Goal: Task Accomplishment & Management: Complete application form

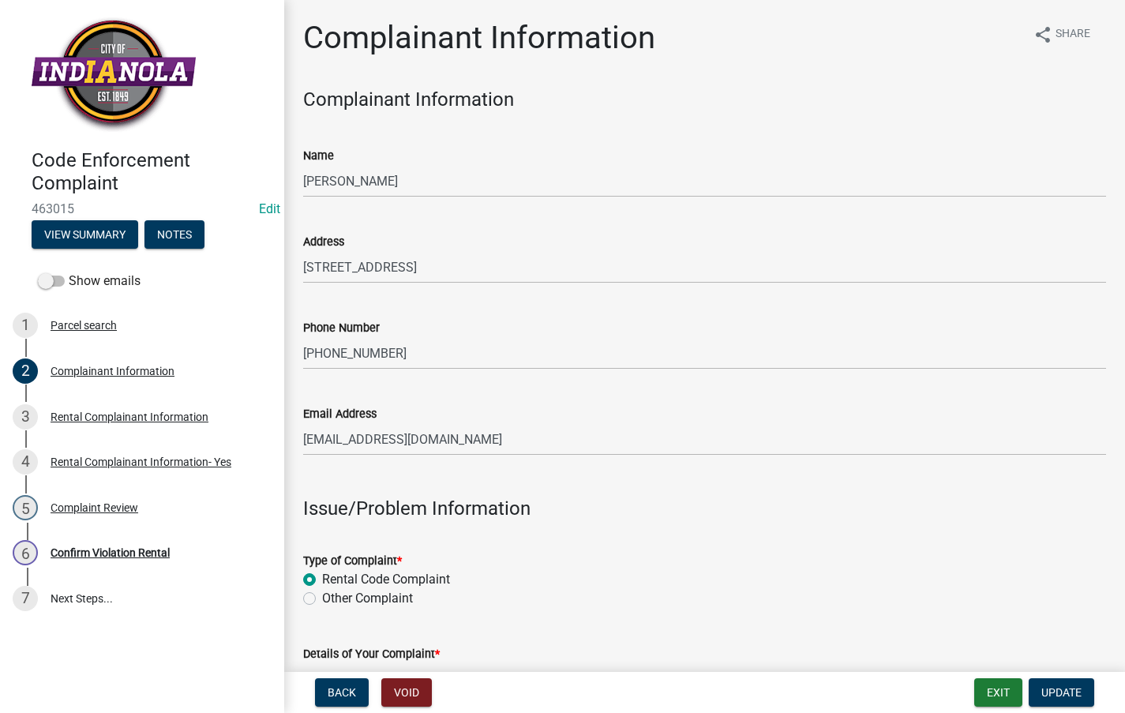
scroll to position [316, 0]
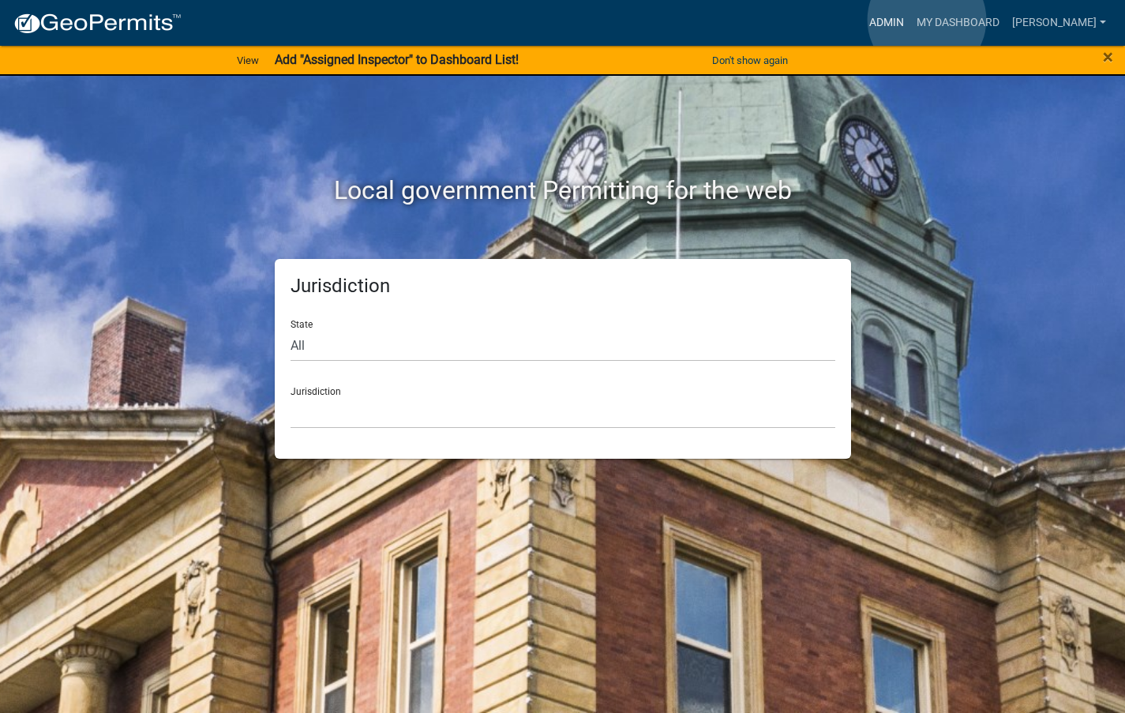
click at [910, 20] on link "Admin" at bounding box center [886, 23] width 47 height 30
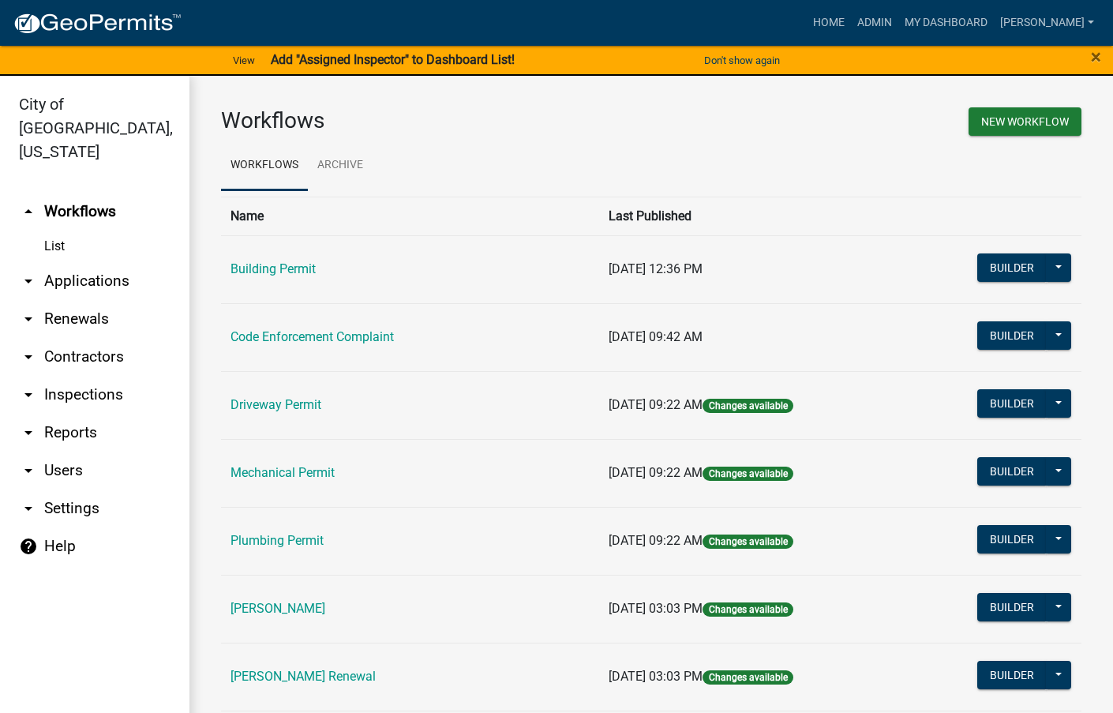
click at [307, 343] on link "Code Enforcement Complaint" at bounding box center [311, 336] width 163 height 15
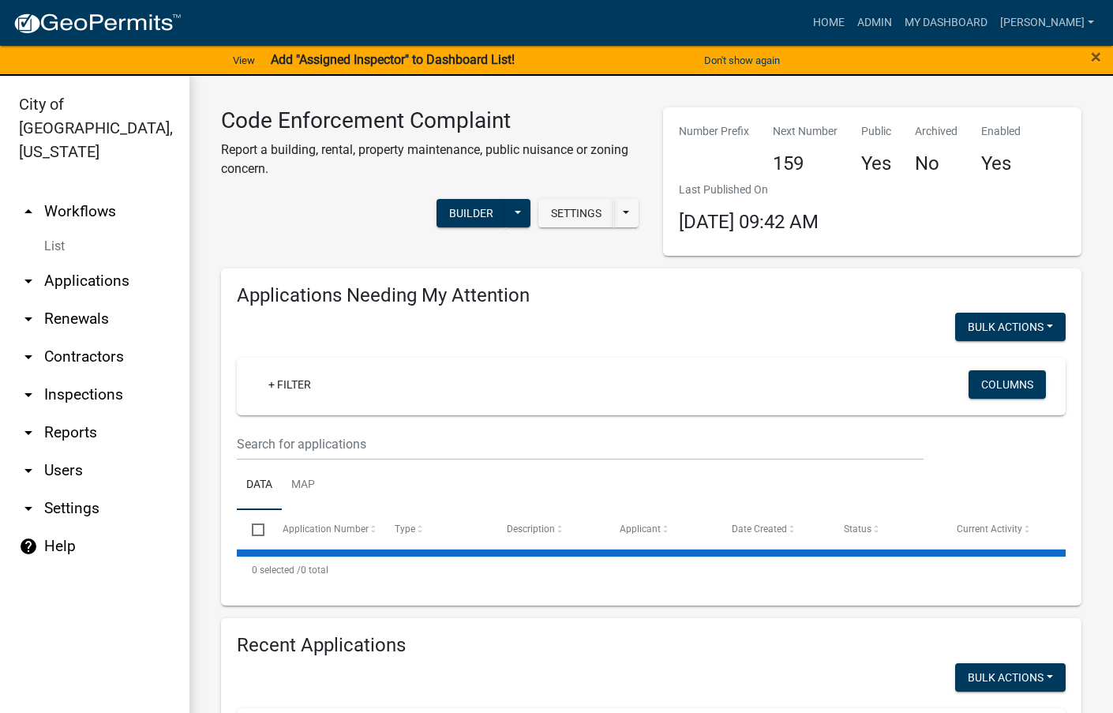
select select "3: 100"
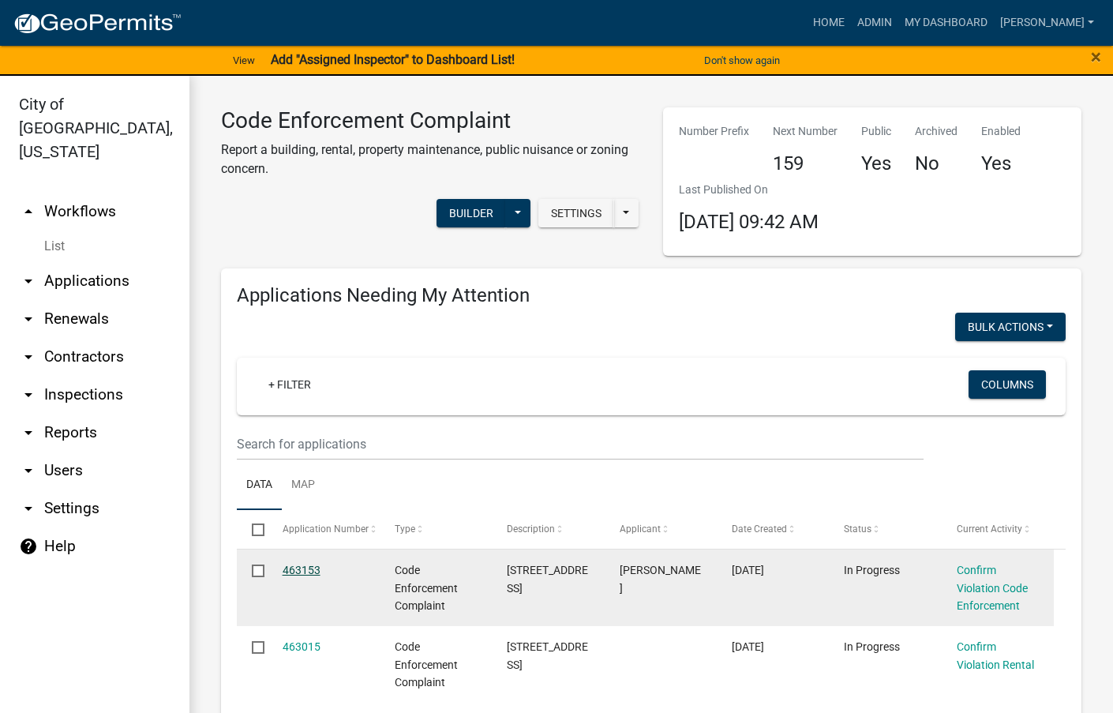
click at [300, 570] on link "463153" at bounding box center [302, 570] width 38 height 13
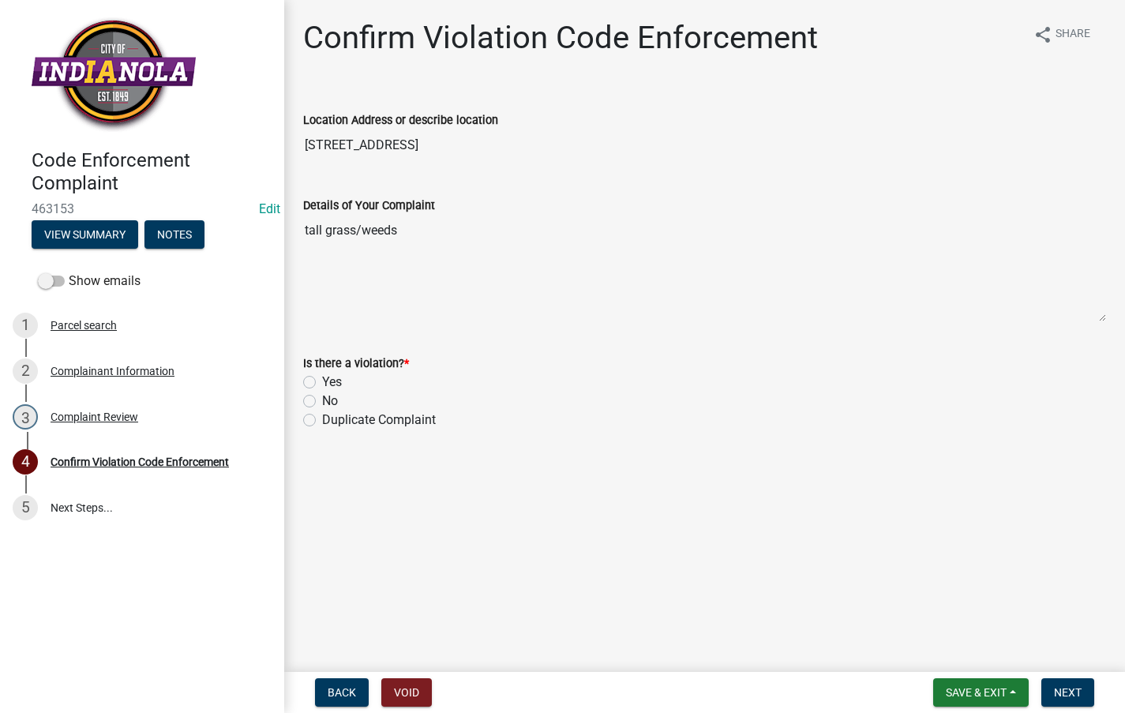
click at [322, 379] on label "Yes" at bounding box center [332, 382] width 20 height 19
click at [322, 379] on input "Yes" at bounding box center [327, 378] width 10 height 10
radio input "true"
click at [1069, 691] on span "Next" at bounding box center [1068, 692] width 28 height 13
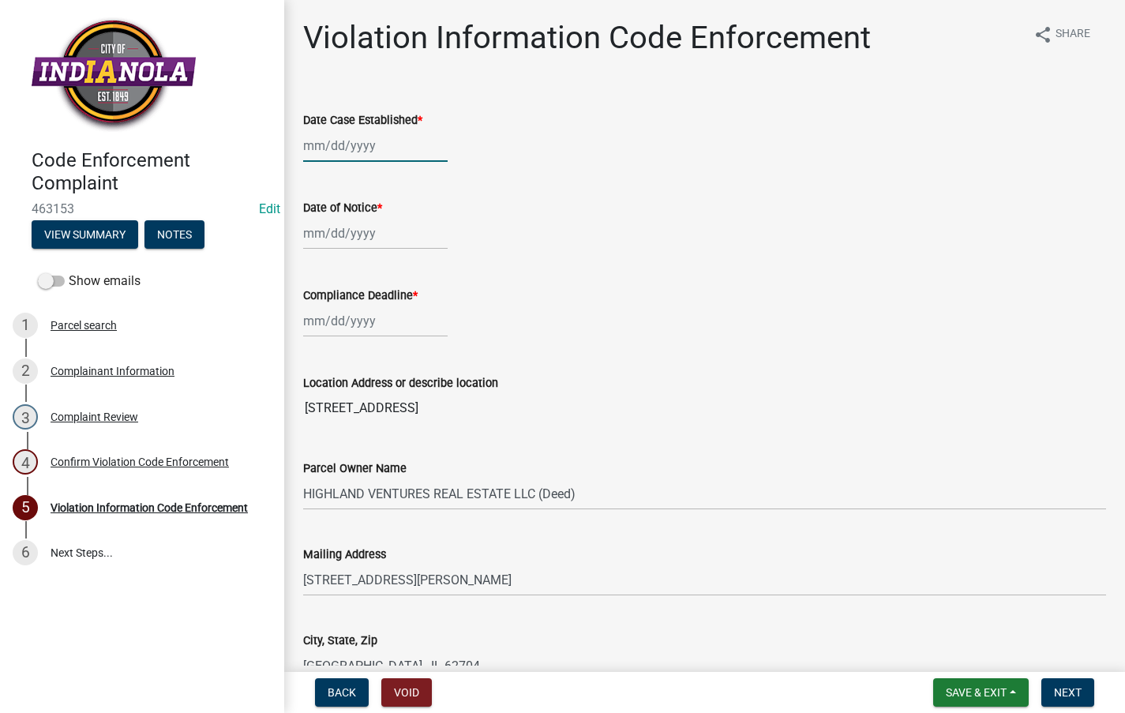
click at [387, 149] on div at bounding box center [375, 145] width 144 height 32
select select "8"
select select "2025"
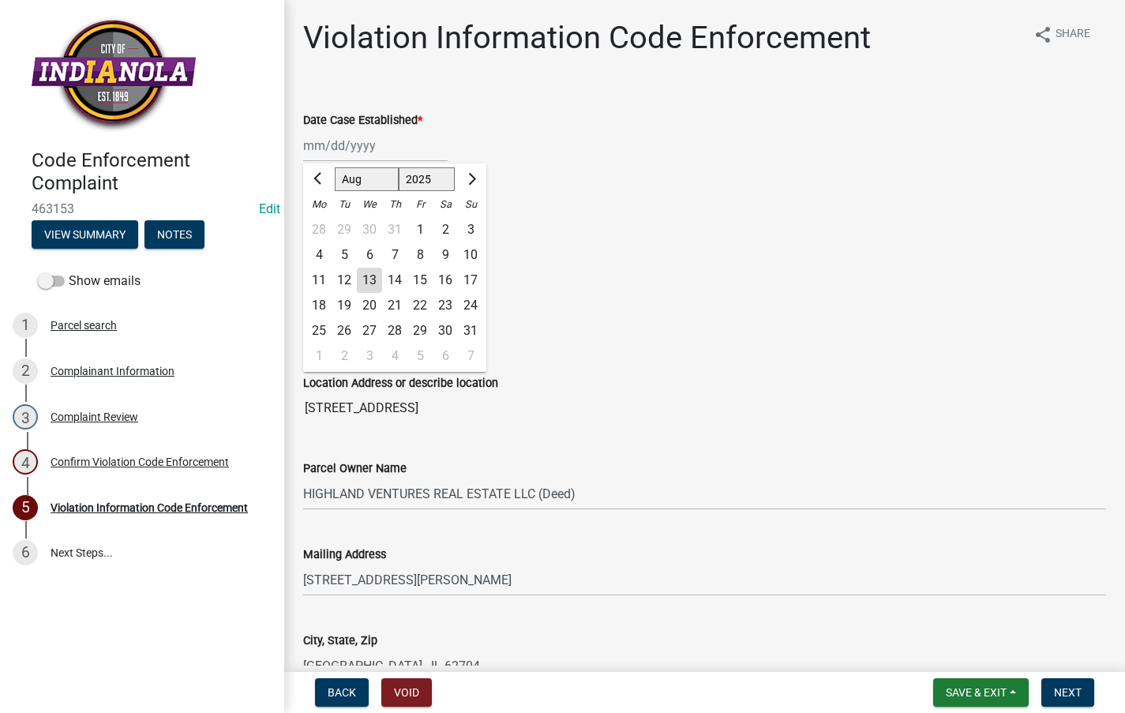
click at [373, 274] on div "13" at bounding box center [369, 280] width 25 height 25
type input "08/13/2025"
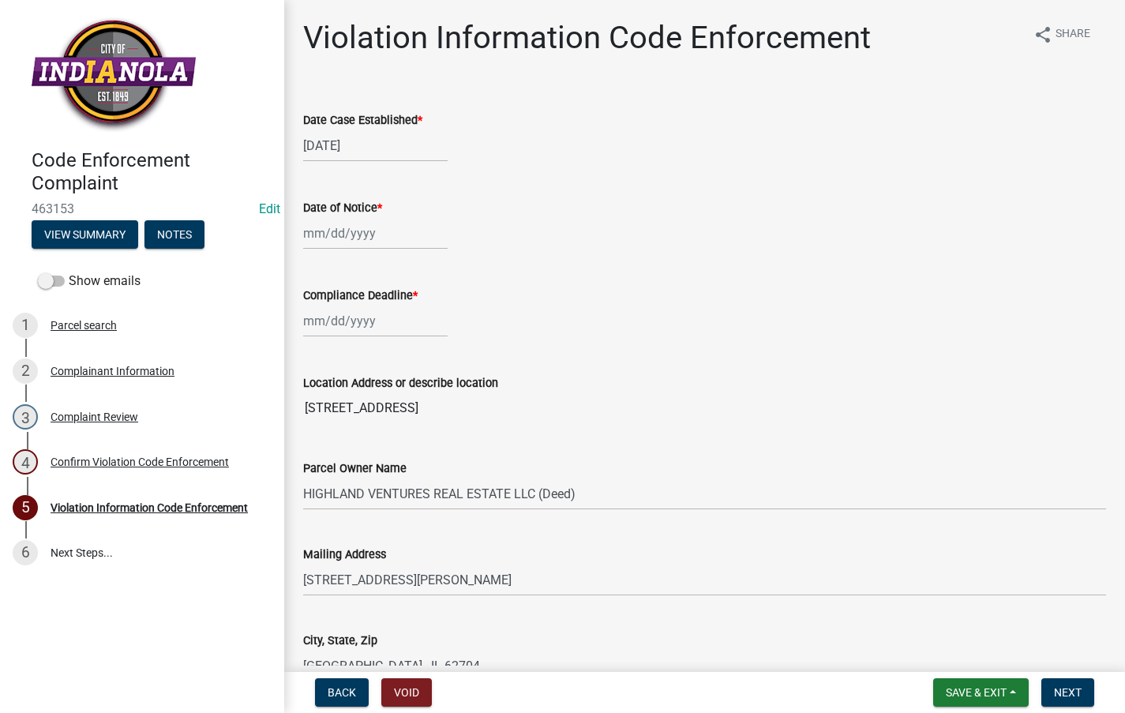
click at [317, 203] on label "Date of Notice *" at bounding box center [342, 208] width 79 height 11
click at [317, 217] on input "Date of Notice *" at bounding box center [375, 233] width 144 height 32
select select "8"
select select "2025"
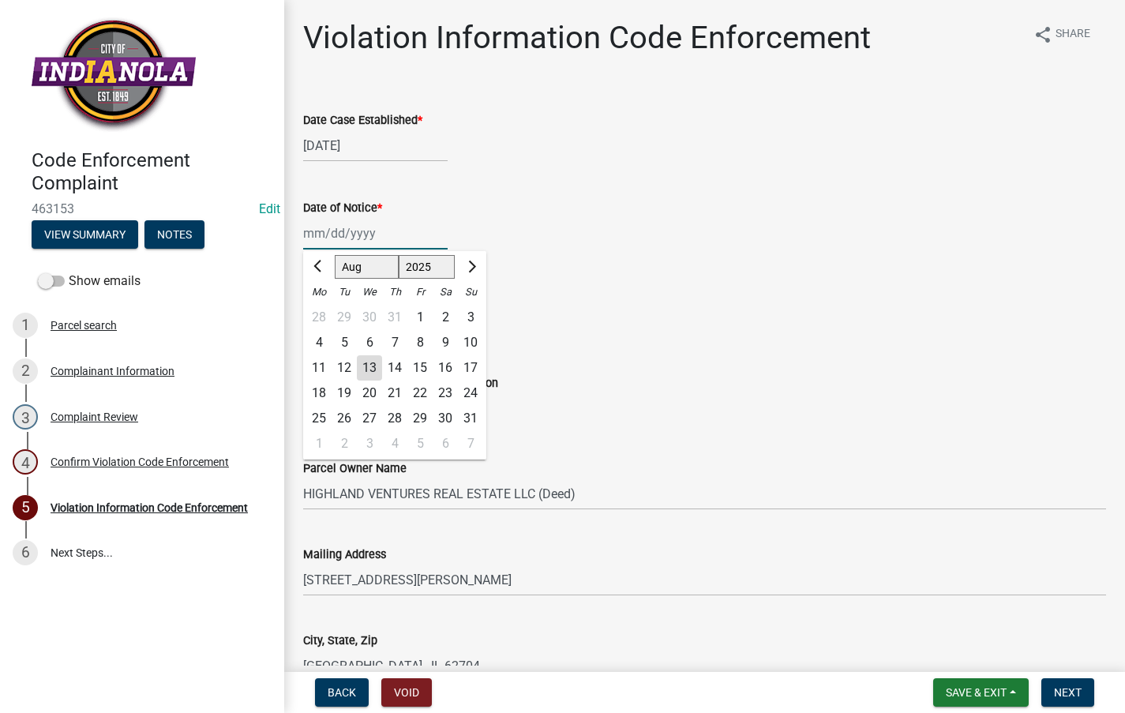
click at [316, 230] on input "Date of Notice *" at bounding box center [375, 233] width 144 height 32
click at [350, 229] on input "Date of Notice *" at bounding box center [375, 233] width 144 height 32
click at [367, 365] on div "13" at bounding box center [369, 367] width 25 height 25
type input "08/13/2025"
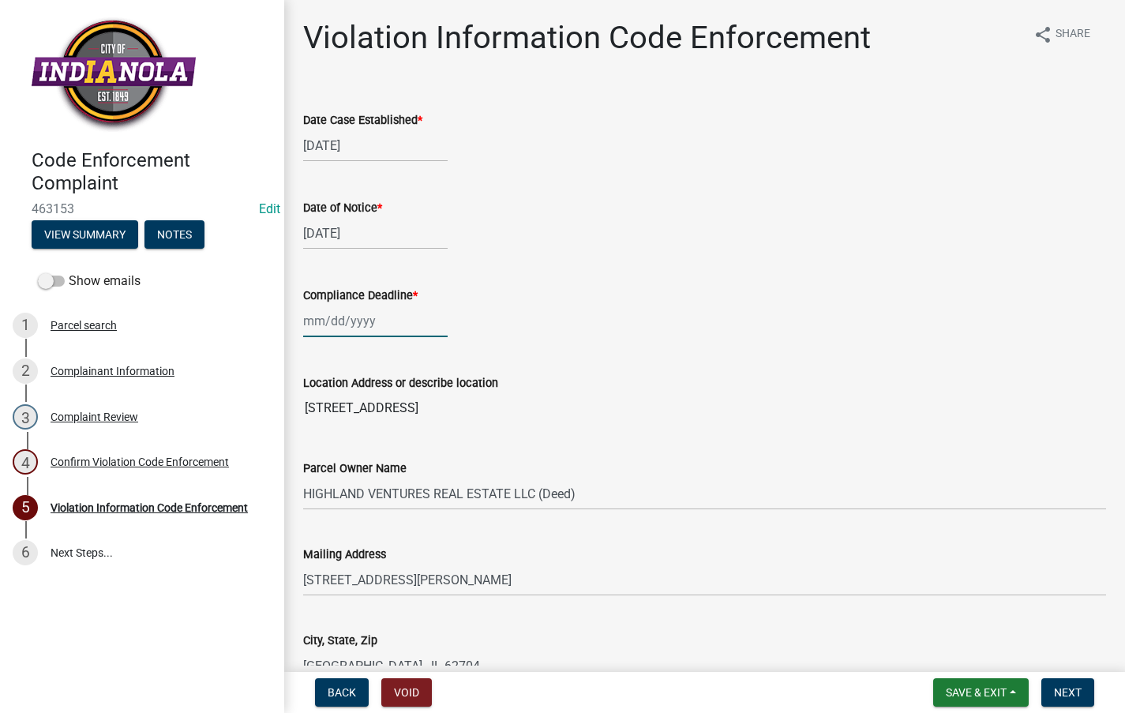
click at [360, 314] on div at bounding box center [375, 321] width 144 height 32
select select "8"
select select "2025"
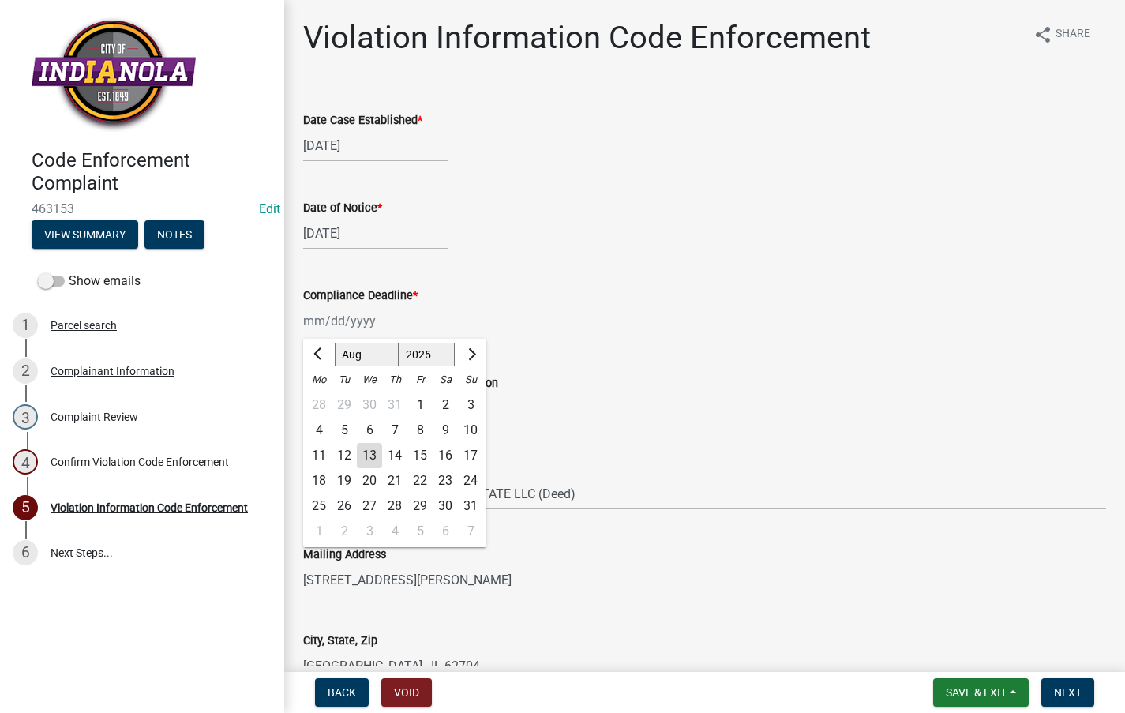
click at [373, 477] on div "20" at bounding box center [369, 480] width 25 height 25
type input "08/20/2025"
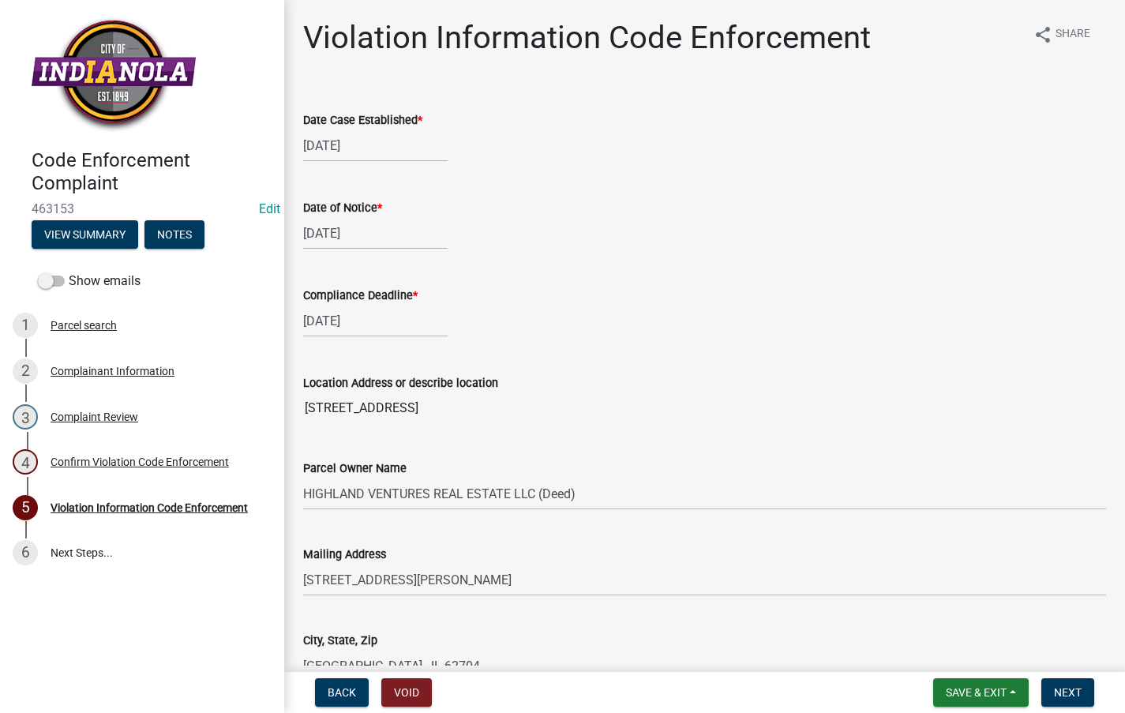
scroll to position [631, 0]
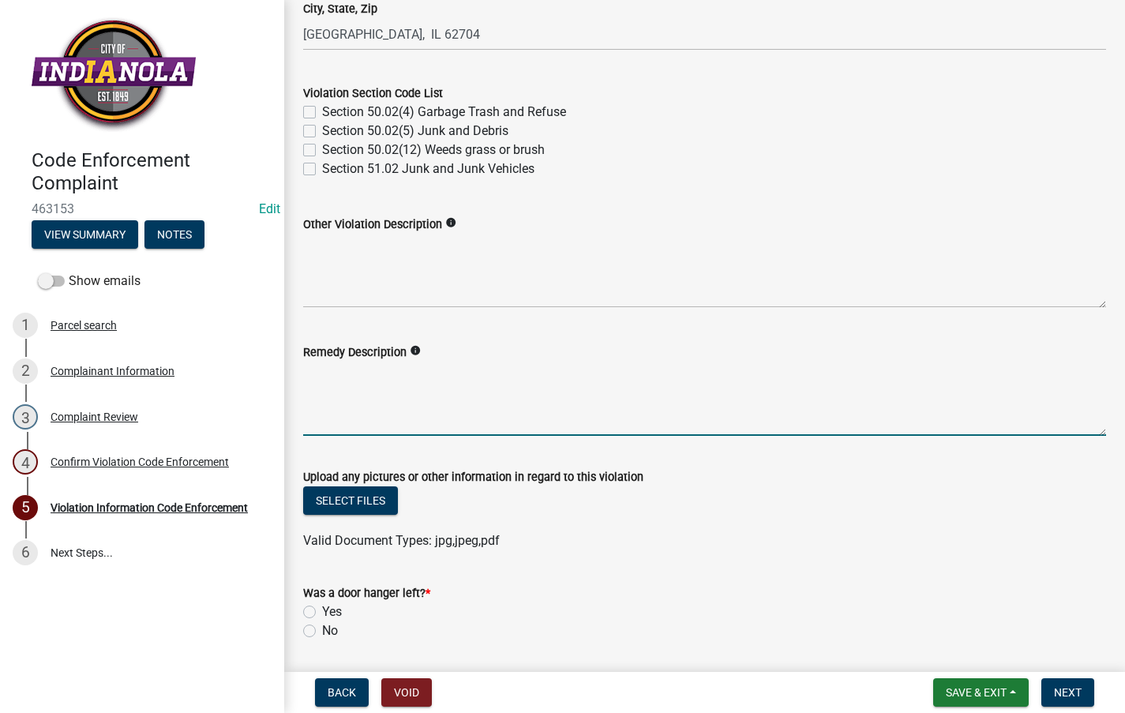
click at [515, 391] on textarea "Remedy Description" at bounding box center [704, 398] width 803 height 74
paste textarea "Section 50.02(12) Weeds grass or brush Mow and trim the property, front and rea…"
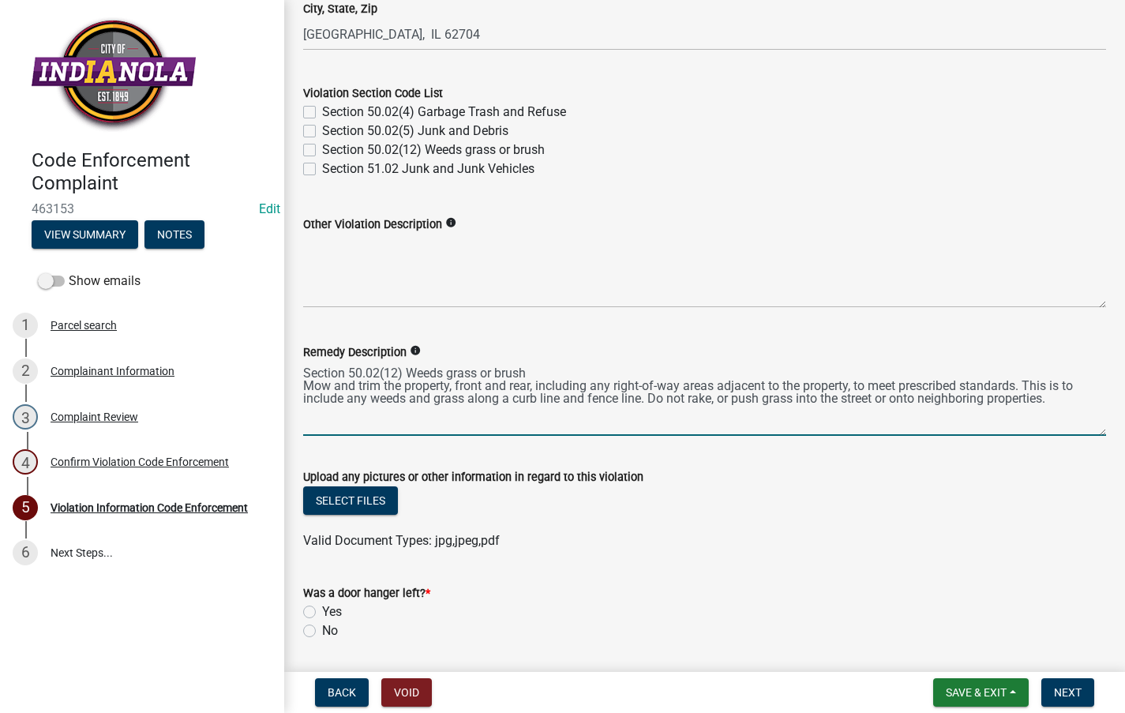
drag, startPoint x: 548, startPoint y: 368, endPoint x: 296, endPoint y: 373, distance: 251.8
click at [296, 373] on div "Remedy Description info Section 50.02(12) Weeds grass or brush Mow and trim the…" at bounding box center [704, 377] width 826 height 115
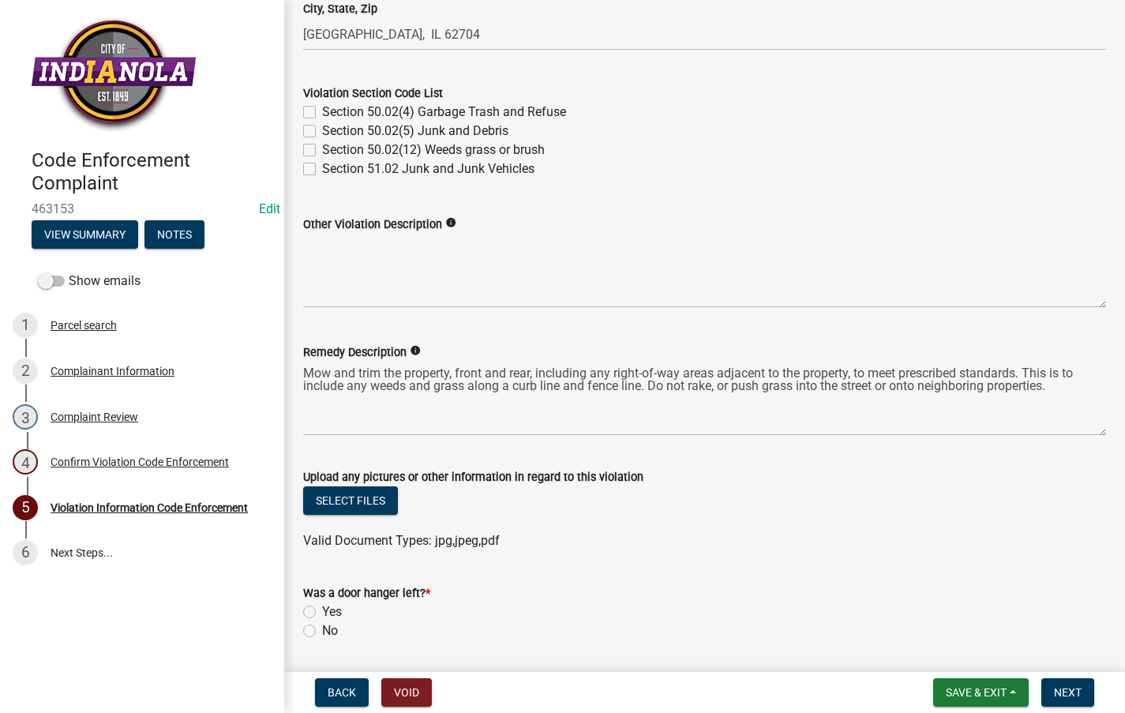
click at [301, 379] on div "Remedy Description info Mow and trim the property, front and rear, including an…" at bounding box center [704, 377] width 826 height 115
click at [301, 381] on div "Remedy Description info Mow and trim the property, front and rear, including an…" at bounding box center [704, 377] width 826 height 115
click at [299, 391] on div "Remedy Description info Mow and trim the property, front and rear, including an…" at bounding box center [704, 377] width 826 height 115
click at [301, 381] on div "Remedy Description info Mow and trim the property, front and rear, including an…" at bounding box center [704, 377] width 826 height 115
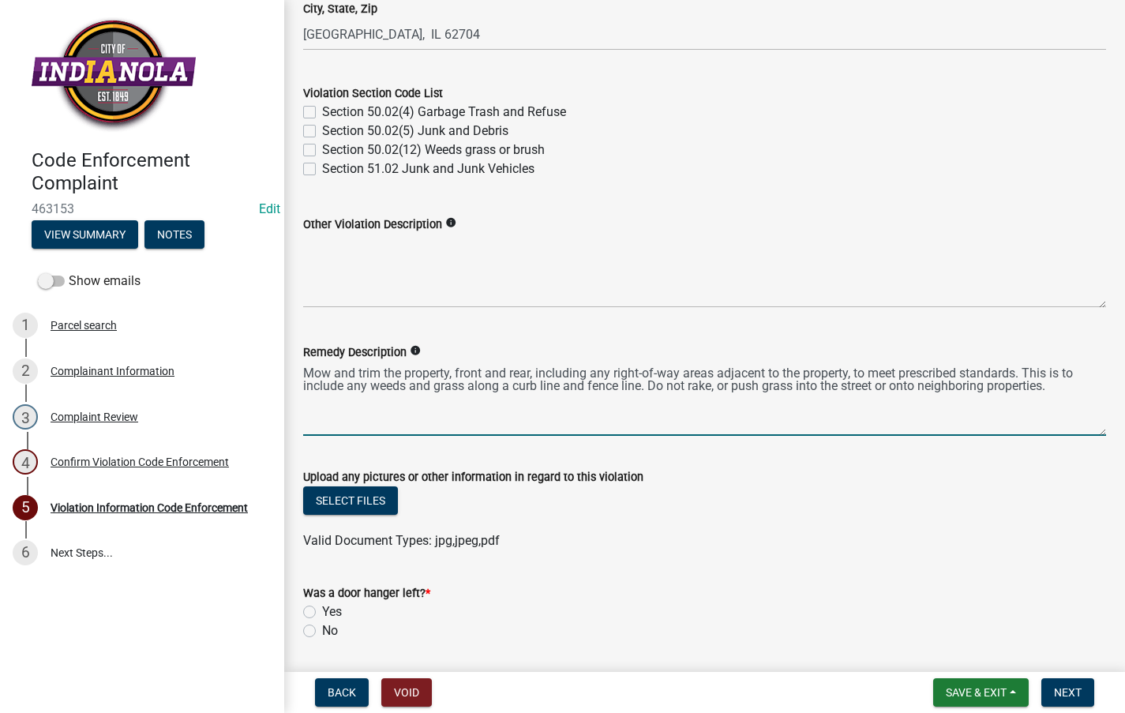
click at [304, 384] on textarea "Mow and trim the property, front and rear, including any right-of-way areas adj…" at bounding box center [704, 398] width 803 height 74
type textarea "Mow and trim the property, front and rear, including any right-of-way areas adj…"
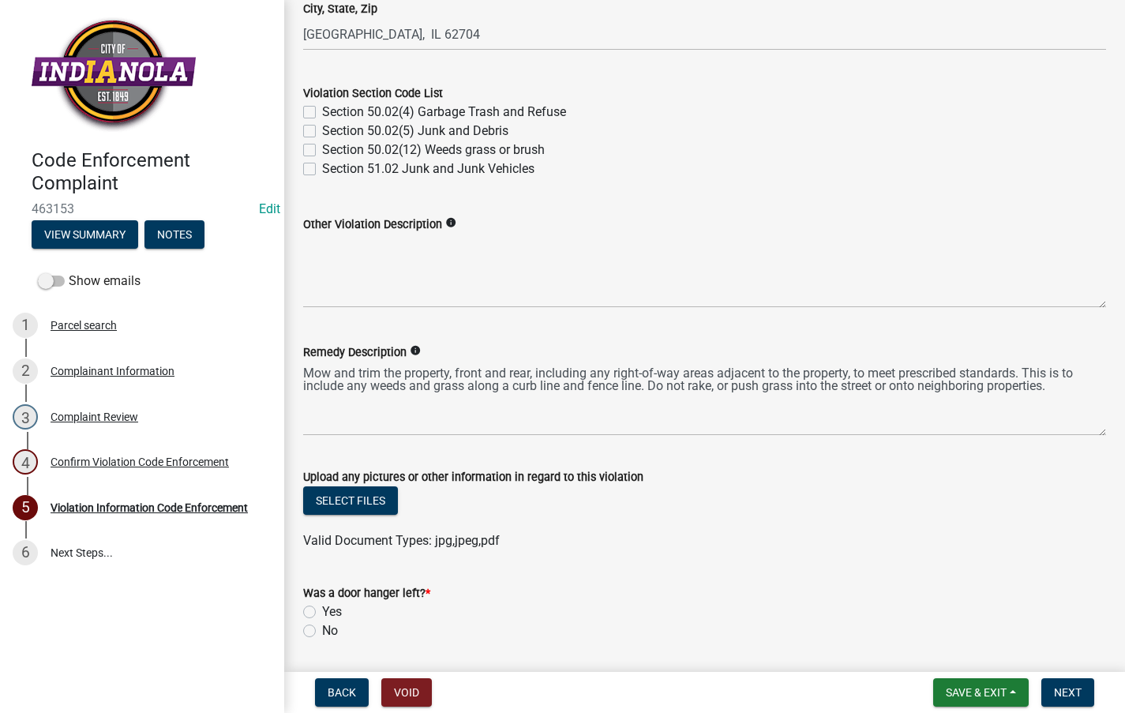
click at [322, 144] on label "Section 50.02(12) Weeds grass or brush" at bounding box center [433, 149] width 223 height 19
click at [322, 144] on input "Section 50.02(12) Weeds grass or brush" at bounding box center [327, 145] width 10 height 10
checkbox input "true"
checkbox input "false"
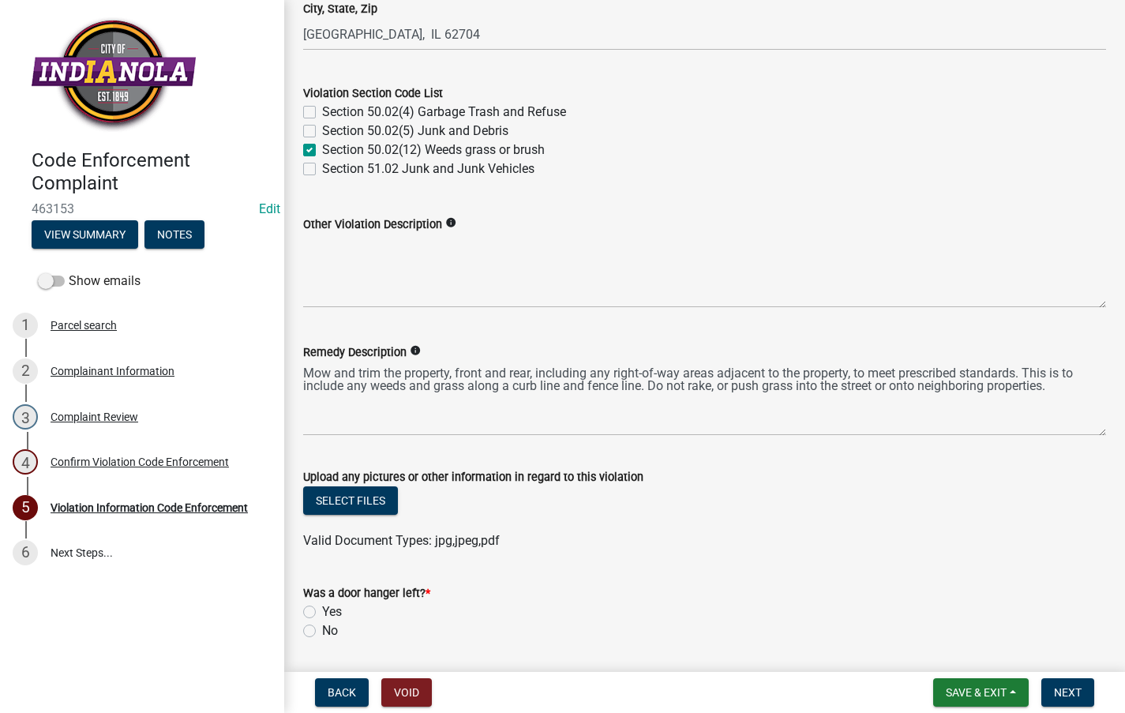
checkbox input "true"
checkbox input "false"
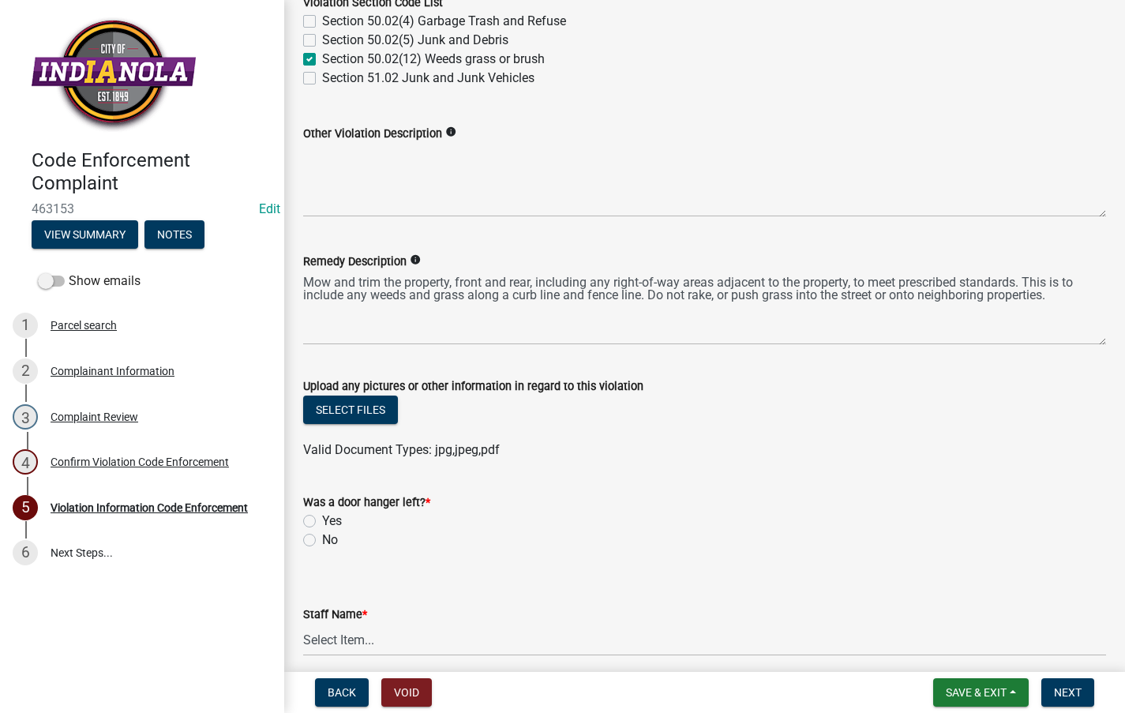
scroll to position [788, 0]
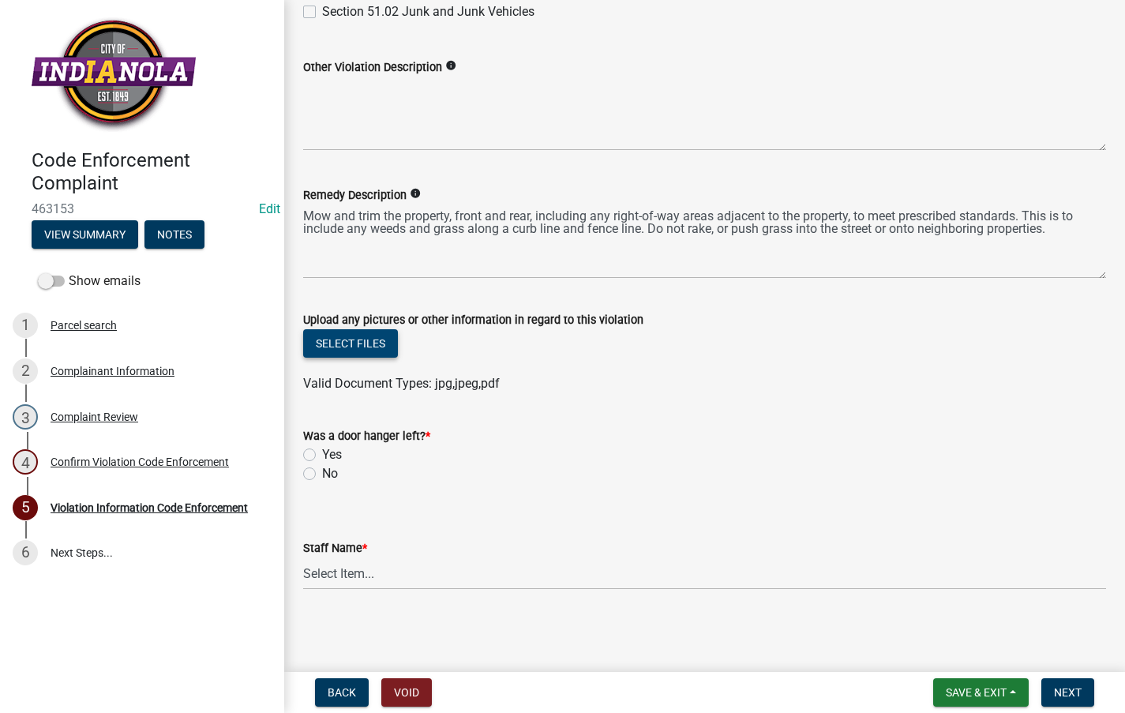
click at [381, 336] on button "Select files" at bounding box center [350, 343] width 95 height 28
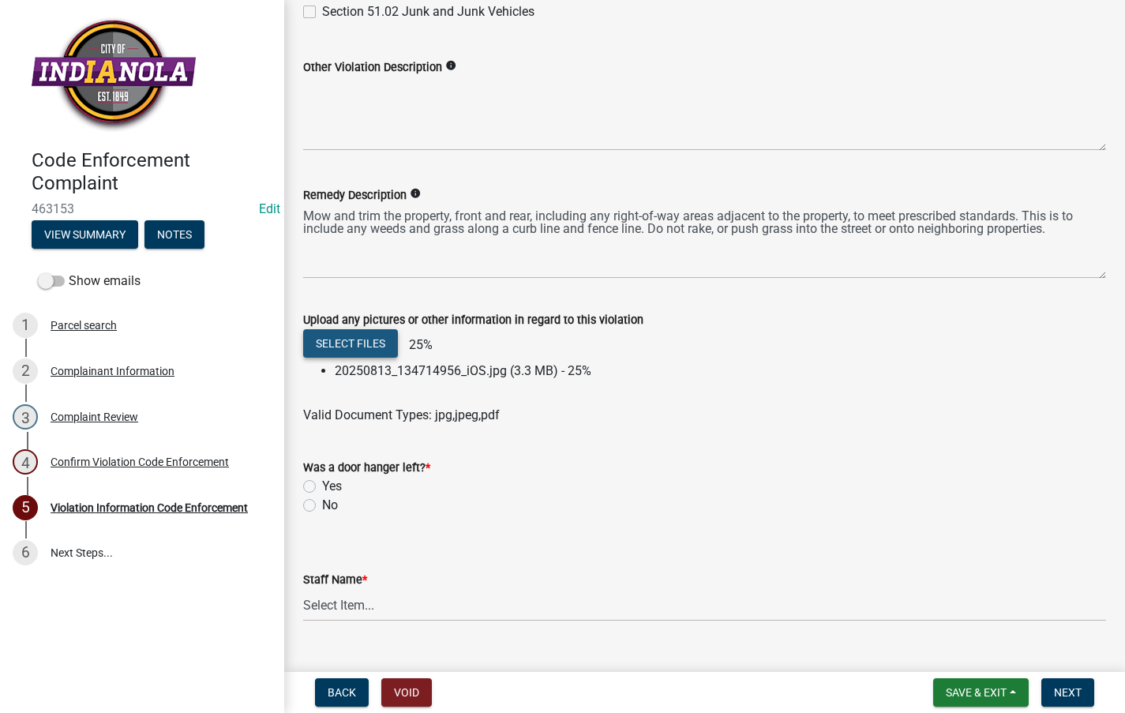
click at [351, 332] on button "Select files" at bounding box center [350, 343] width 95 height 28
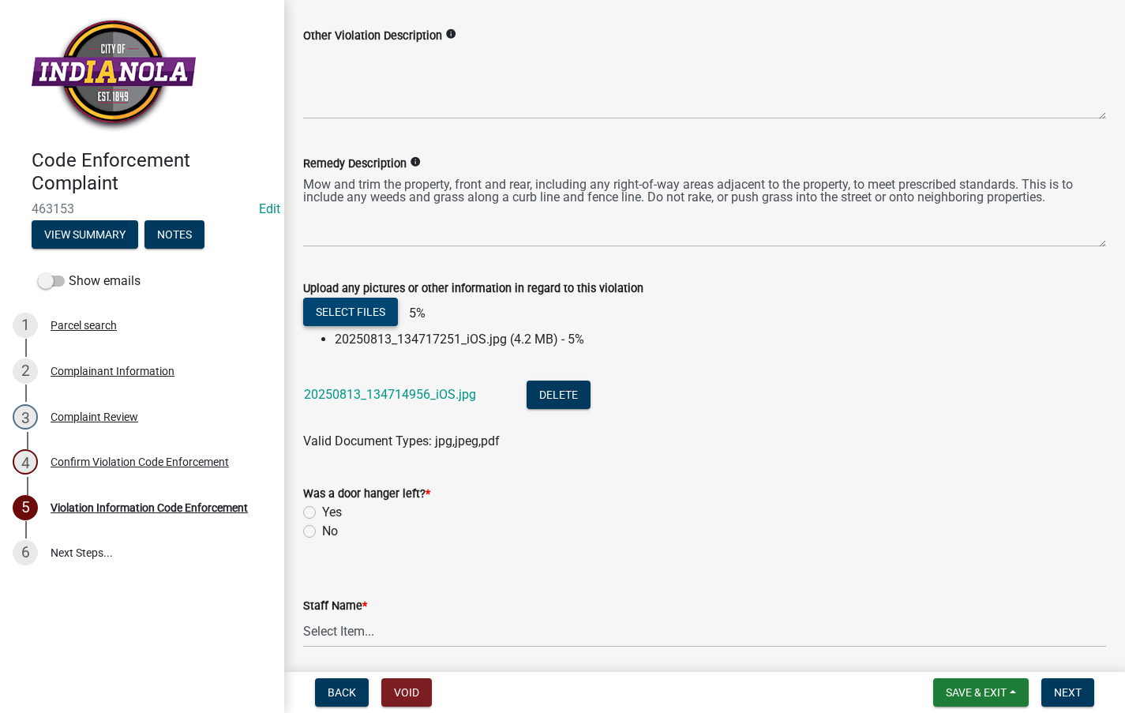
scroll to position [878, 0]
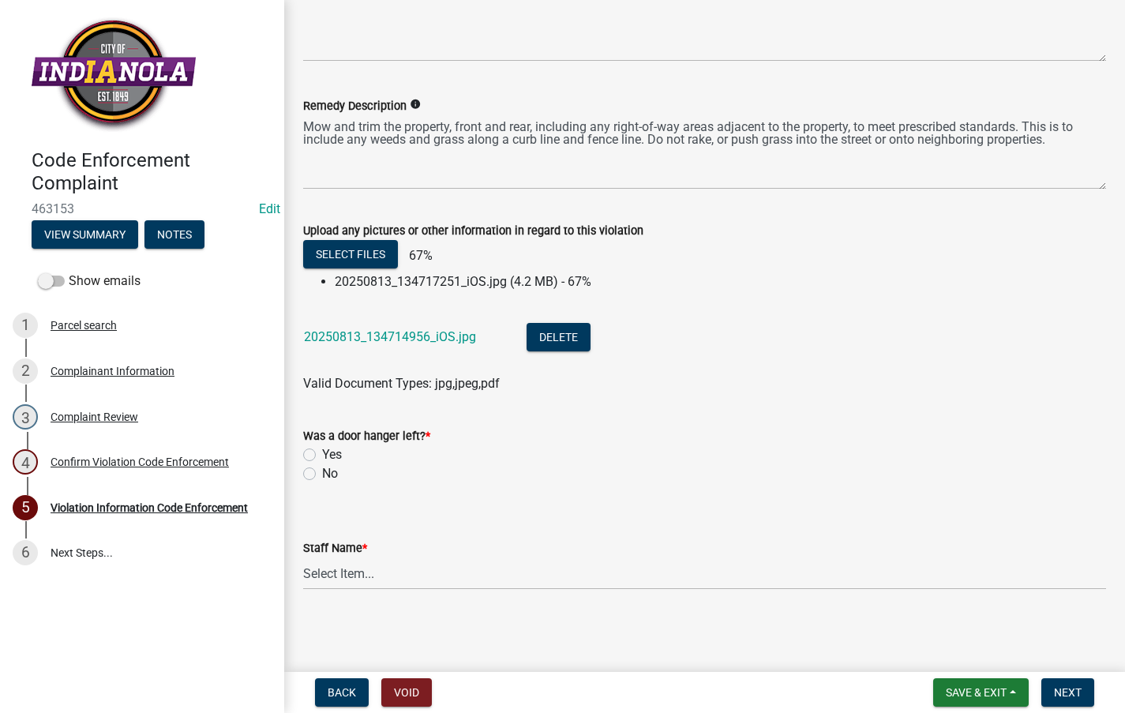
click at [322, 472] on label "No" at bounding box center [330, 473] width 16 height 19
click at [322, 472] on input "No" at bounding box center [327, 469] width 10 height 10
radio input "true"
click at [335, 589] on select "Select Item... Mike Visser Kevin Michels Tim Little Other" at bounding box center [704, 573] width 803 height 32
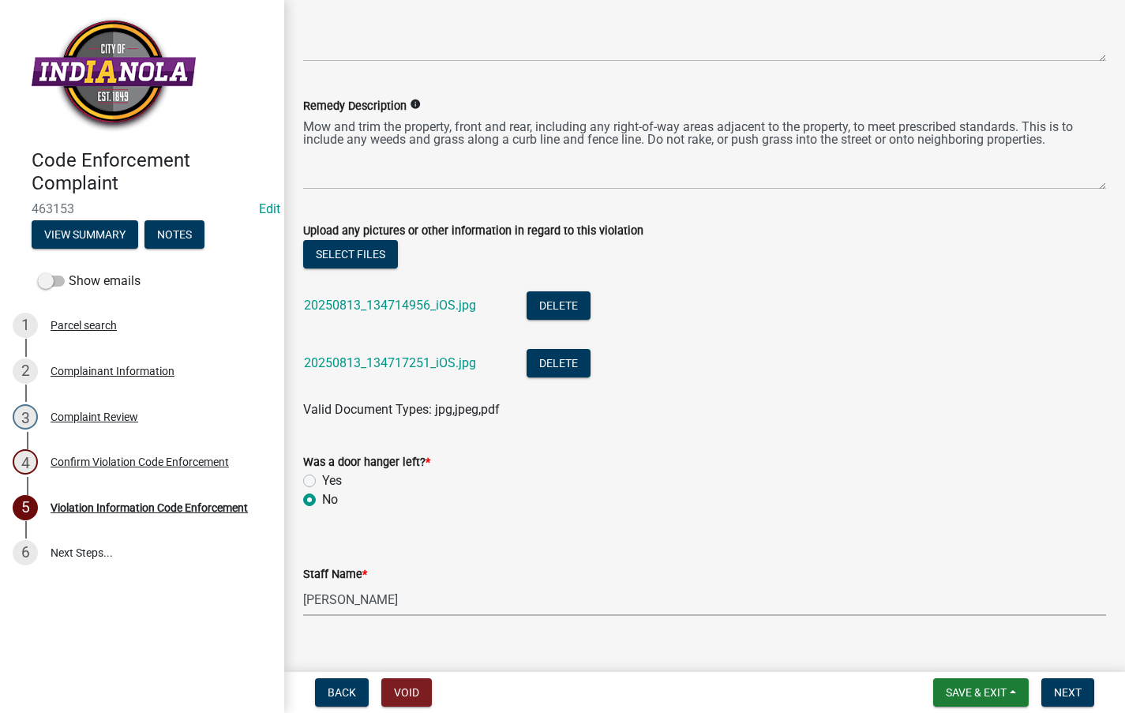
click at [303, 583] on select "Select Item... Mike Visser Kevin Michels Tim Little Other" at bounding box center [704, 599] width 803 height 32
select select "634d5426-b8b3-48ee-aa1e-d523f7499186"
click at [1077, 692] on span "Next" at bounding box center [1068, 692] width 28 height 13
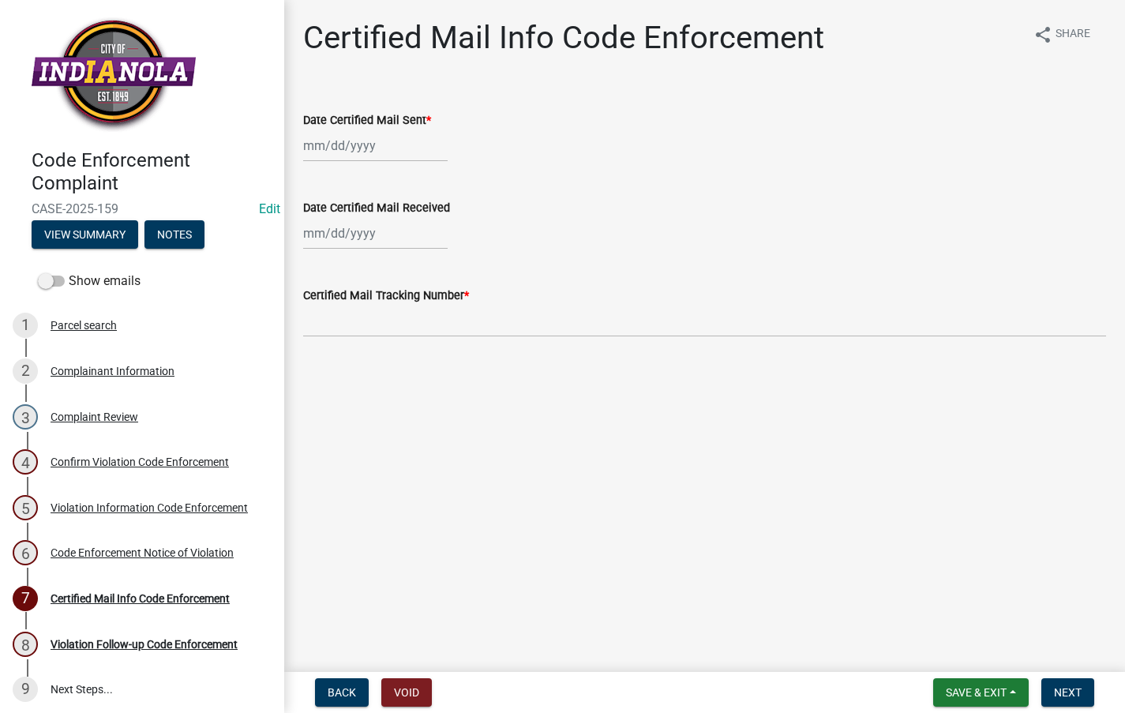
select select "8"
select select "2025"
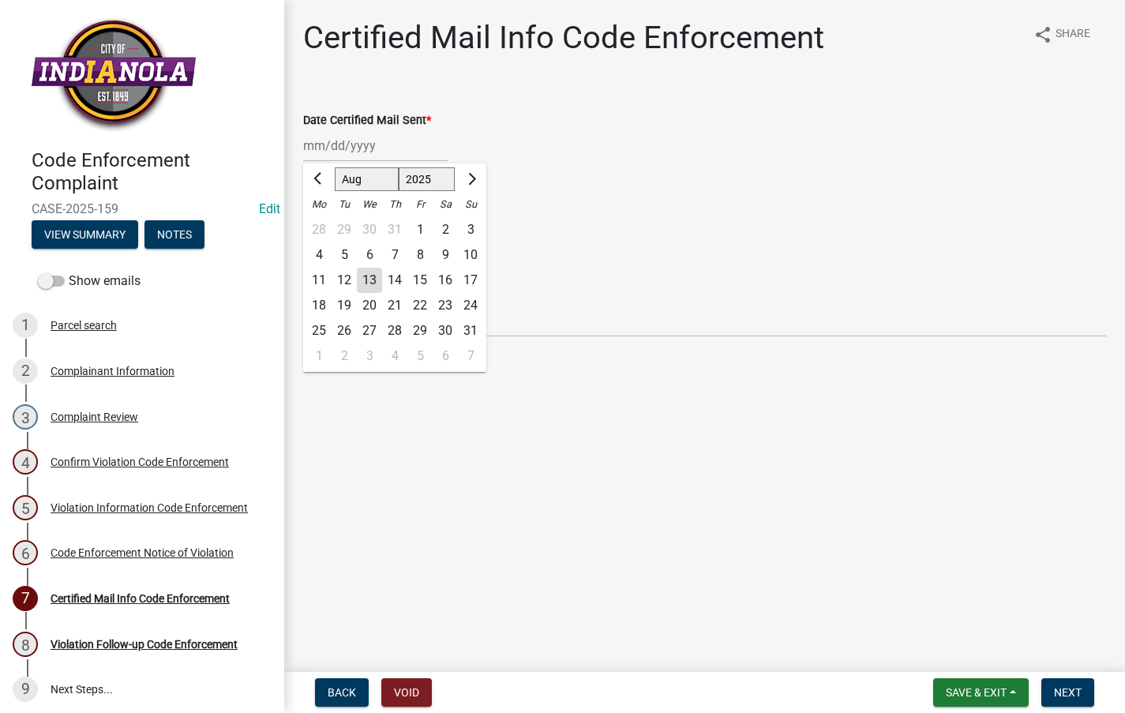
drag, startPoint x: 369, startPoint y: 143, endPoint x: 373, endPoint y: 152, distance: 10.3
click at [369, 143] on div "Jan Feb Mar Apr May Jun Jul Aug Sep Oct Nov Dec 1525 1526 1527 1528 1529 1530 1…" at bounding box center [375, 145] width 144 height 32
click at [376, 278] on div "13" at bounding box center [369, 280] width 25 height 25
type input "08/13/2025"
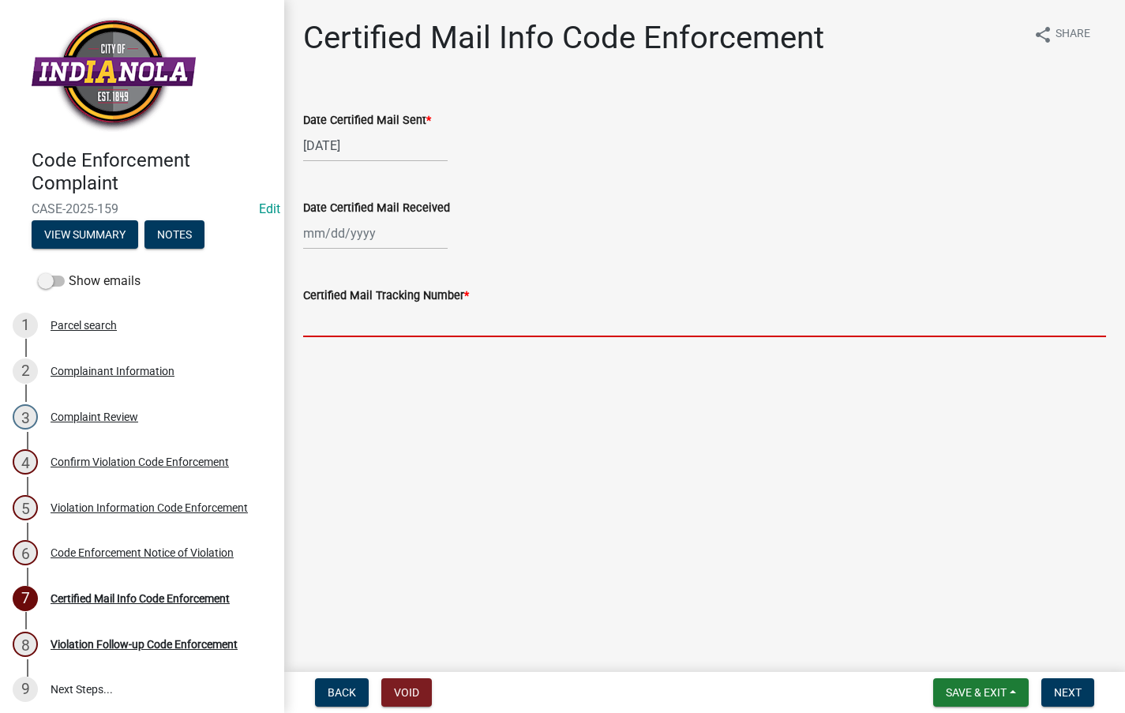
click at [368, 323] on input "Certified Mail Tracking Number *" at bounding box center [704, 321] width 803 height 32
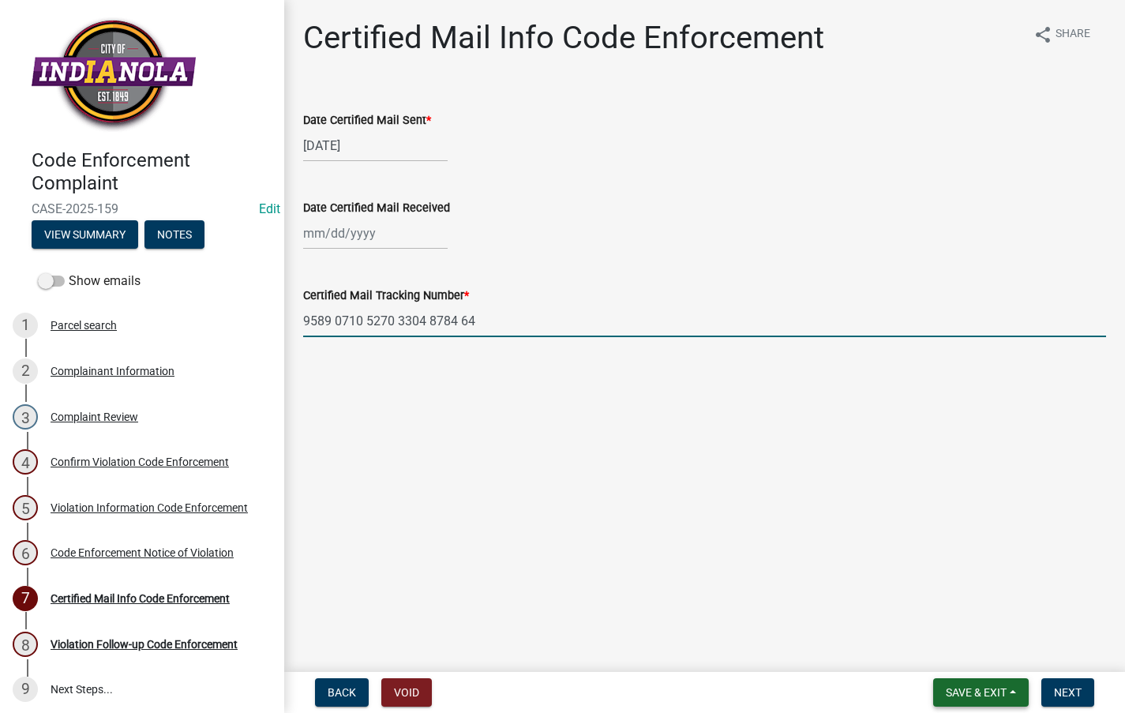
type input "9589 0710 5270 3304 8784 64"
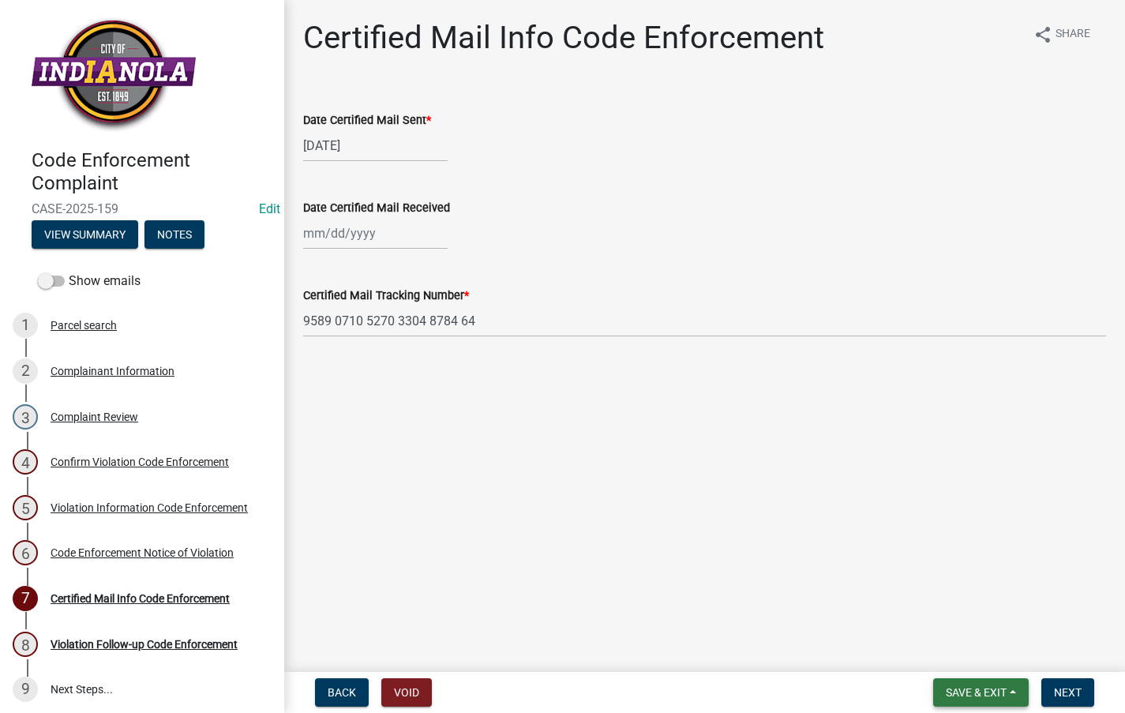
click at [987, 703] on button "Save & Exit" at bounding box center [980, 692] width 95 height 28
click at [942, 614] on button "Save" at bounding box center [965, 613] width 126 height 38
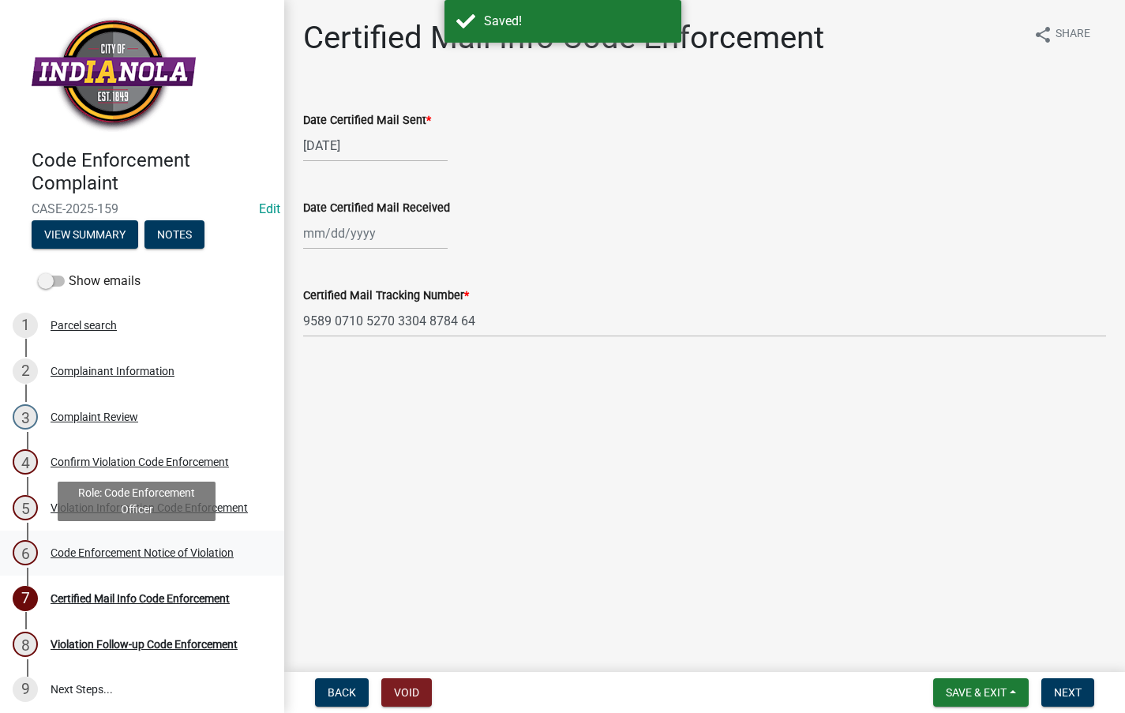
click at [204, 552] on div "Code Enforcement Notice of Violation" at bounding box center [142, 552] width 183 height 11
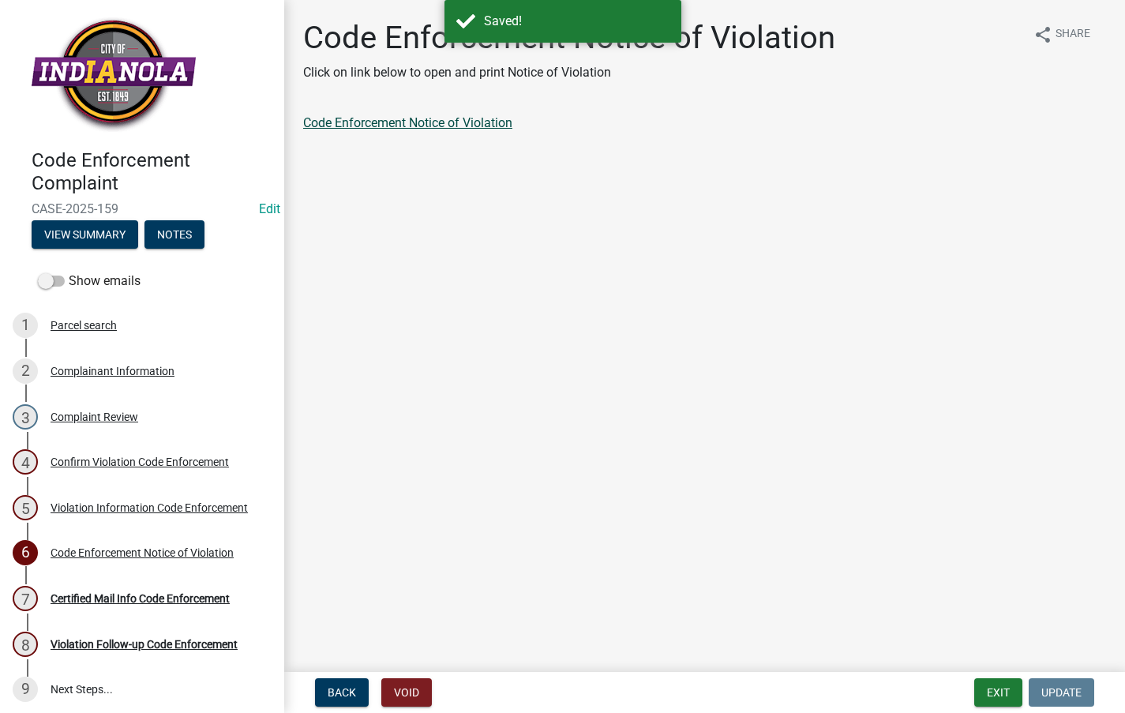
click at [406, 122] on link "Code Enforcement Notice of Violation" at bounding box center [407, 122] width 209 height 15
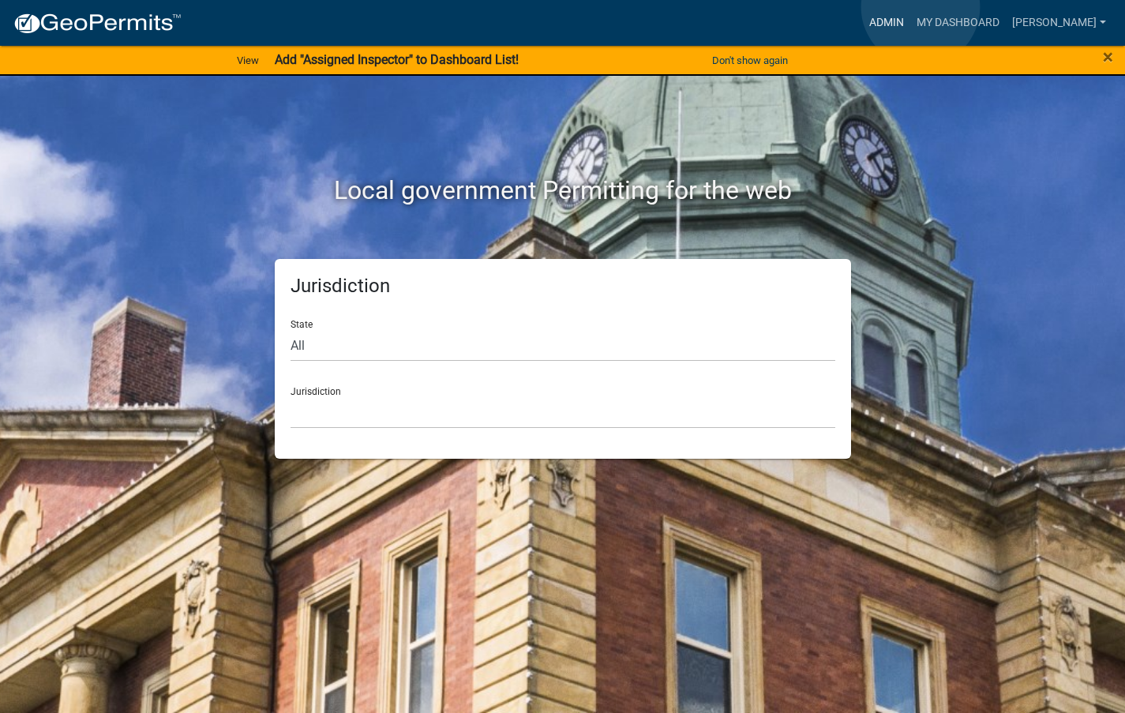
click at [910, 8] on link "Admin" at bounding box center [886, 23] width 47 height 30
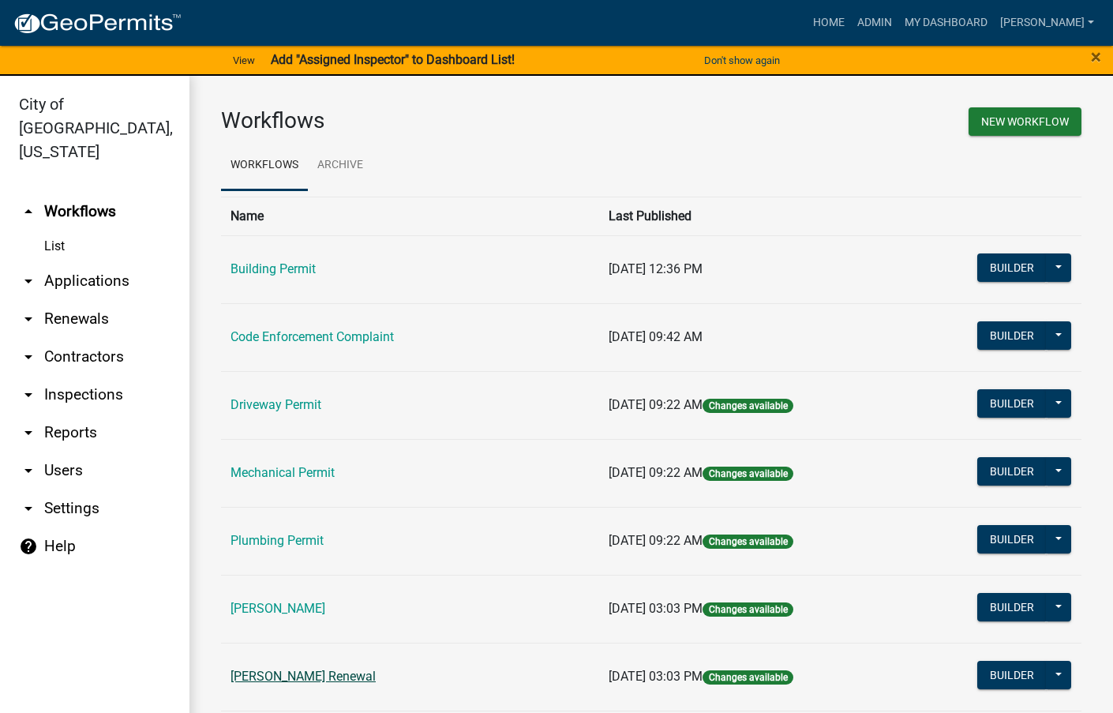
click at [294, 676] on link "[PERSON_NAME] Renewal" at bounding box center [302, 675] width 145 height 15
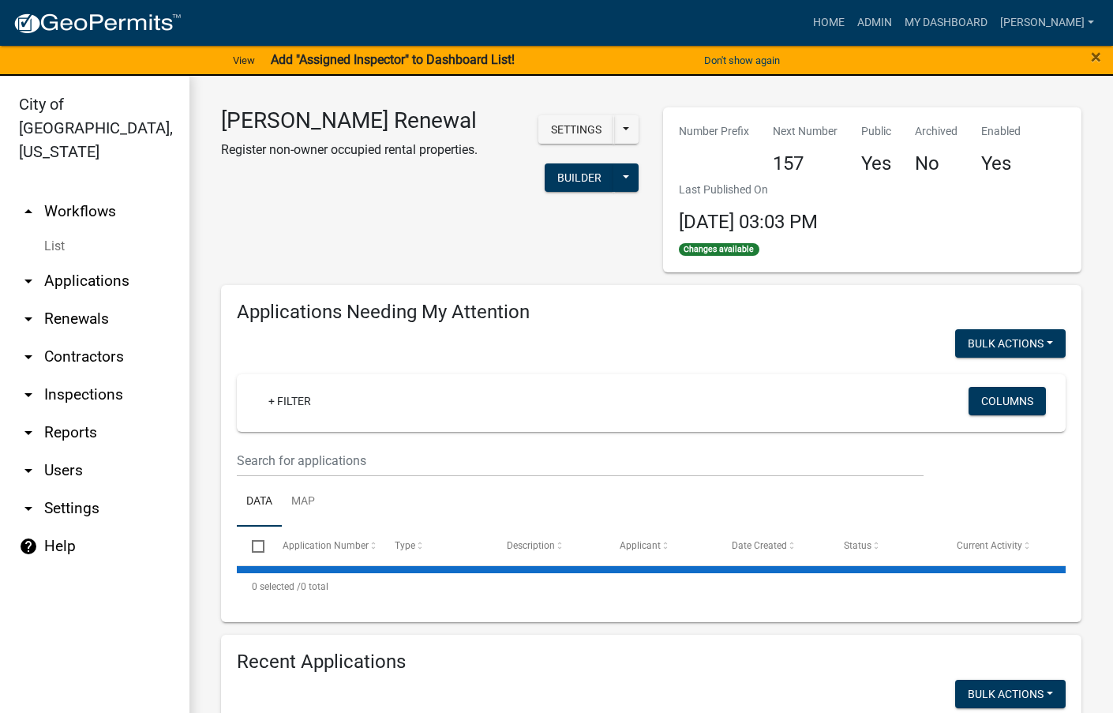
select select "3: 100"
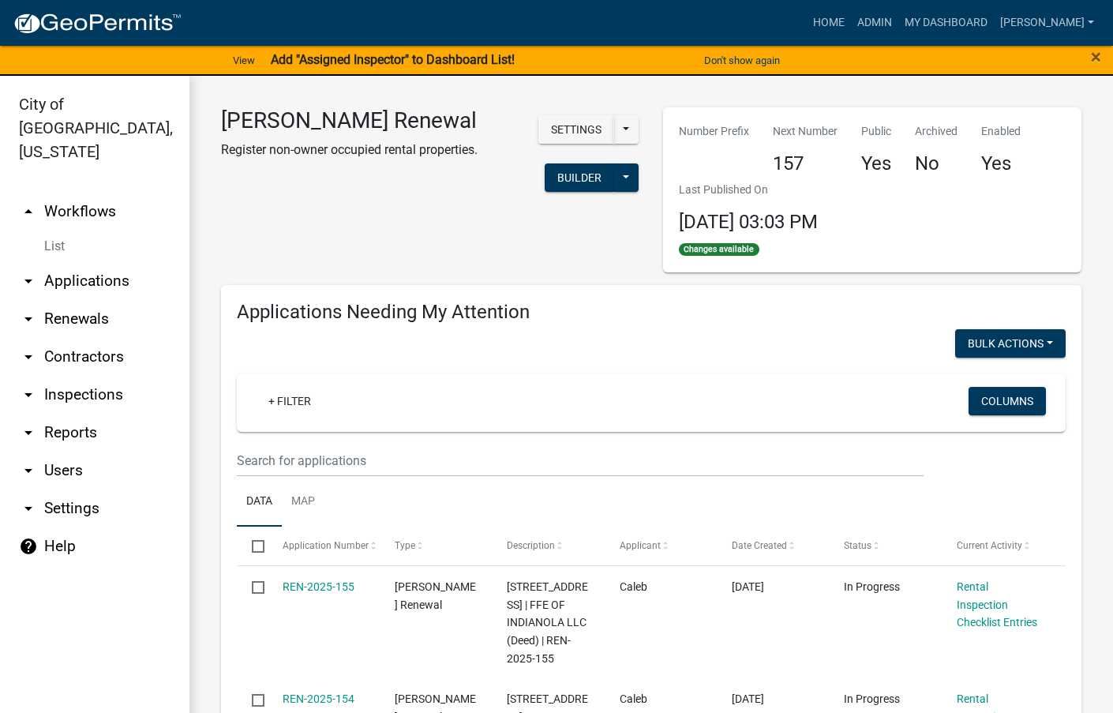
click at [653, 442] on wm-filter-builder "+ Filter Columns" at bounding box center [651, 425] width 829 height 103
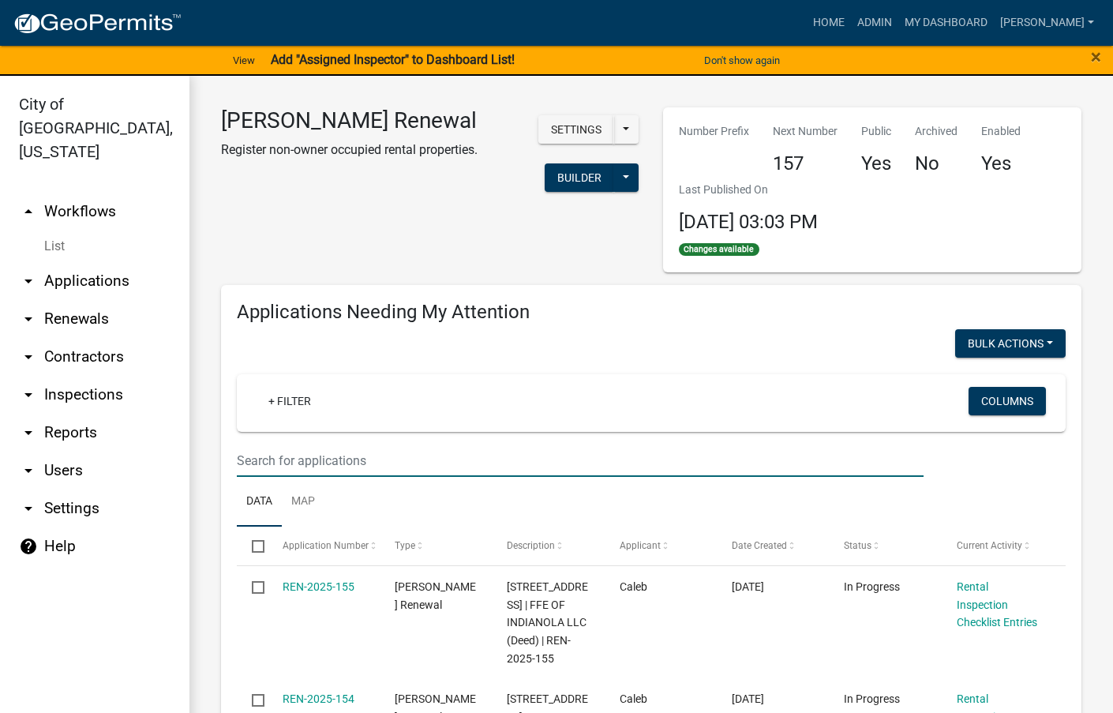
click at [653, 466] on input "text" at bounding box center [580, 460] width 687 height 32
type input "801"
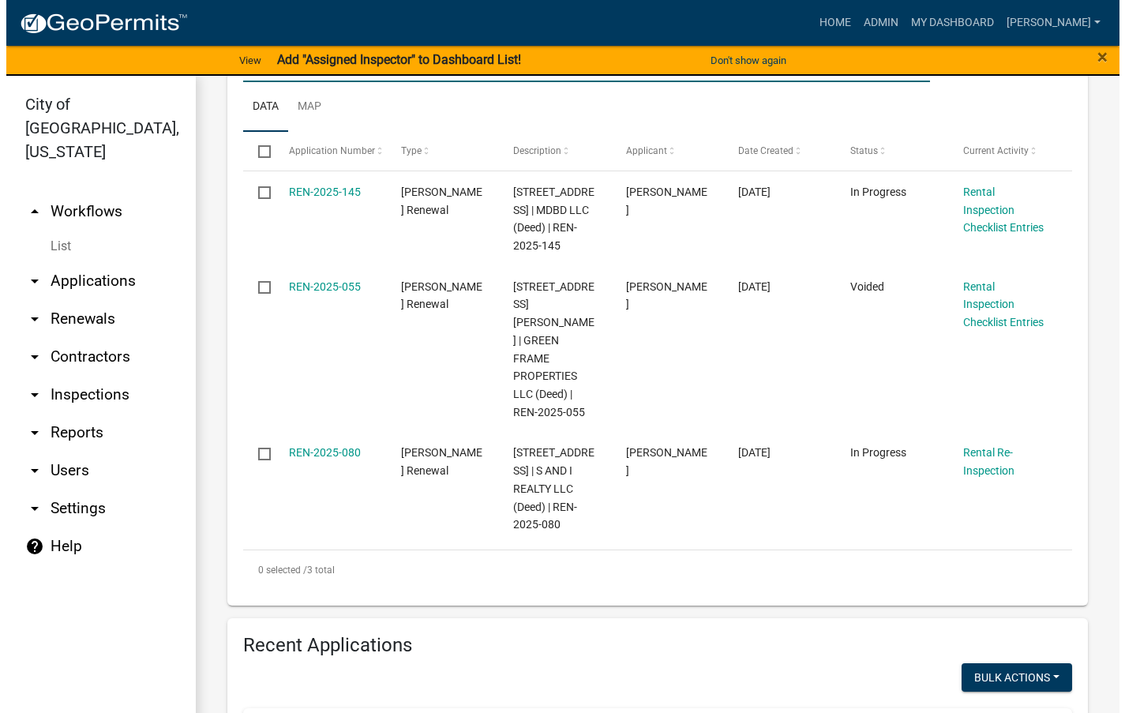
scroll to position [474, 0]
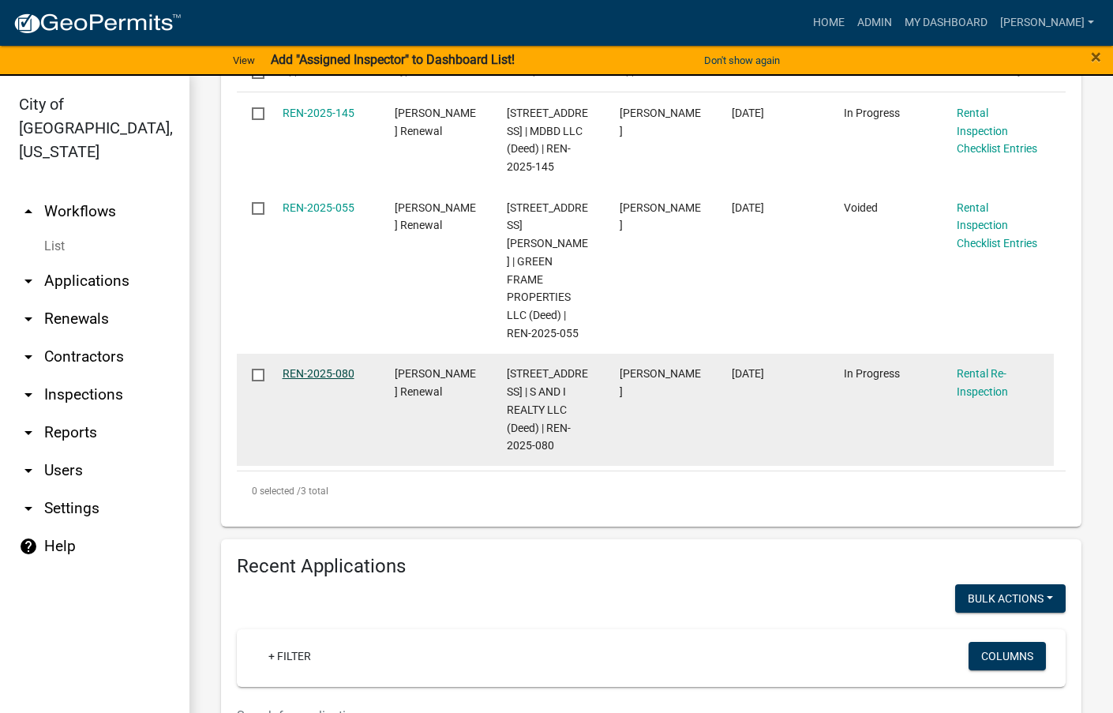
click at [316, 367] on link "REN-2025-080" at bounding box center [319, 373] width 72 height 13
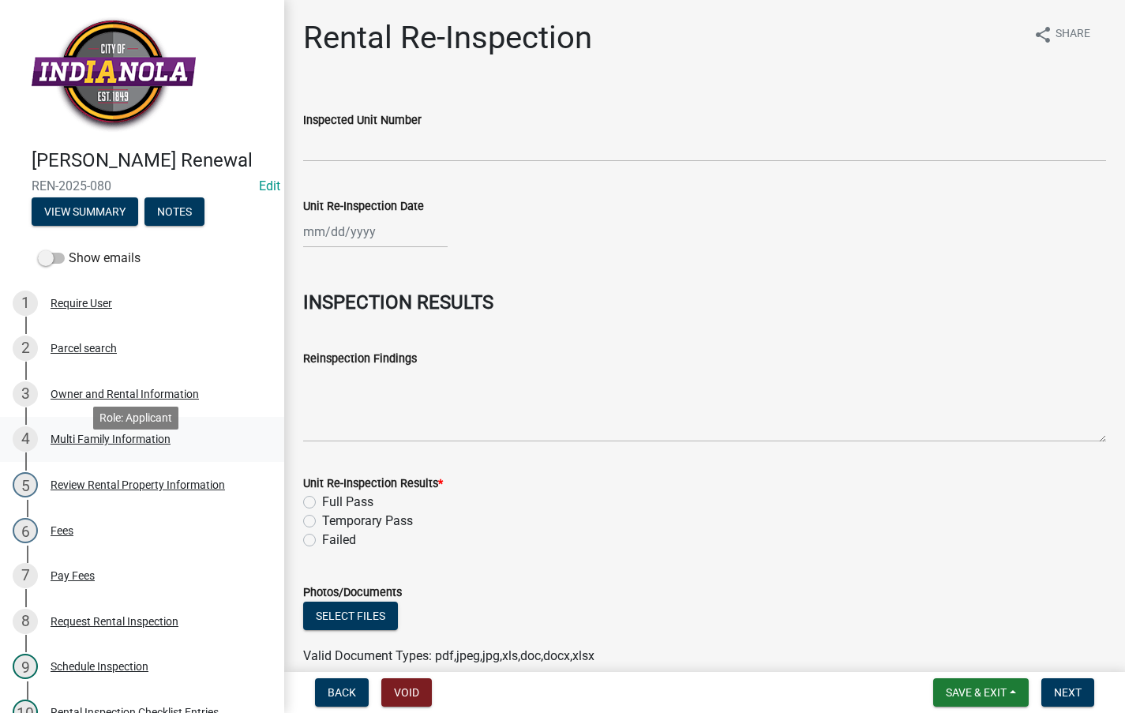
click at [105, 451] on div "4 Multi Family Information" at bounding box center [136, 438] width 246 height 25
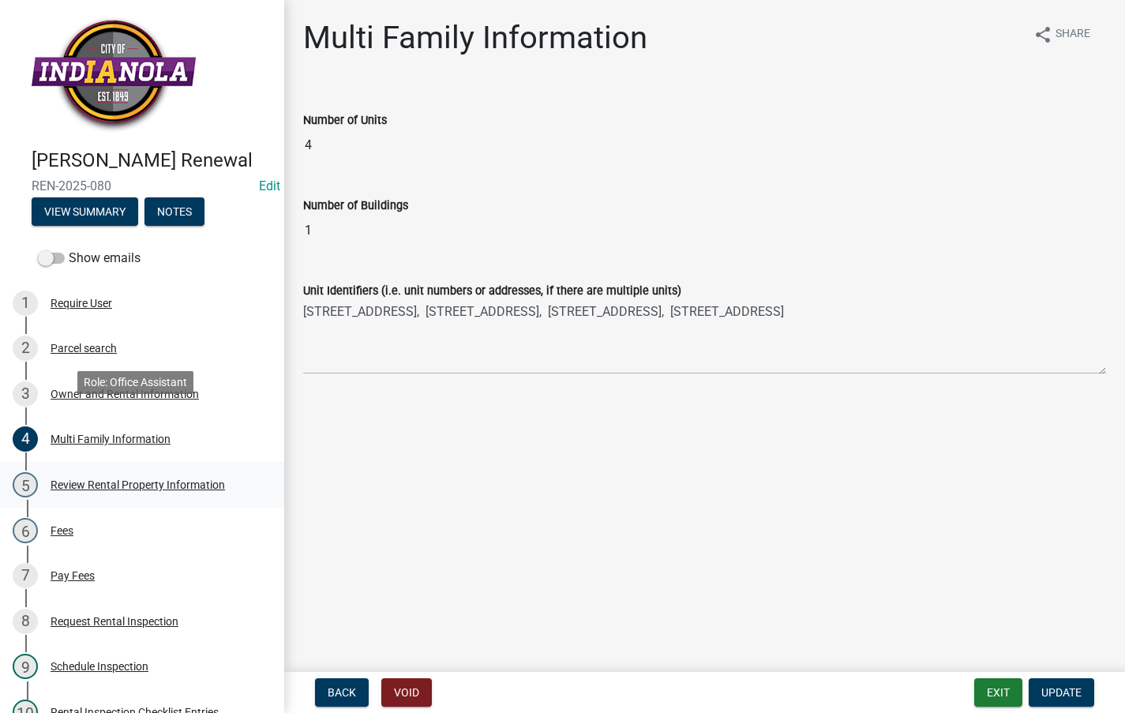
scroll to position [316, 0]
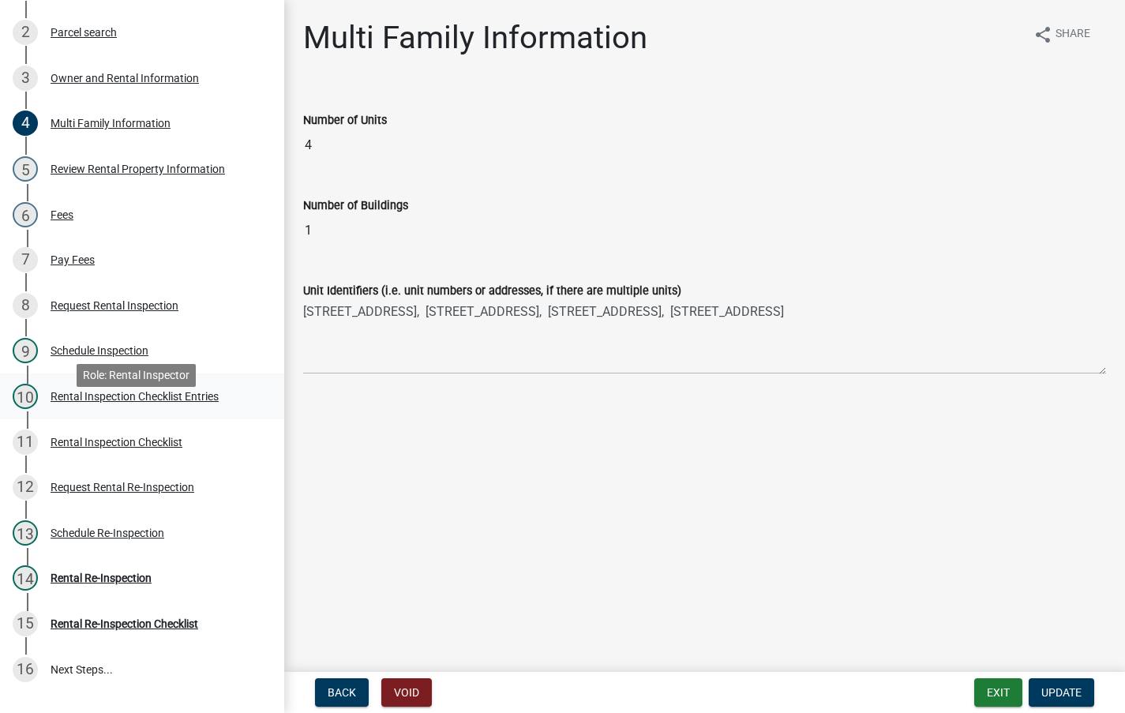
click at [129, 402] on div "Rental Inspection Checklist Entries" at bounding box center [135, 396] width 168 height 11
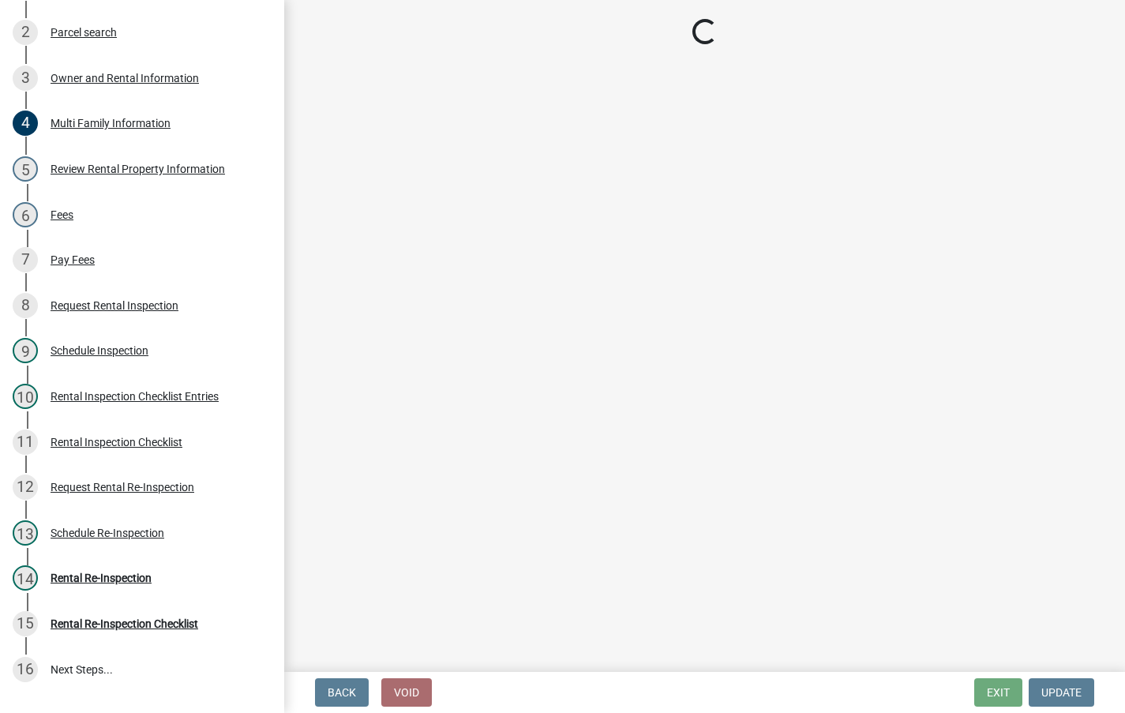
select select "3237a74e-59b5-424e-94fe-d72df491538c"
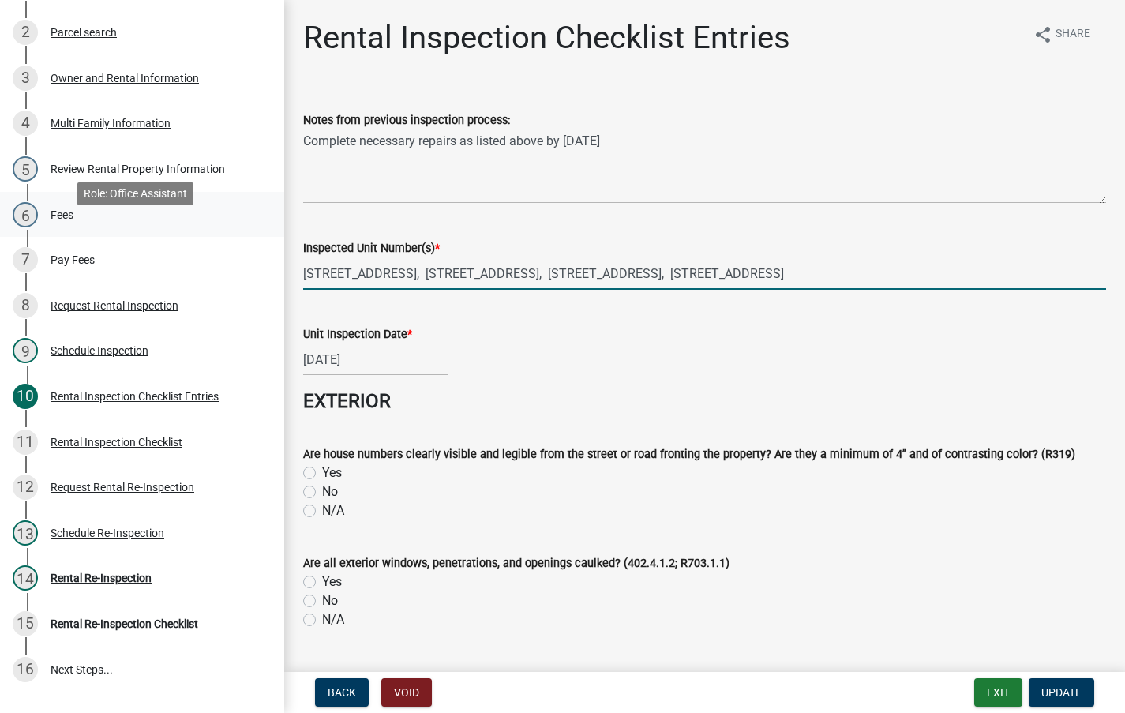
drag, startPoint x: 829, startPoint y: 279, endPoint x: 189, endPoint y: 255, distance: 639.7
click at [189, 255] on div "Rental Registration Renewal REN-2025-080 Edit View Summary Notes Show emails 1 …" at bounding box center [562, 356] width 1125 height 713
click at [93, 583] on div "Rental Re-Inspection" at bounding box center [101, 577] width 101 height 11
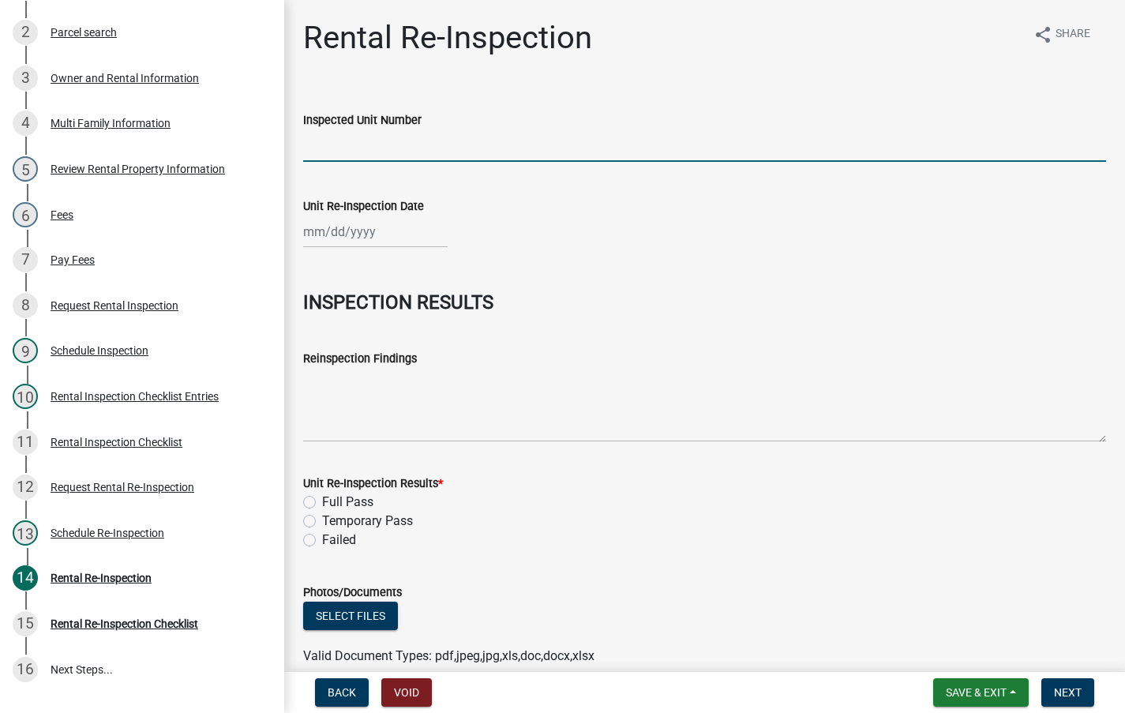
click at [382, 149] on input "Inspected Unit Number" at bounding box center [704, 145] width 803 height 32
paste input "801 E Lincoln Avenue, 803 E Lincoln Avenue, 805 E Lincoln Avenue, 807 E Lincoln…"
type input "801 E Lincoln Avenue, 803 E Lincoln Avenue, 805 E Lincoln Avenue, 807 E Lincoln…"
click at [386, 242] on div at bounding box center [375, 231] width 144 height 32
select select "8"
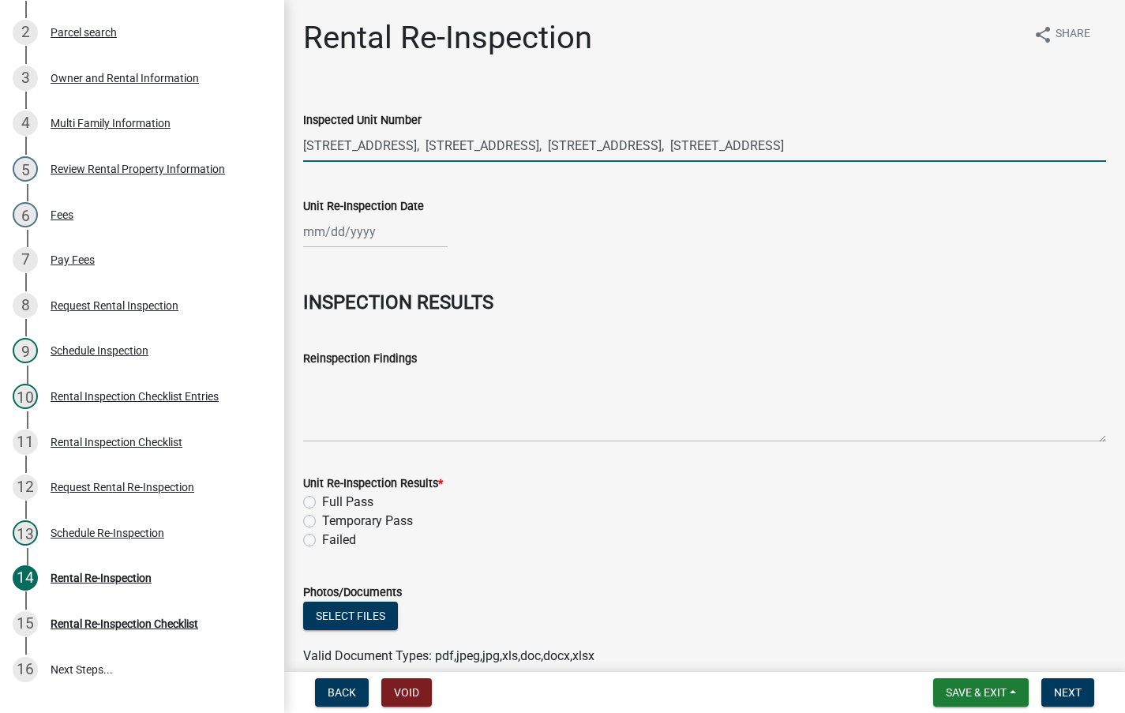
select select "2025"
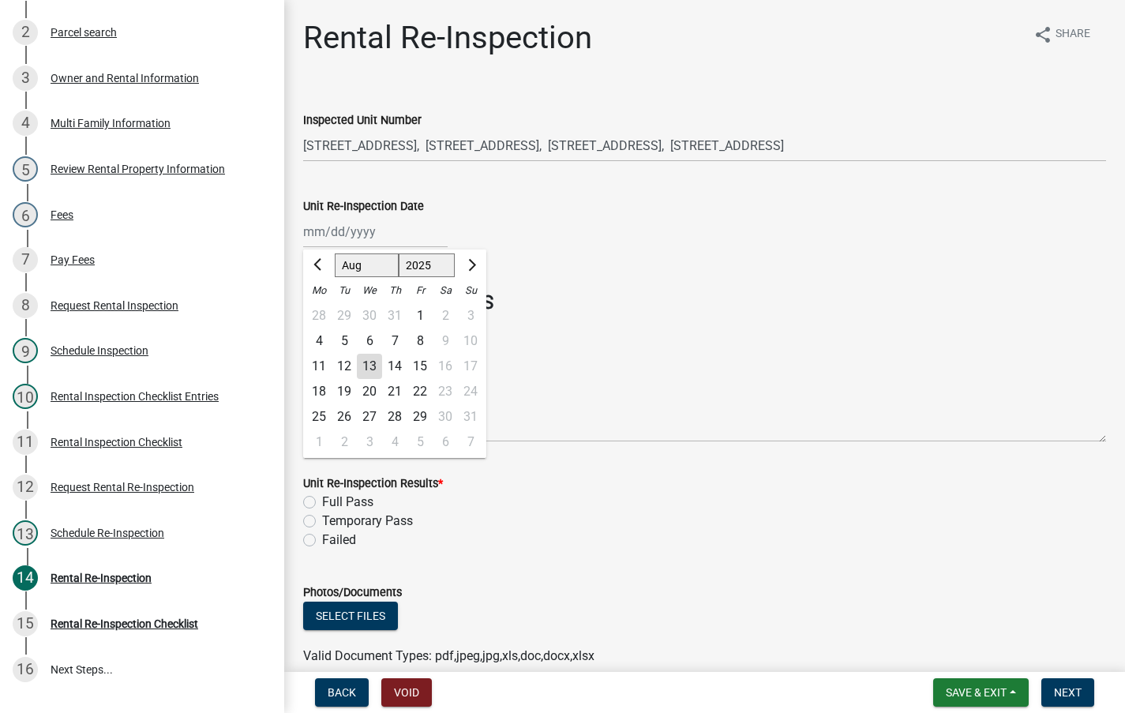
click at [346, 360] on div "12" at bounding box center [343, 366] width 25 height 25
type input "08/12/2025"
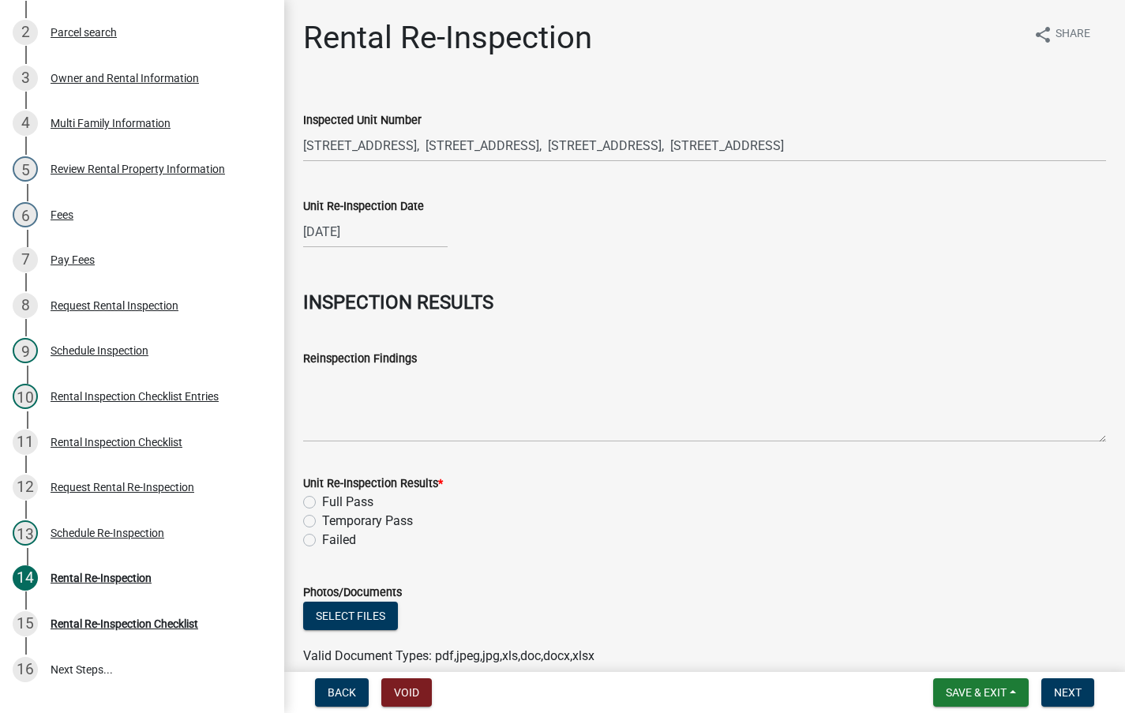
click at [322, 497] on label "Full Pass" at bounding box center [347, 501] width 51 height 19
click at [322, 497] on input "Full Pass" at bounding box center [327, 497] width 10 height 10
radio input "true"
click at [1065, 686] on span "Next" at bounding box center [1068, 692] width 28 height 13
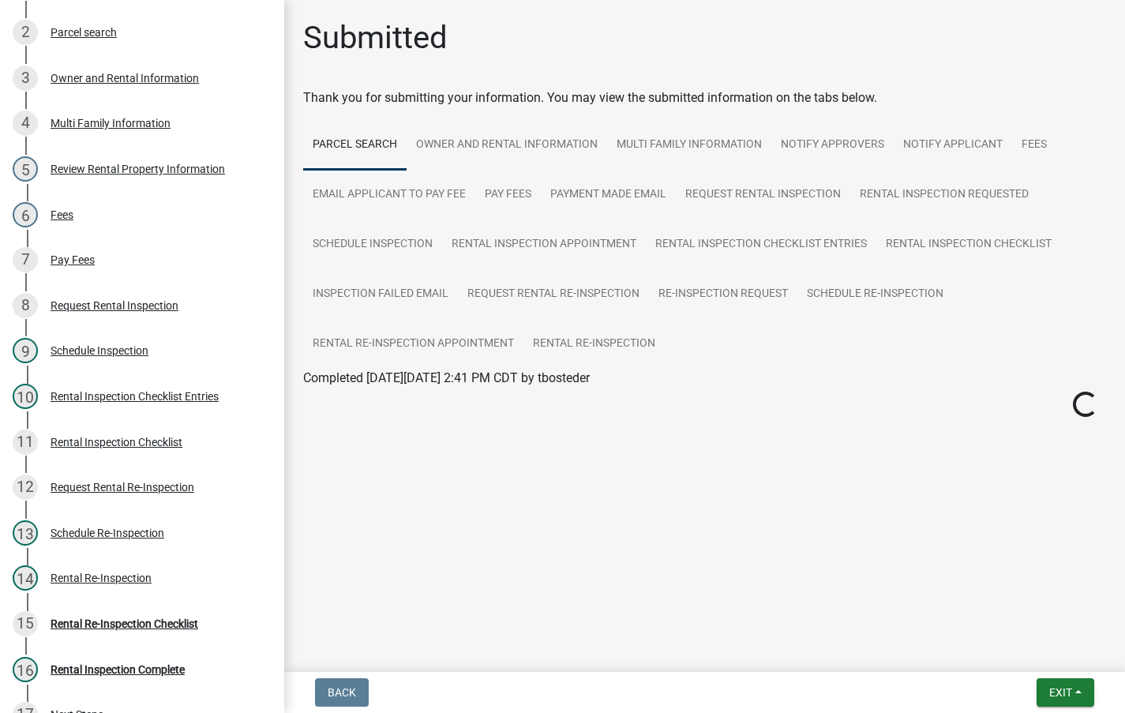
scroll to position [361, 0]
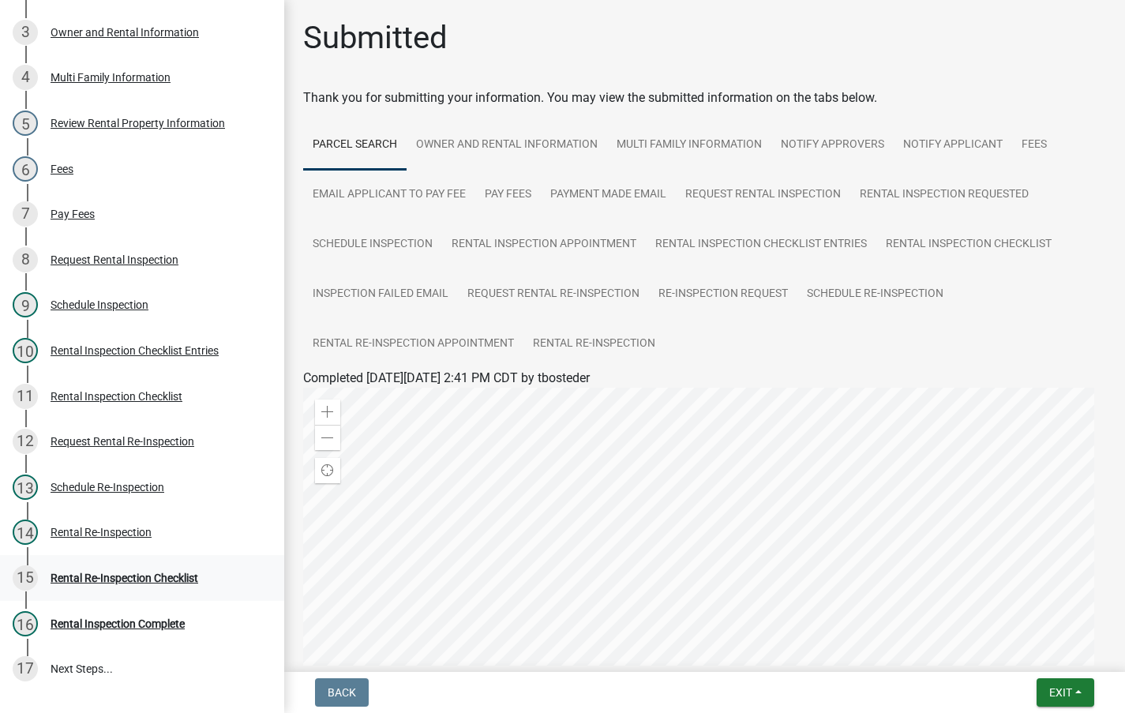
click at [140, 583] on div "Rental Re-Inspection Checklist" at bounding box center [125, 577] width 148 height 11
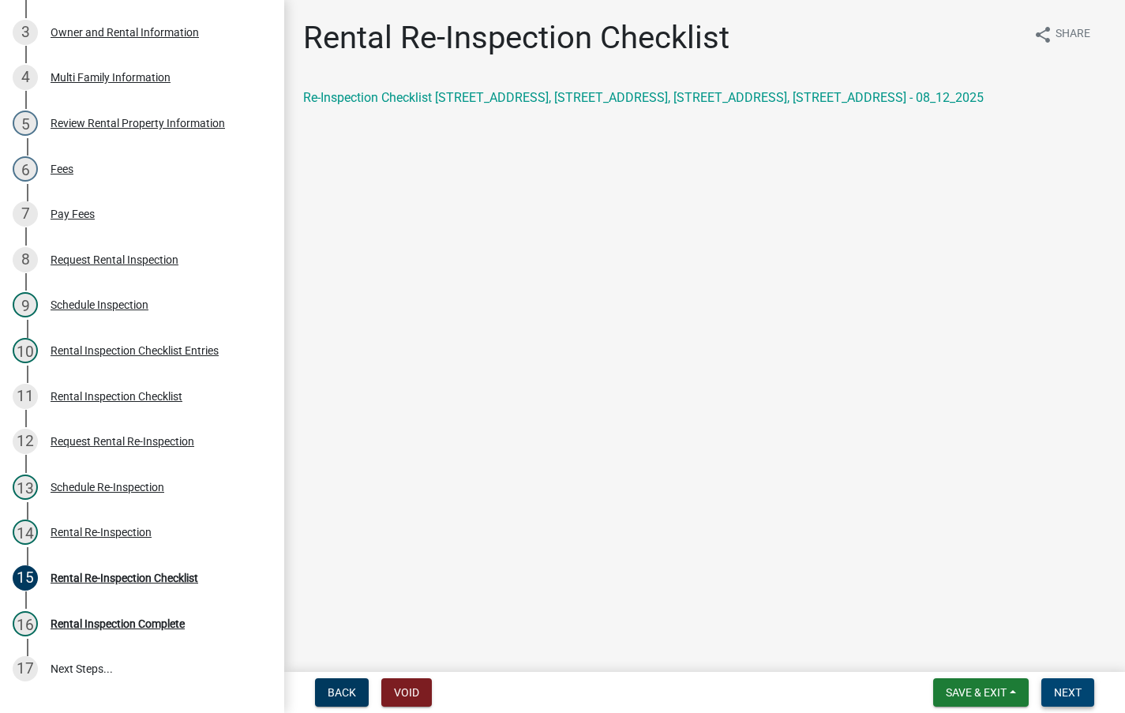
click at [1060, 692] on span "Next" at bounding box center [1068, 692] width 28 height 13
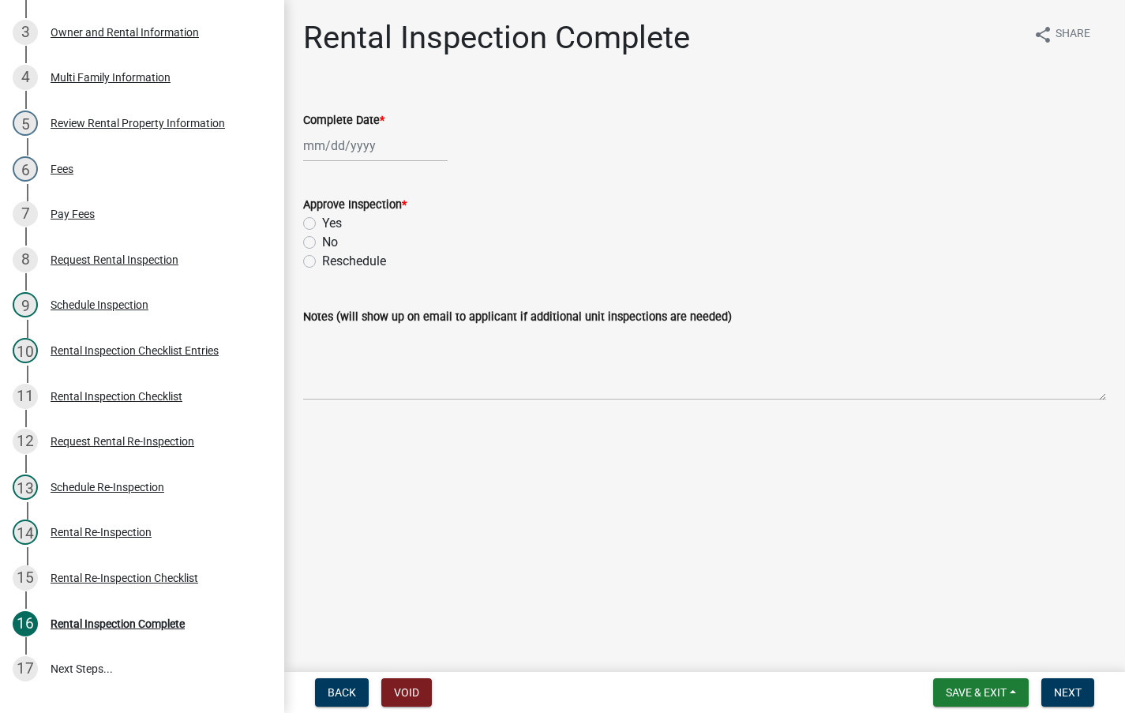
select select "8"
select select "2025"
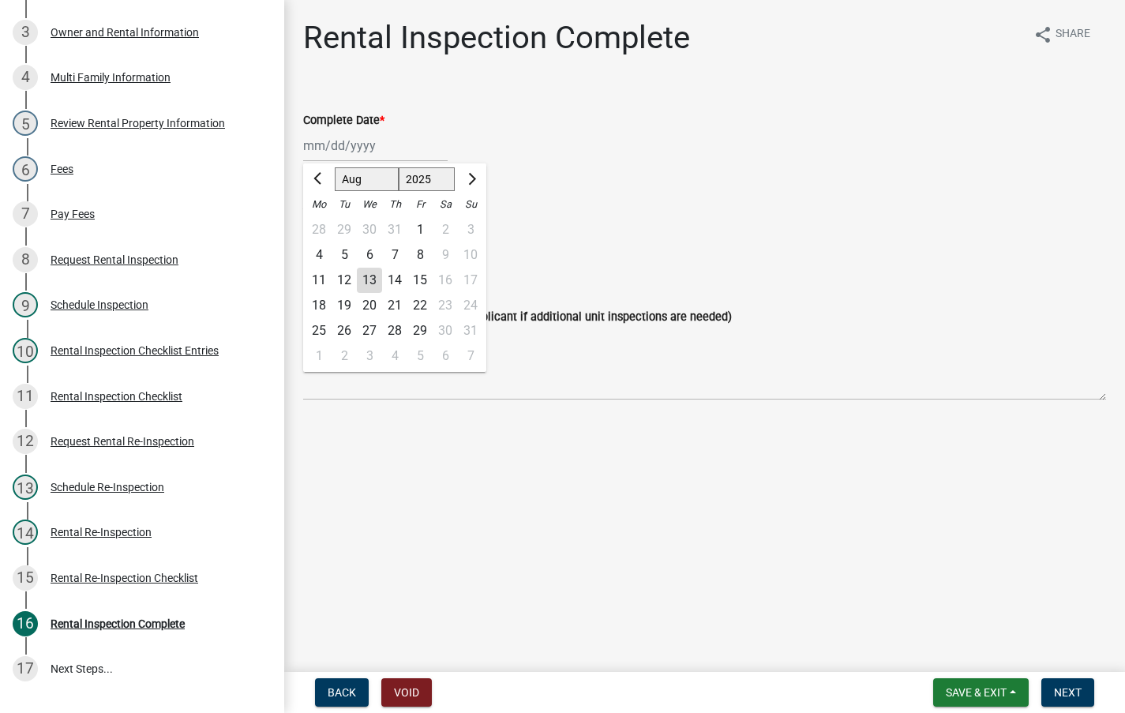
click at [358, 148] on div "Jan Feb Mar Apr May Jun Jul Aug Sep Oct Nov Dec 1525 1526 1527 1528 1529 1530 1…" at bounding box center [375, 145] width 144 height 32
click at [346, 278] on div "12" at bounding box center [343, 280] width 25 height 25
type input "08/12/2025"
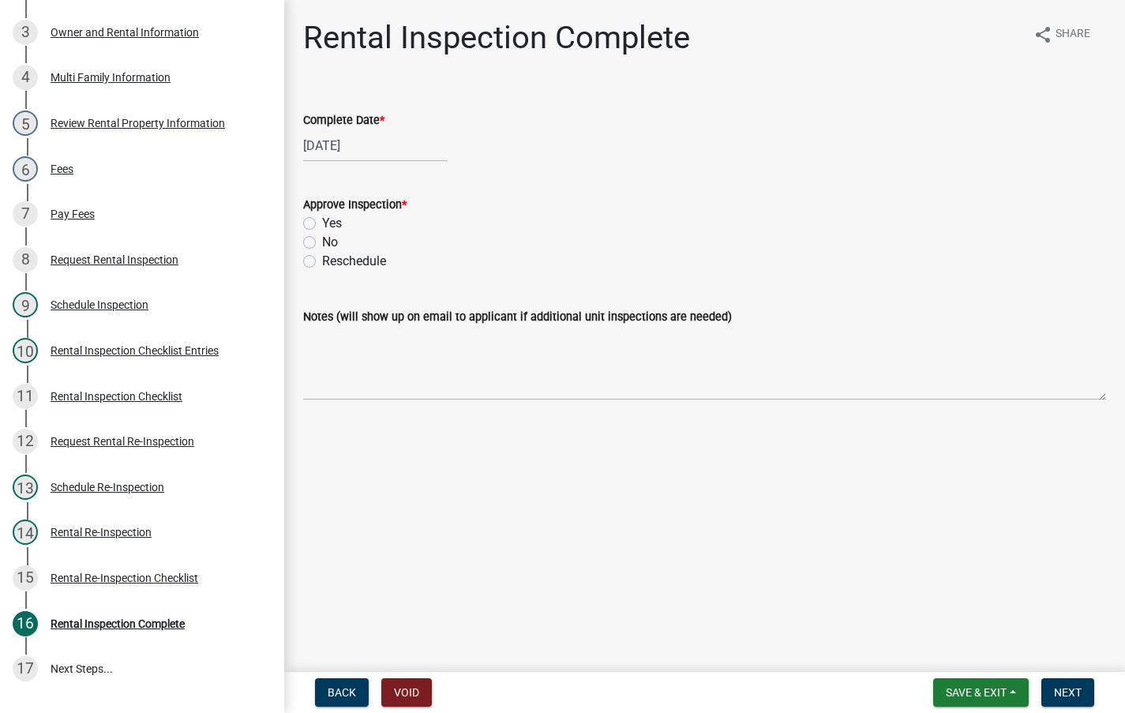
click at [301, 216] on div "Approve Inspection * Yes No Reschedule" at bounding box center [704, 223] width 826 height 95
click at [322, 224] on label "Yes" at bounding box center [332, 223] width 20 height 19
click at [322, 224] on input "Yes" at bounding box center [327, 219] width 10 height 10
radio input "true"
click at [1055, 689] on span "Next" at bounding box center [1068, 692] width 28 height 13
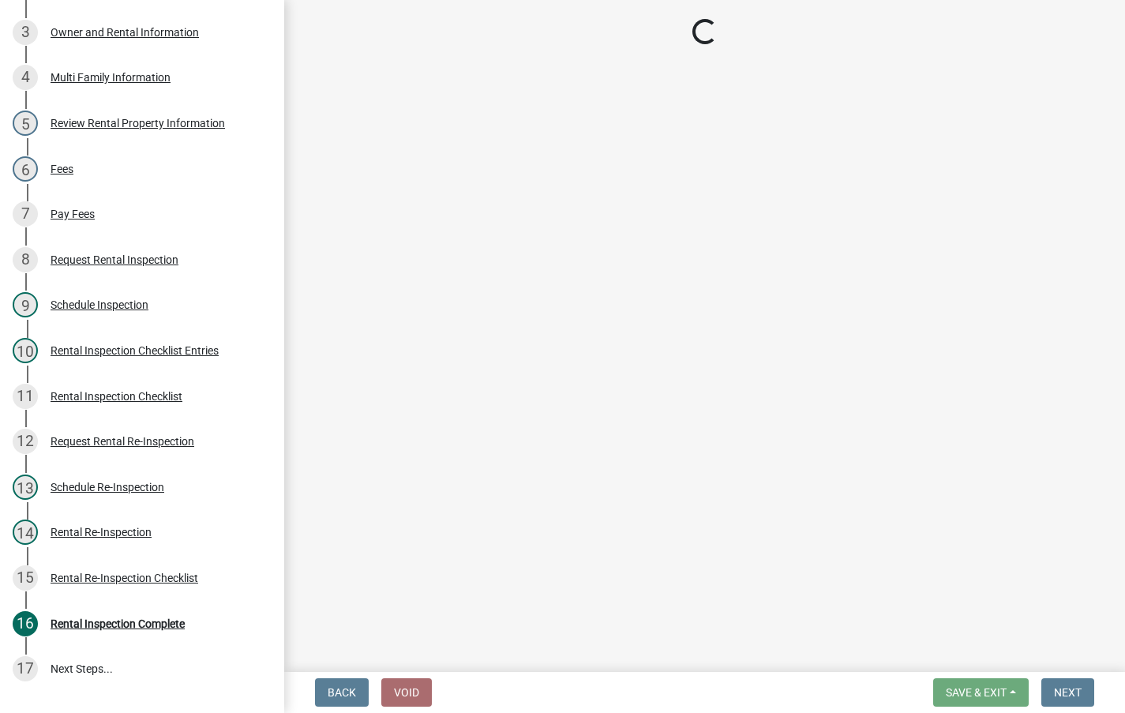
scroll to position [406, 0]
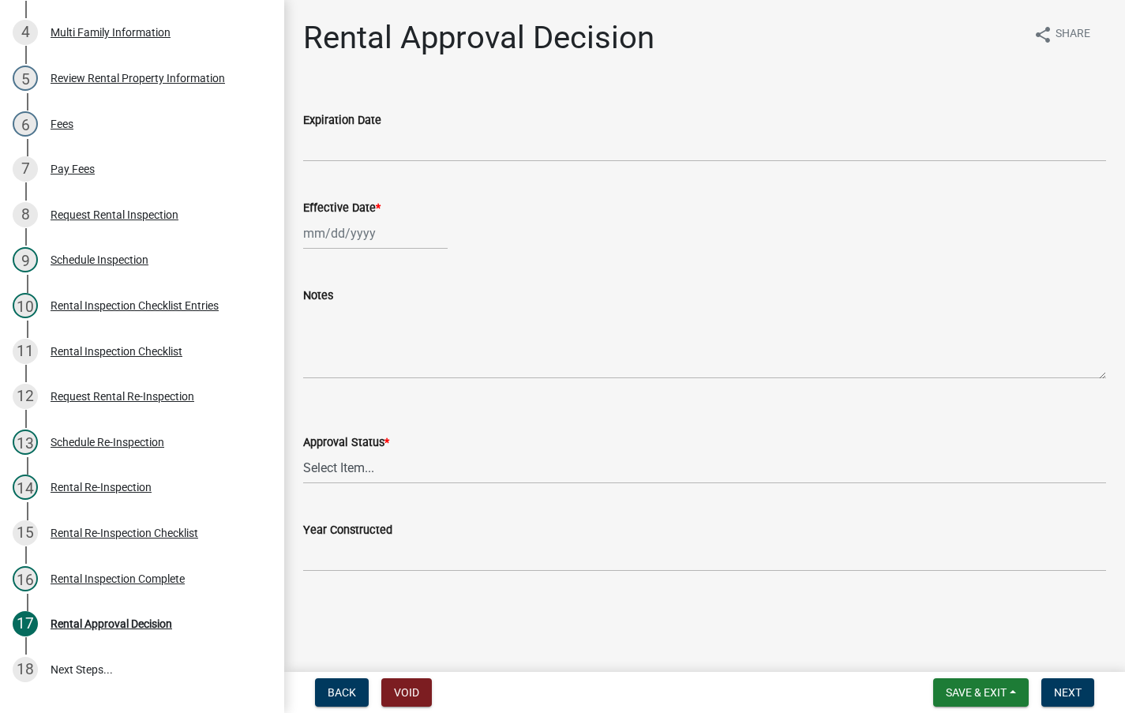
select select "8"
select select "2025"
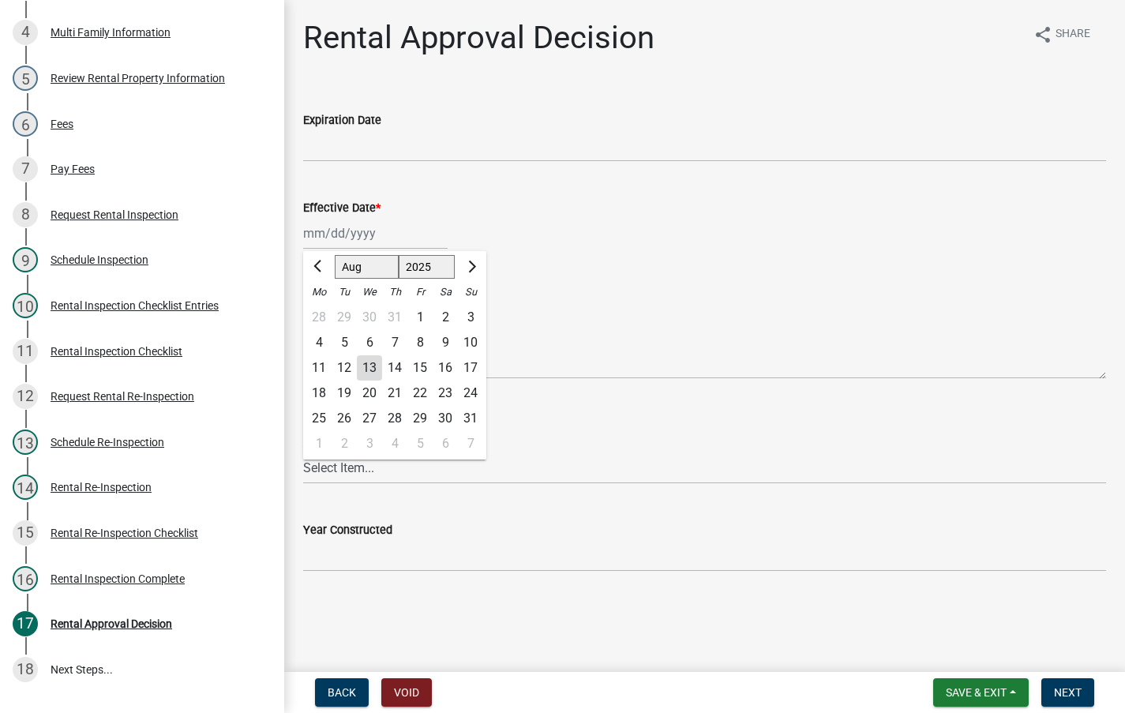
click at [343, 230] on div "Jan Feb Mar Apr May Jun Jul Aug Sep Oct Nov Dec 1525 1526 1527 1528 1529 1530 1…" at bounding box center [375, 233] width 144 height 32
click at [344, 361] on div "12" at bounding box center [343, 367] width 25 height 25
type input "08/12/2025"
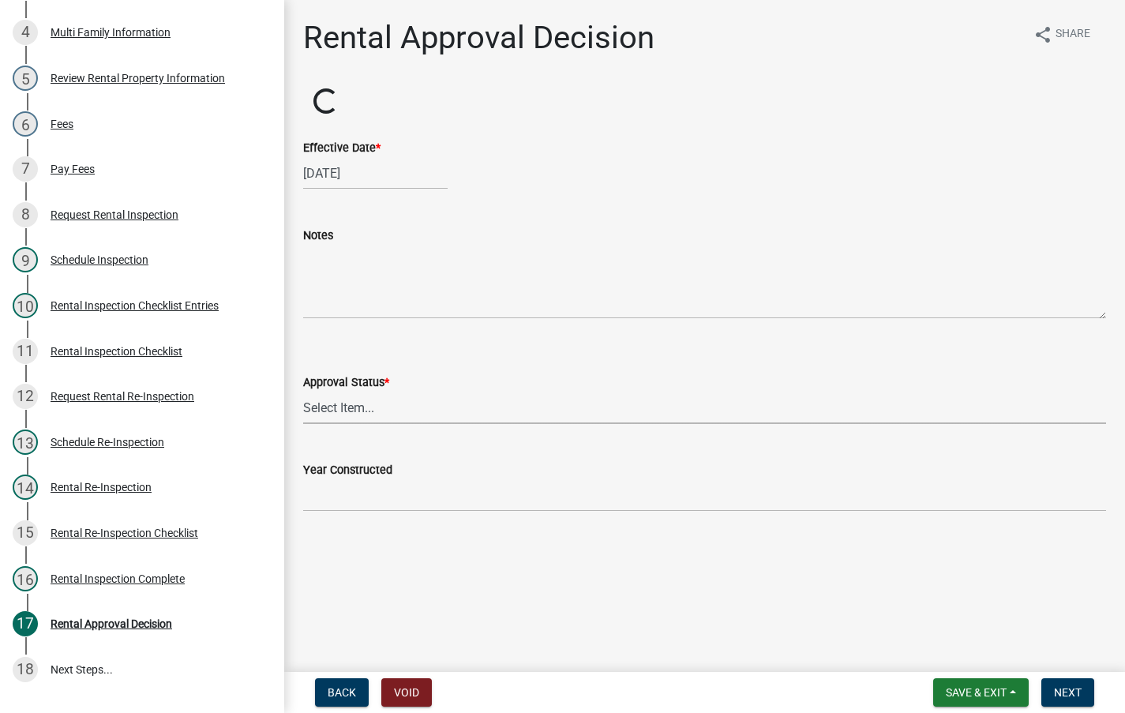
click at [369, 415] on select "Select Item... Approved Denied" at bounding box center [704, 407] width 803 height 32
click at [303, 391] on select "Select Item... Approved Denied" at bounding box center [704, 407] width 803 height 32
select select "4b86b809-39dd-4c68-9f3d-fdb3e7050482"
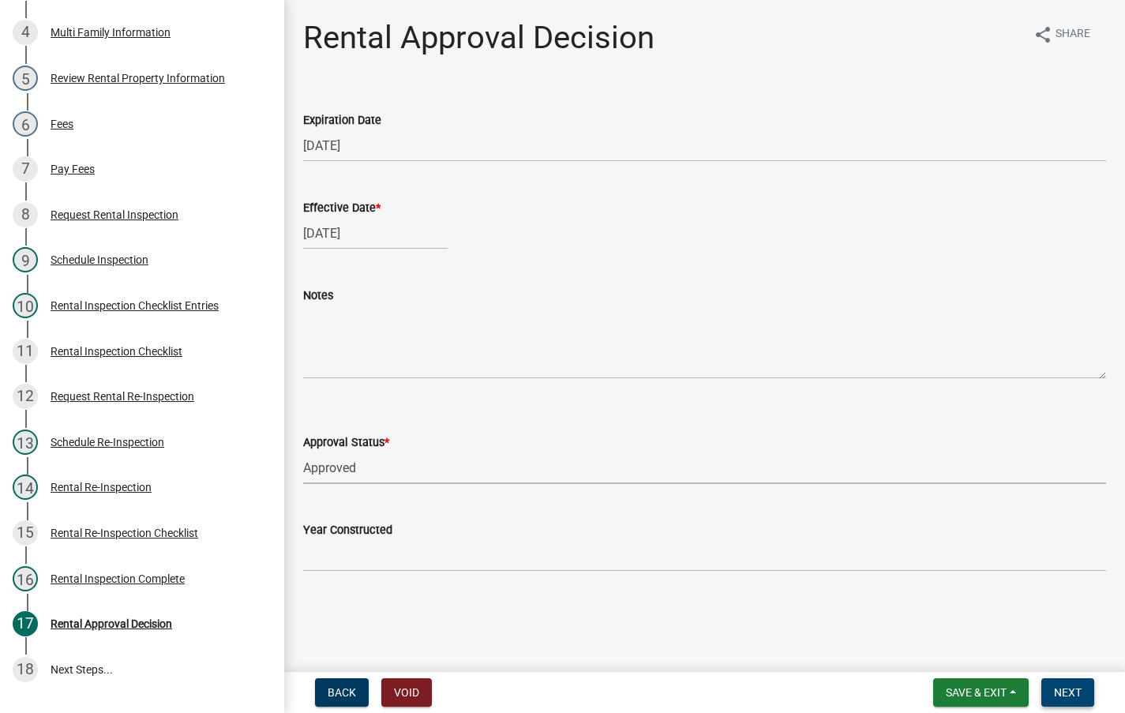
click at [1070, 681] on button "Next" at bounding box center [1067, 692] width 53 height 28
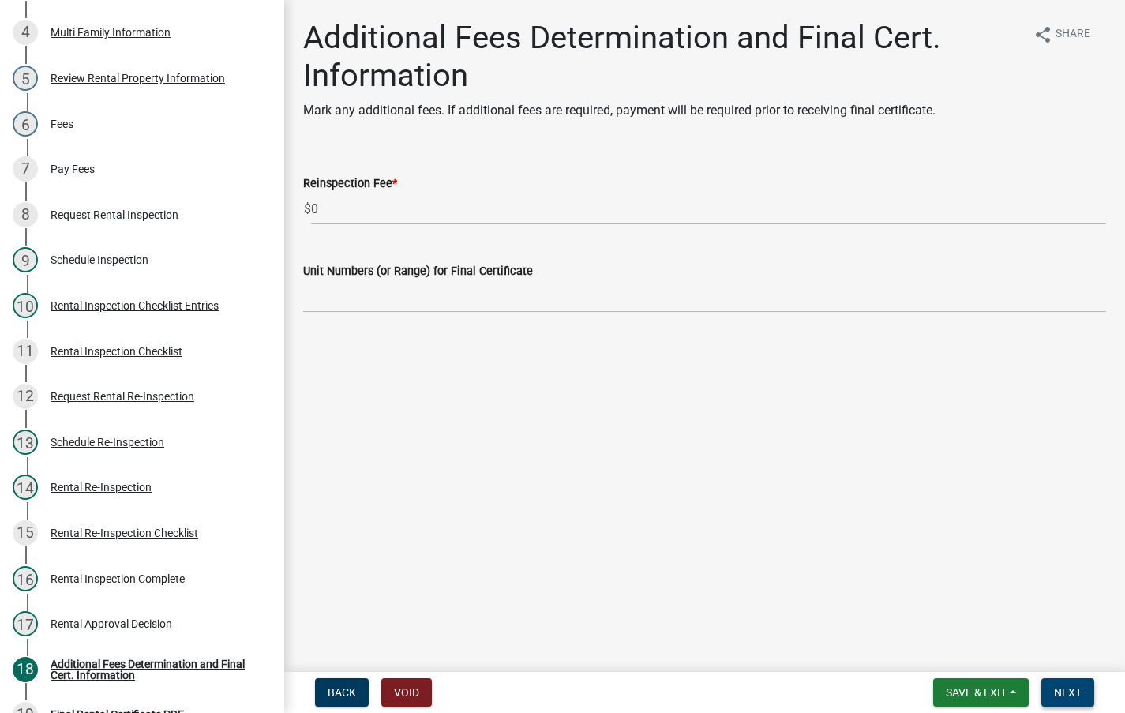
click at [1069, 690] on span "Next" at bounding box center [1068, 692] width 28 height 13
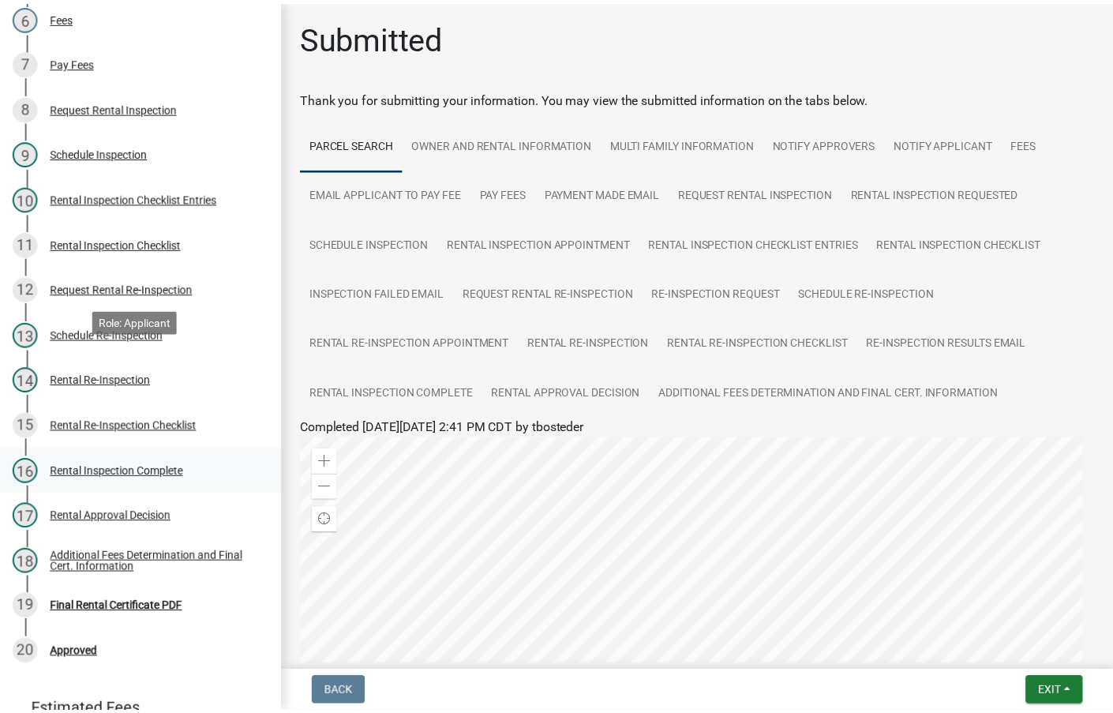
scroll to position [646, 0]
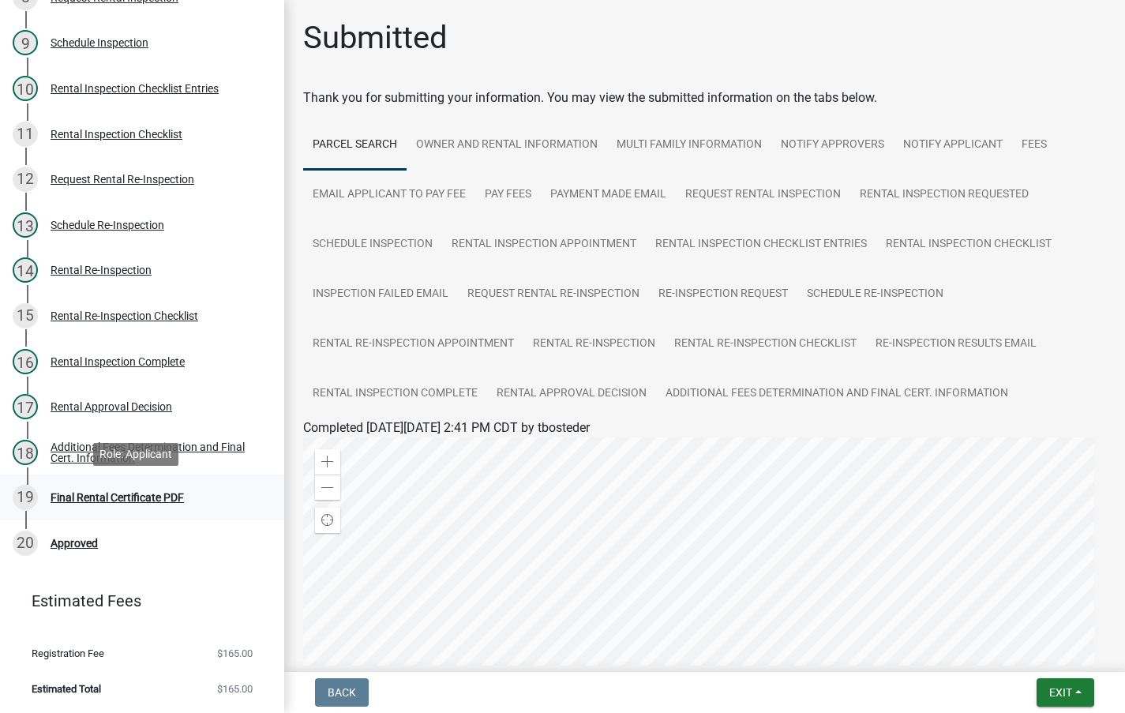
click at [124, 492] on div "Final Rental Certificate PDF" at bounding box center [117, 497] width 133 height 11
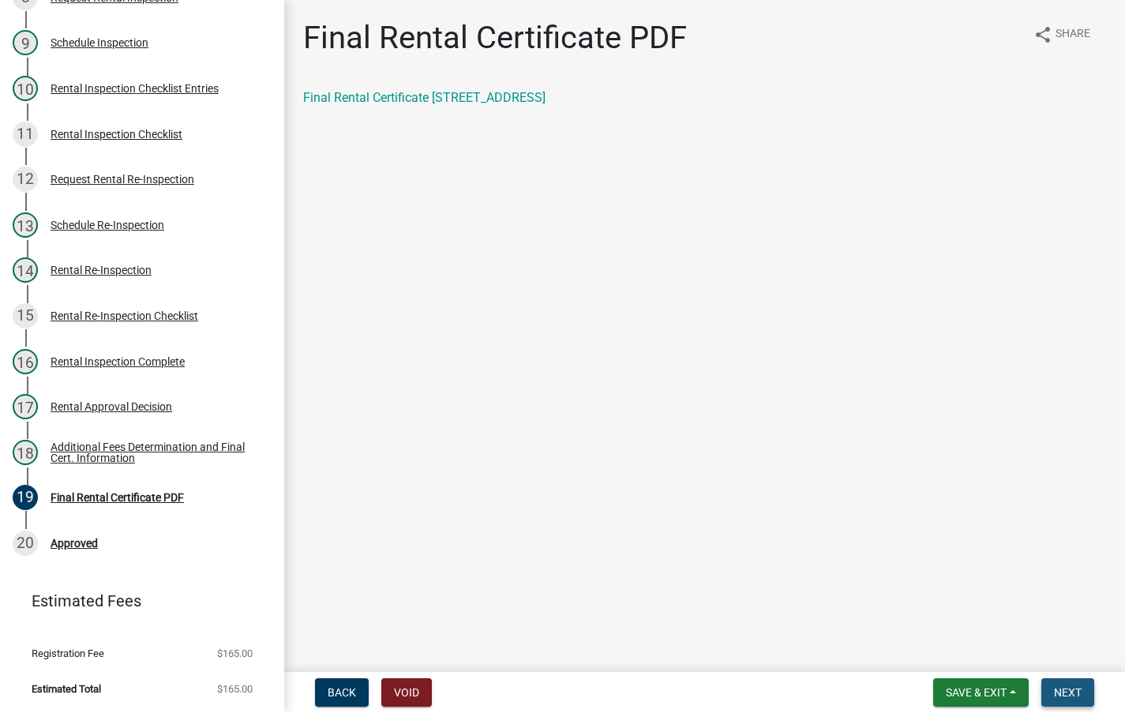
click at [1072, 687] on span "Next" at bounding box center [1068, 692] width 28 height 13
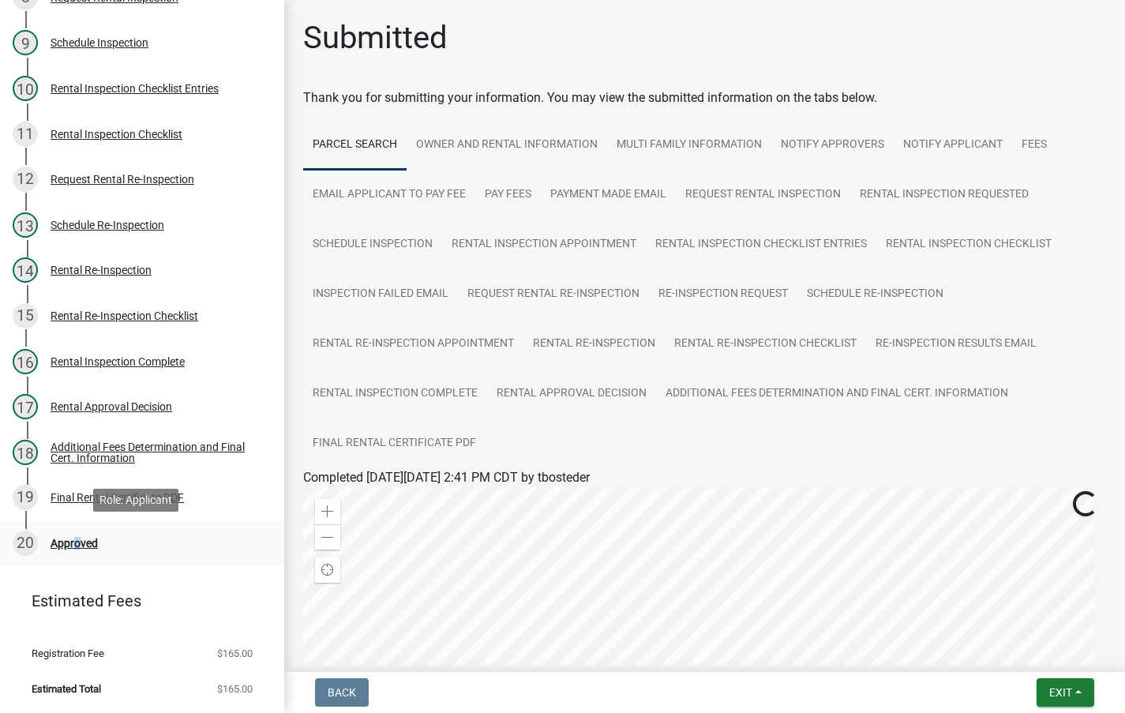
click at [73, 541] on div "Approved" at bounding box center [74, 542] width 47 height 11
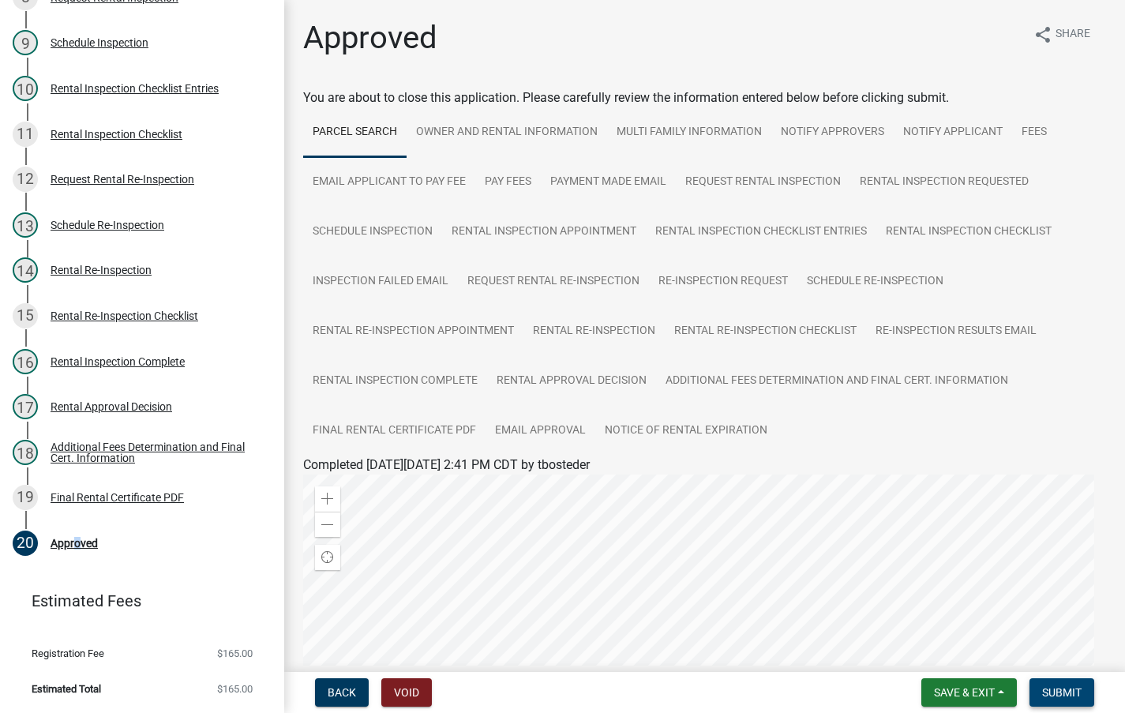
click at [1043, 690] on span "Submit" at bounding box center [1061, 692] width 39 height 13
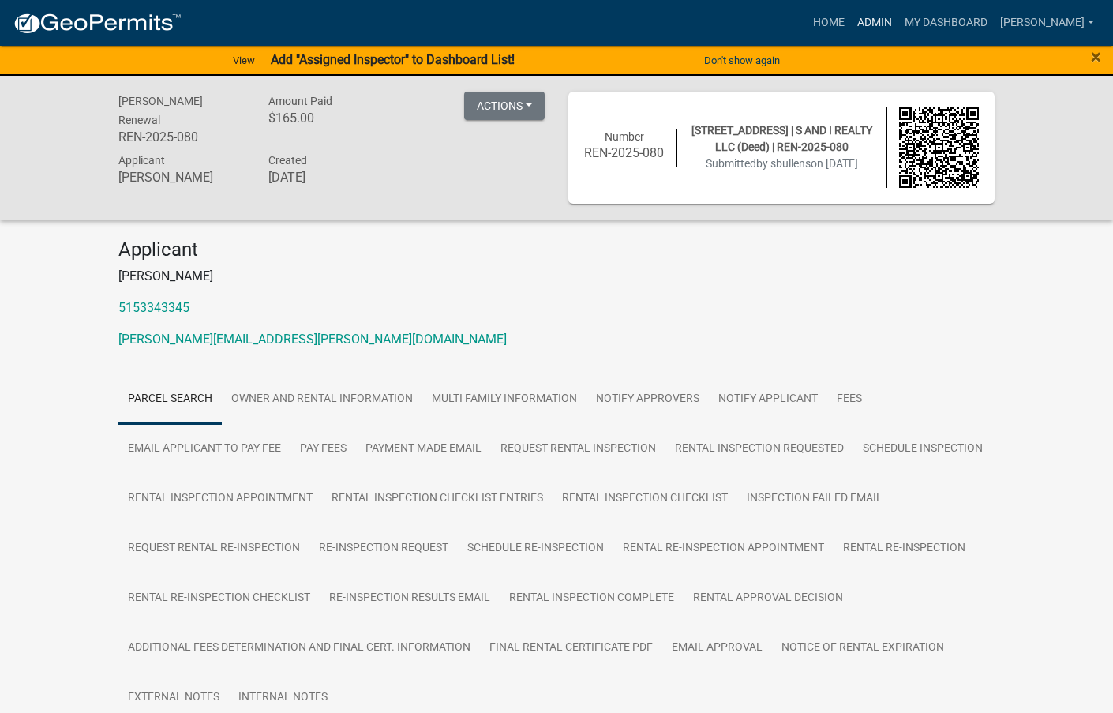
click at [898, 21] on link "Admin" at bounding box center [874, 23] width 47 height 30
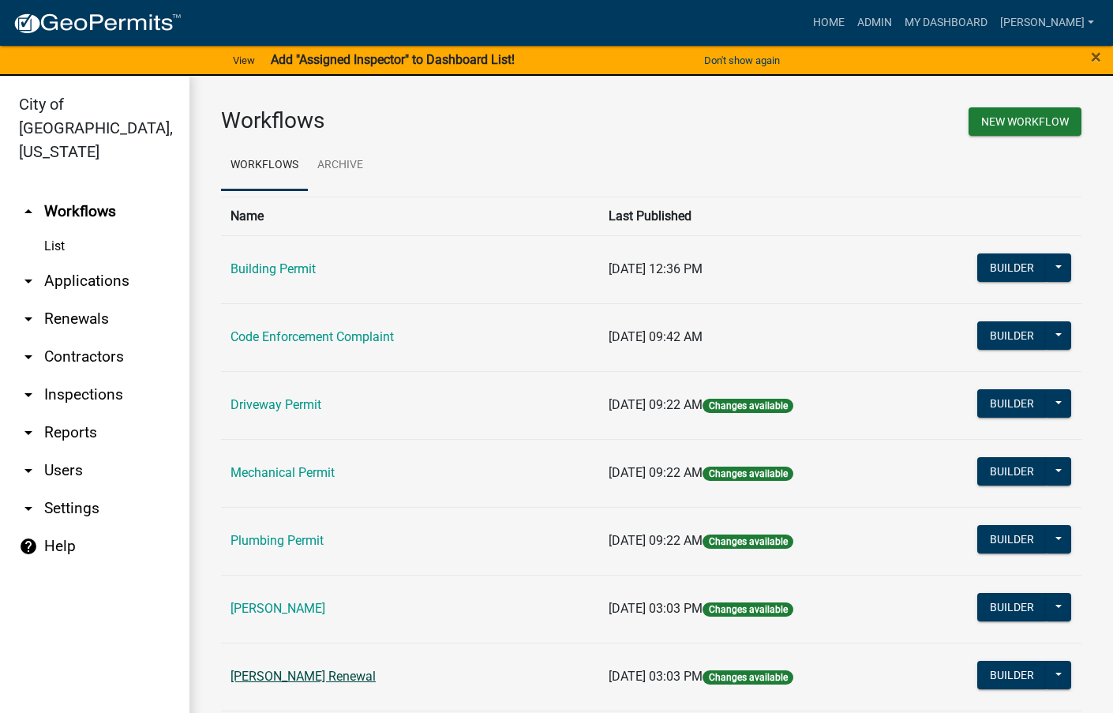
click at [324, 676] on link "Rental Registration Renewal" at bounding box center [302, 675] width 145 height 15
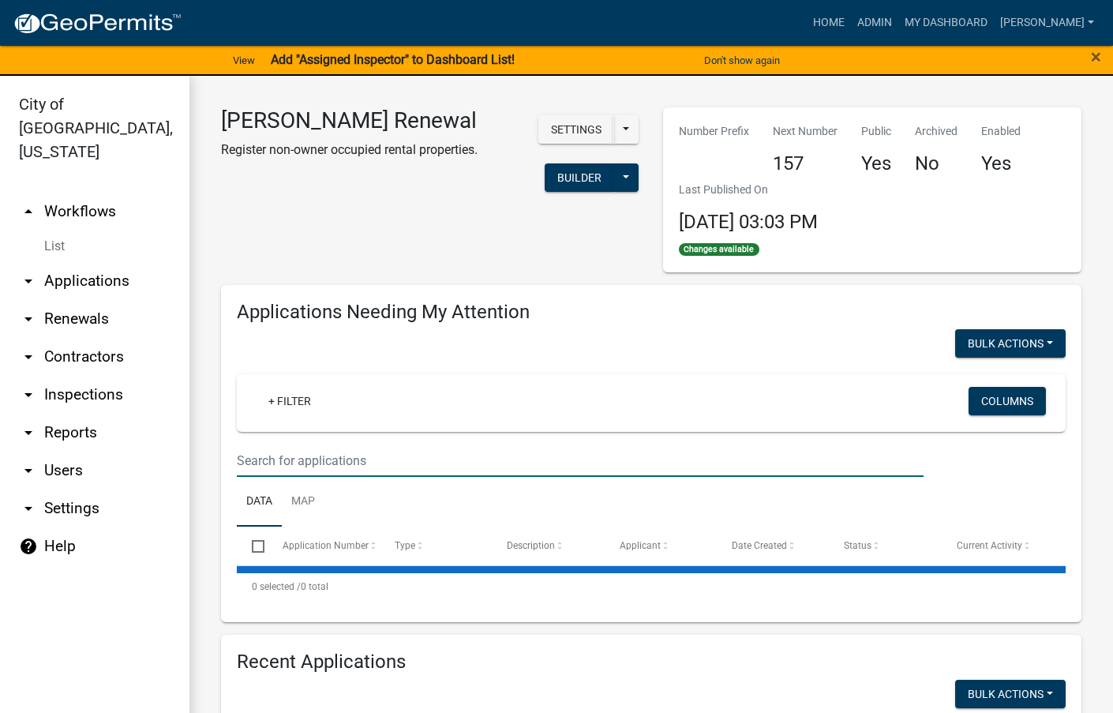
select select "3: 100"
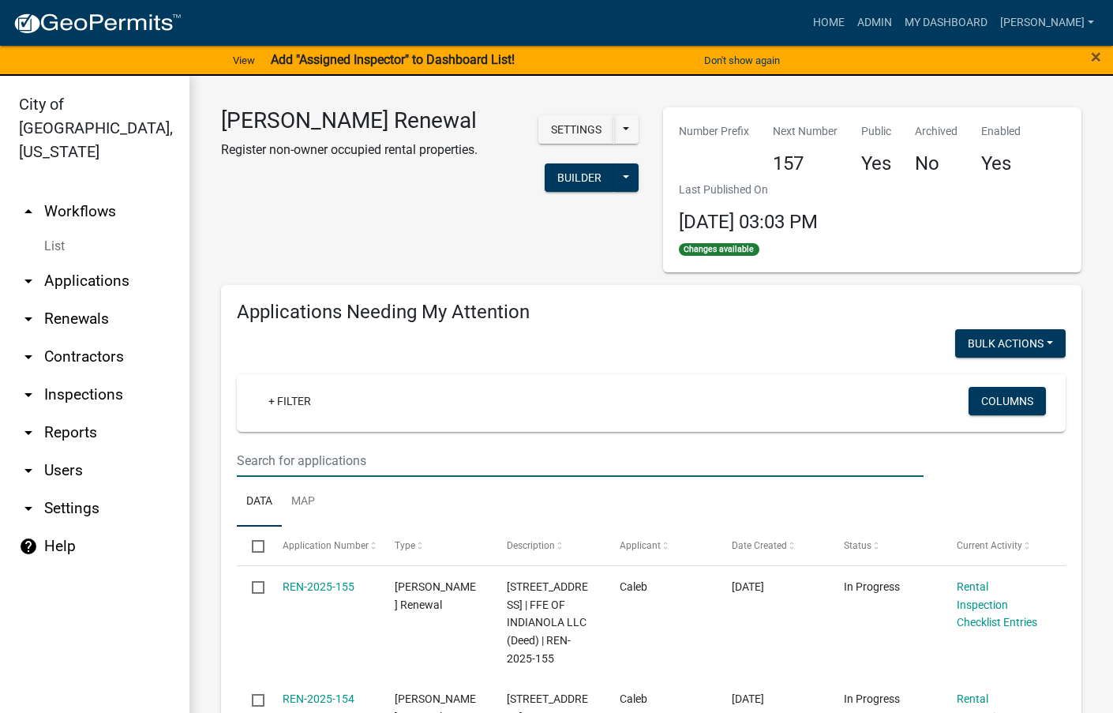
click at [355, 456] on input "text" at bounding box center [580, 460] width 687 height 32
type input "812"
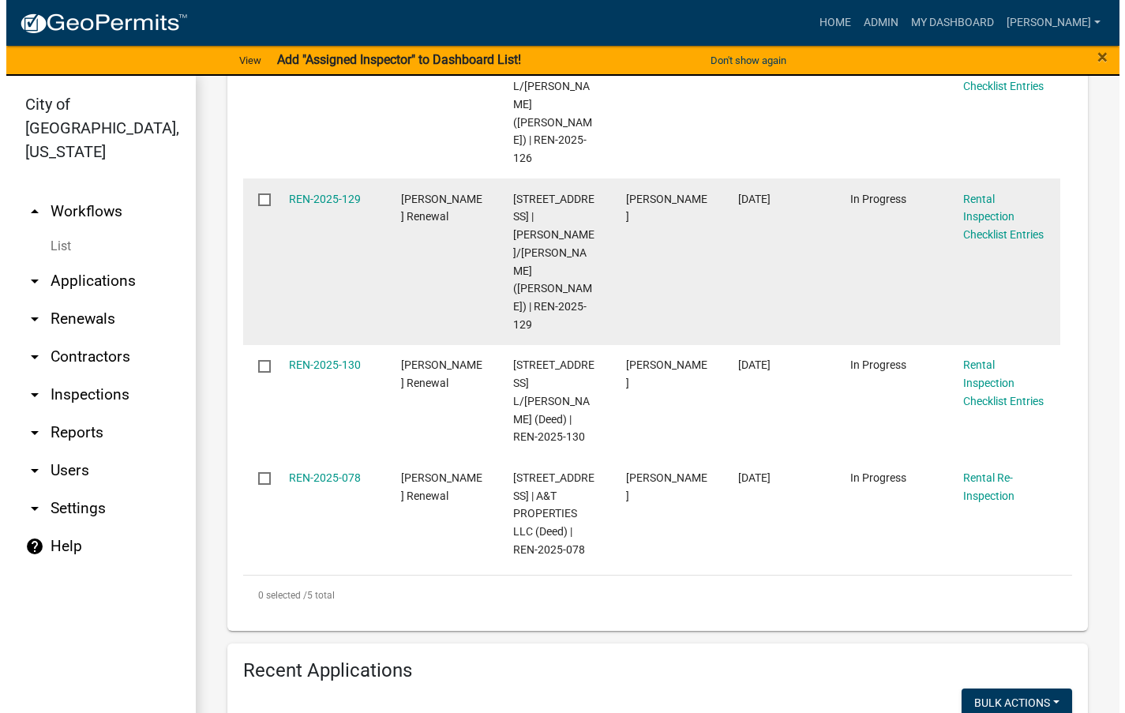
scroll to position [631, 0]
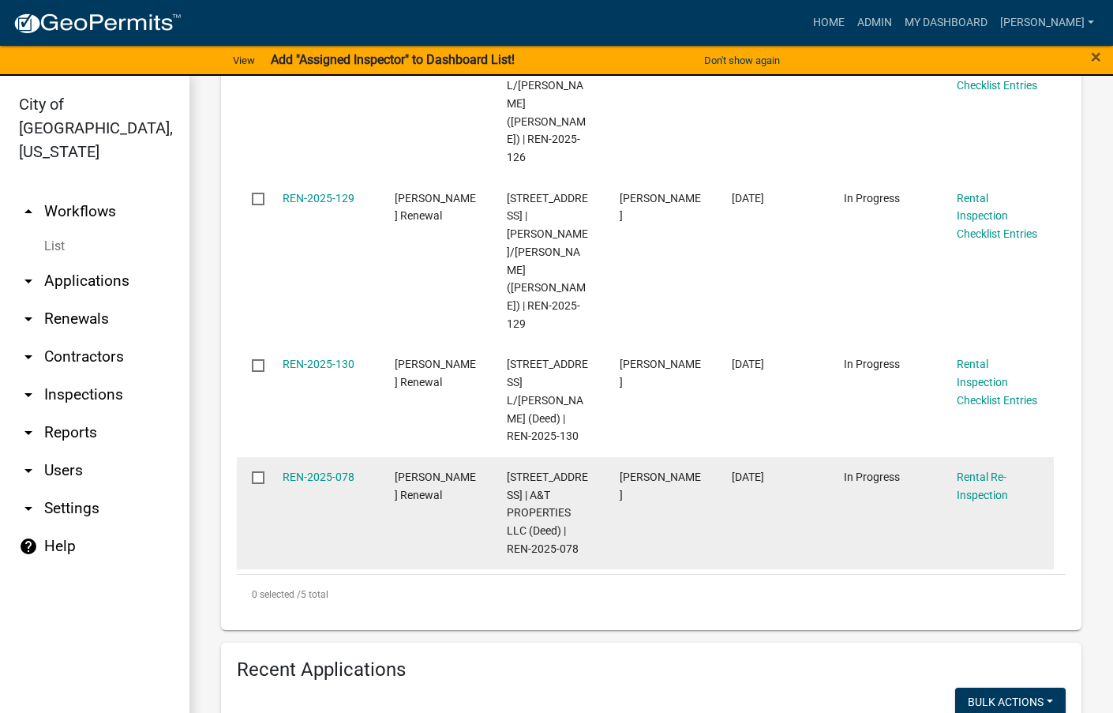
click at [329, 457] on datatable-body-cell "REN-2025-078" at bounding box center [323, 513] width 112 height 113
click at [326, 470] on link "REN-2025-078" at bounding box center [319, 476] width 72 height 13
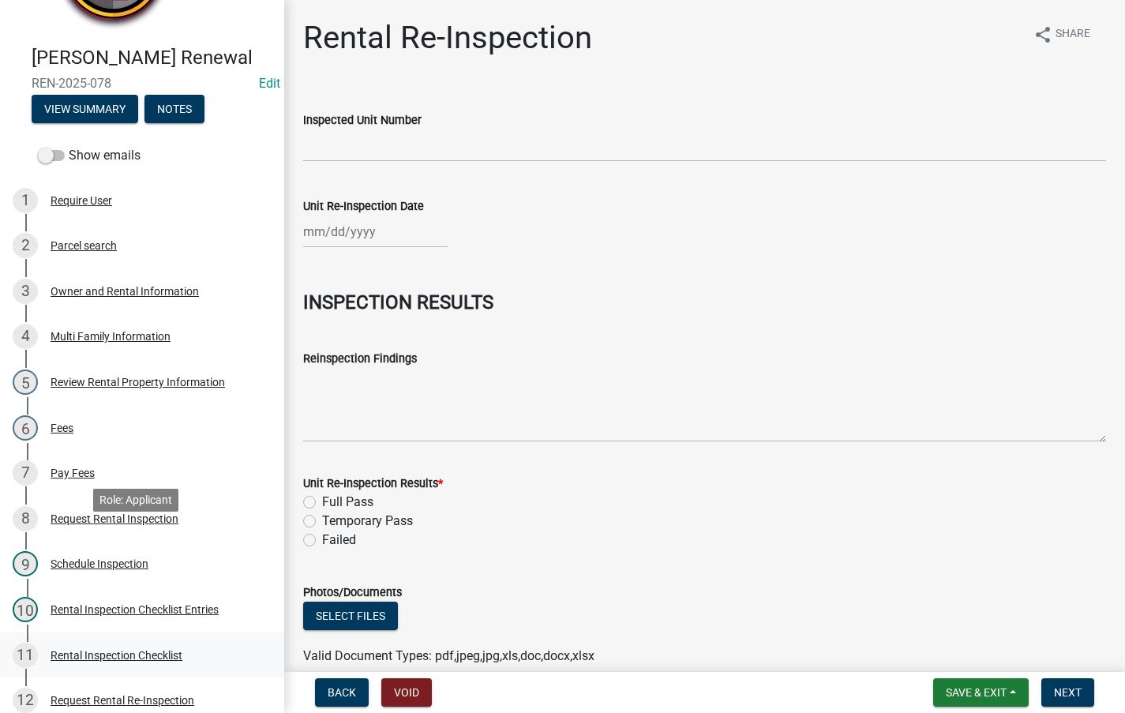
scroll to position [316, 0]
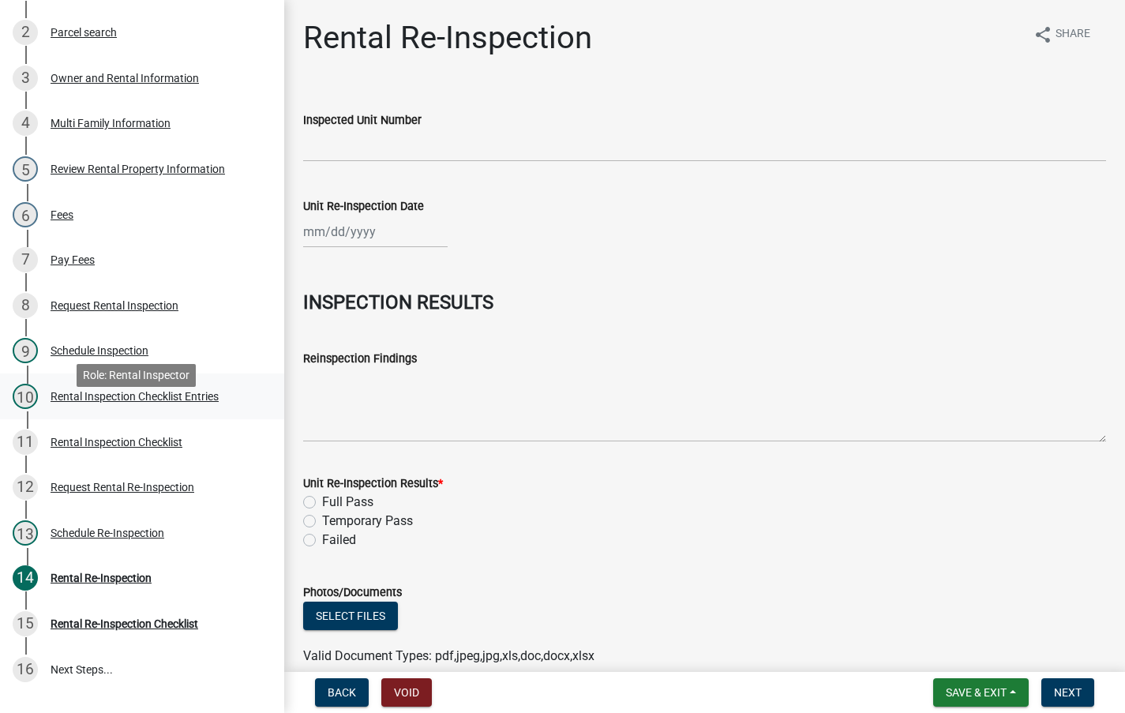
click at [161, 409] on div "10 Rental Inspection Checklist Entries" at bounding box center [136, 396] width 246 height 25
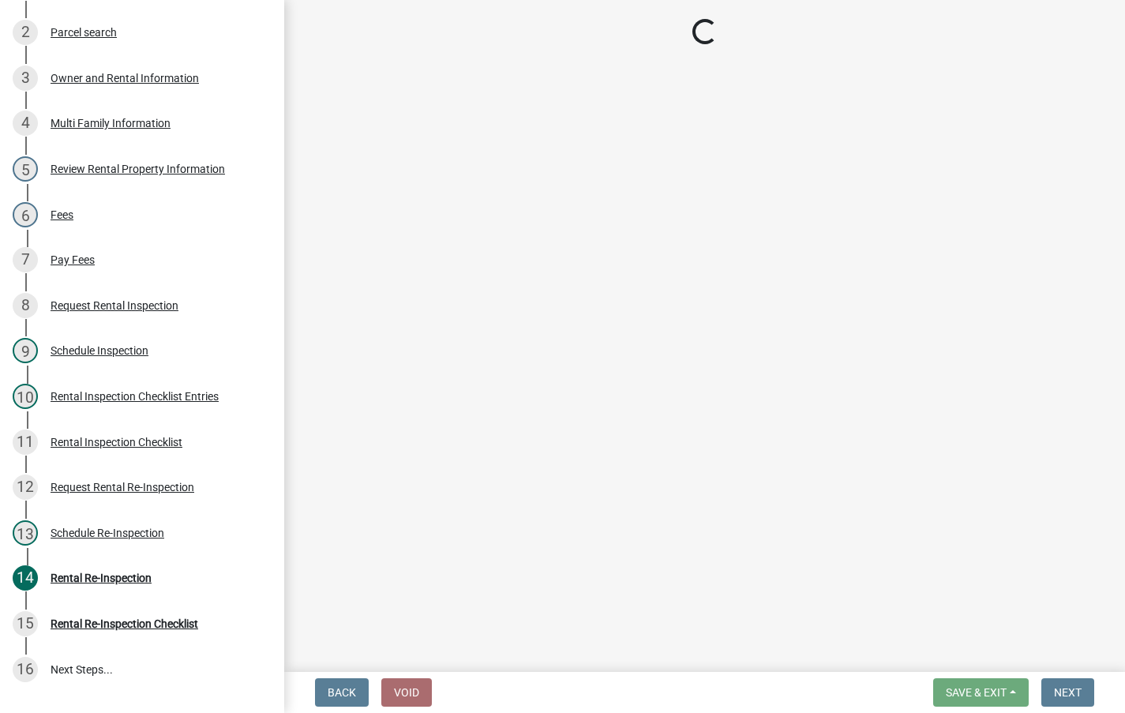
select select "3237a74e-59b5-424e-94fe-d72df491538c"
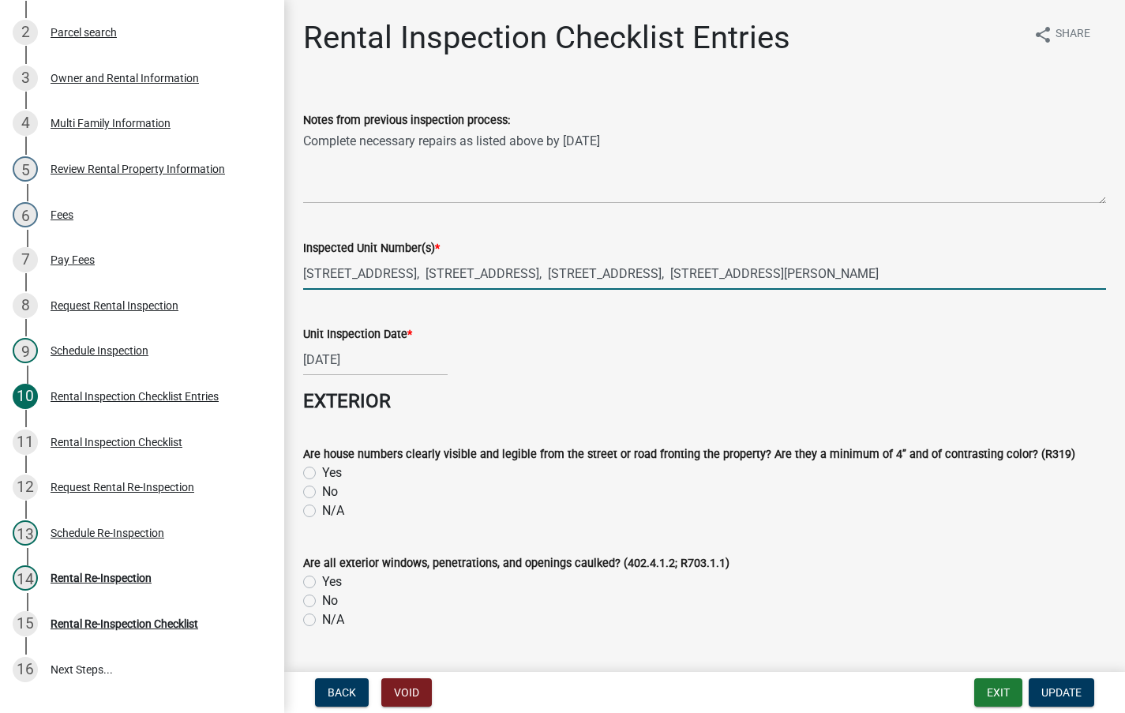
drag, startPoint x: 837, startPoint y: 272, endPoint x: 288, endPoint y: 241, distance: 549.4
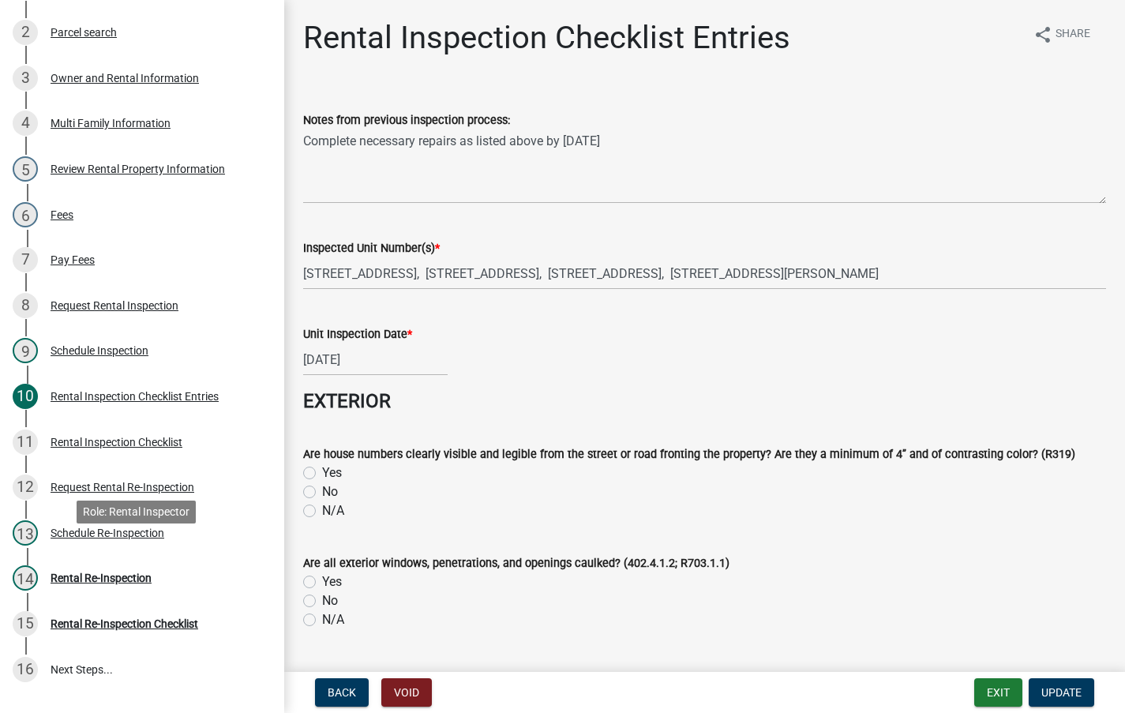
click at [125, 538] on div "Schedule Re-Inspection" at bounding box center [108, 532] width 114 height 11
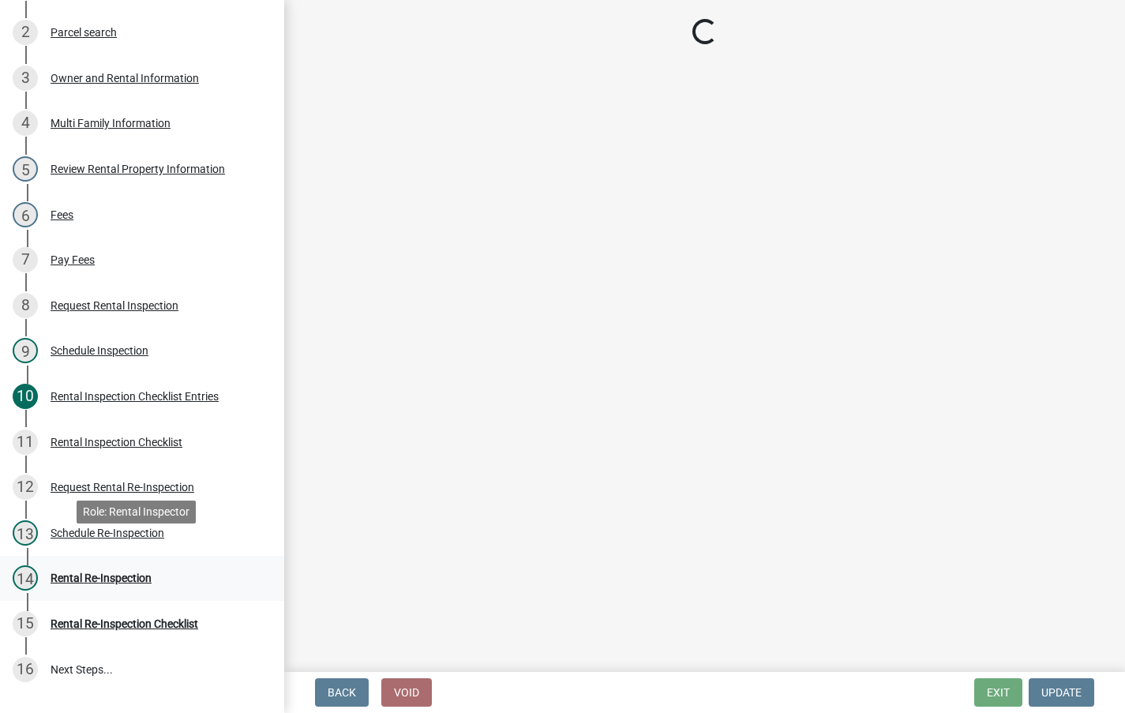
select select "3237a74e-59b5-424e-94fe-d72df491538c"
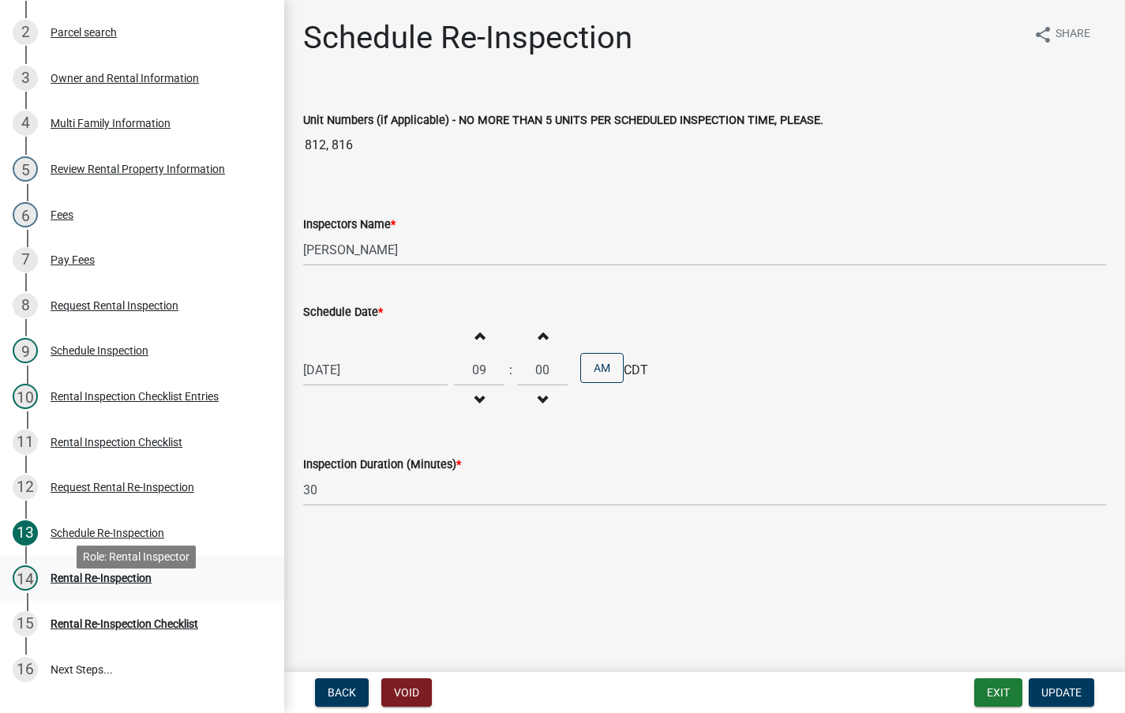
click at [132, 583] on div "Rental Re-Inspection" at bounding box center [101, 577] width 101 height 11
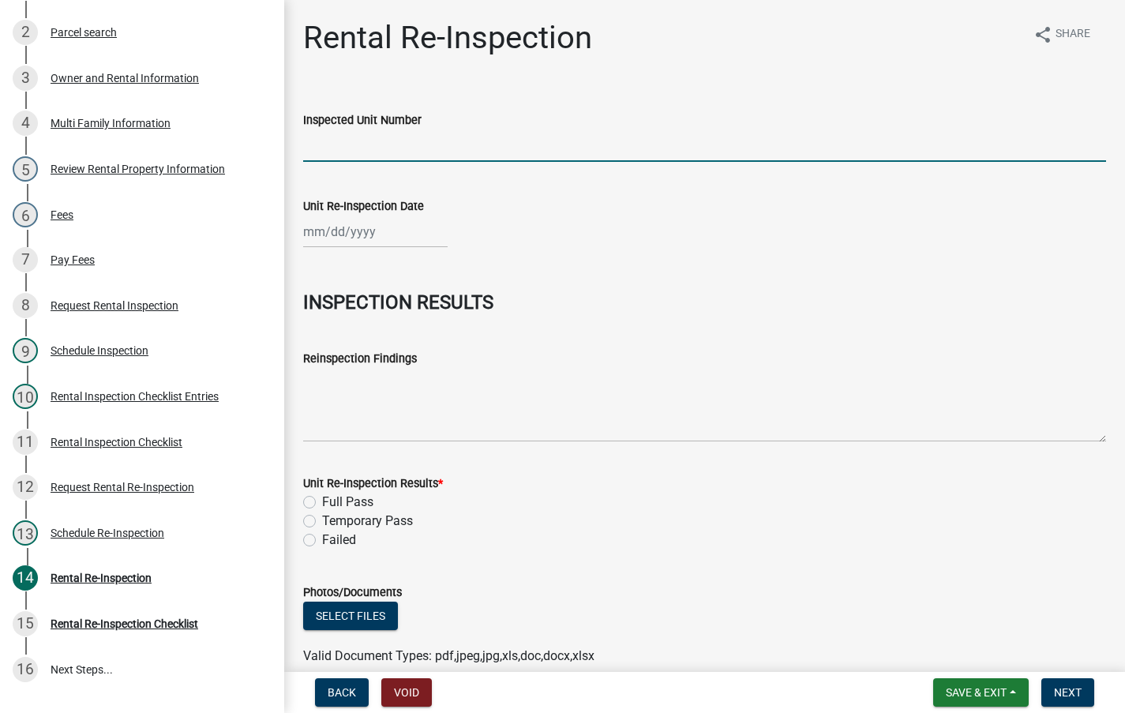
click at [411, 153] on input "Inspected Unit Number" at bounding box center [704, 145] width 803 height 32
paste input "812 E Lincoln Avenue, 814 E Lincoln Avenue, 816 E Lincoln Avenue, 818 E. Lincol…"
type input "812 E Lincoln Avenue, 814 E Lincoln Avenue, 816 E Lincoln Avenue, 818 E. Lincol…"
click at [362, 223] on div at bounding box center [375, 231] width 144 height 32
select select "8"
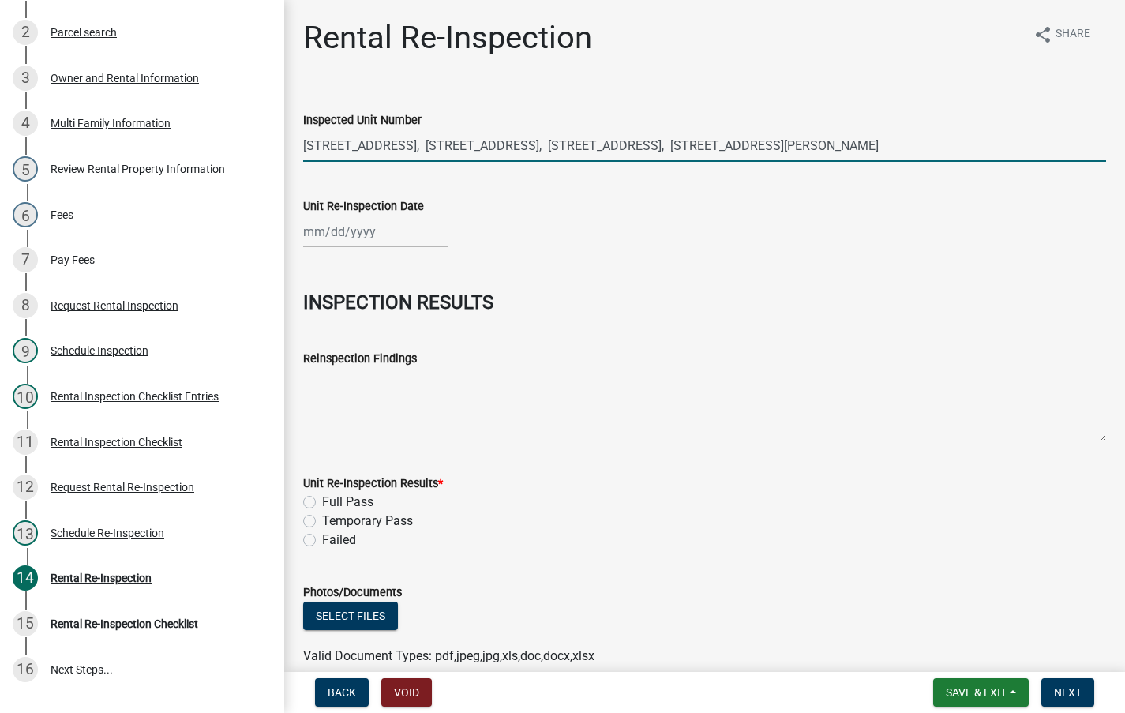
select select "2025"
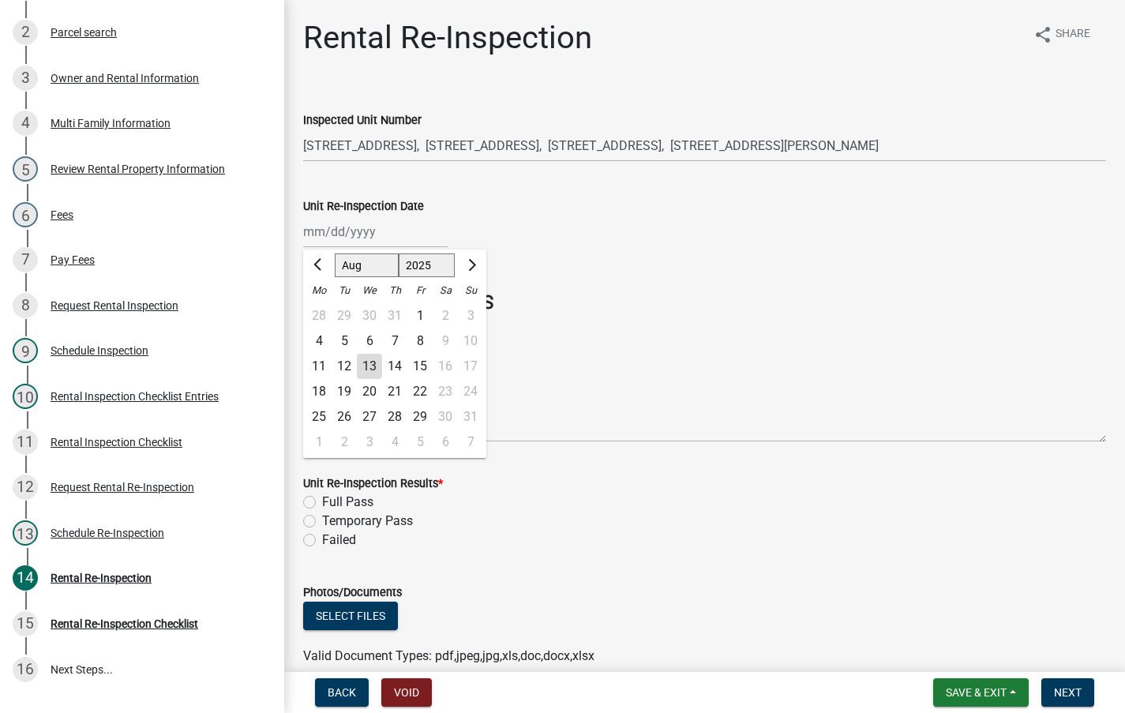
click at [343, 363] on div "12" at bounding box center [343, 366] width 25 height 25
type input "08/12/2025"
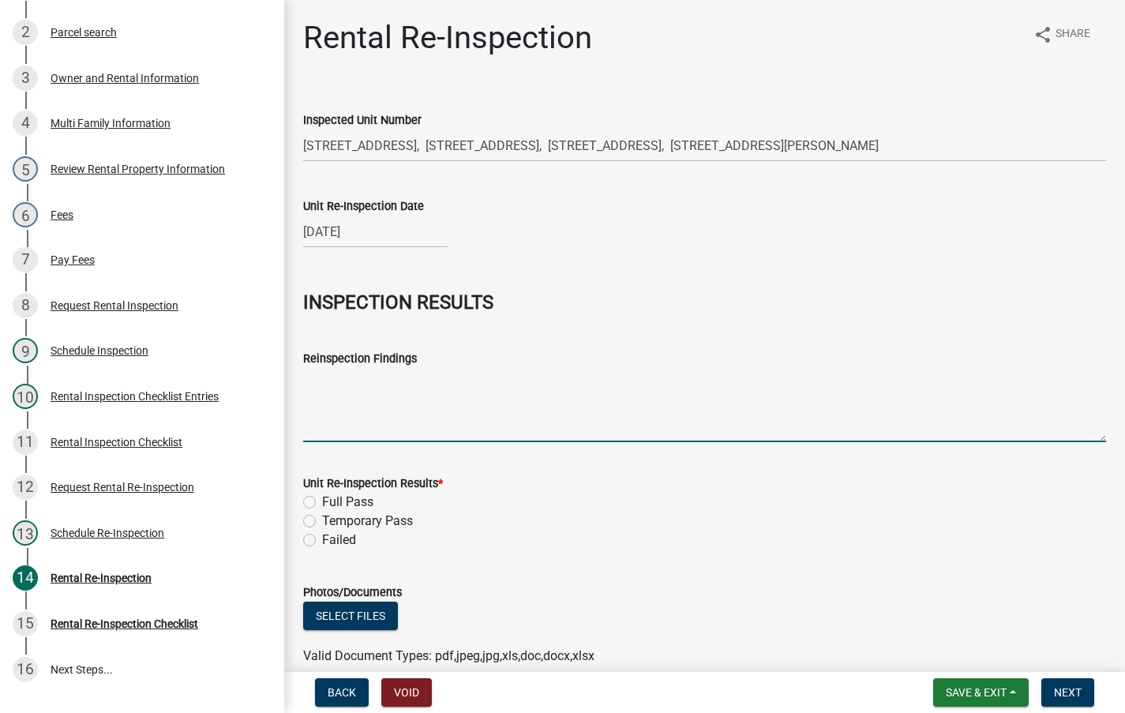
click at [332, 416] on textarea "Reinspection Findings" at bounding box center [704, 405] width 803 height 74
type textarea "Unit 812- Cleanliness needs addressed. Carpet is severely damaged/ruined and wi…"
click at [347, 614] on button "Select files" at bounding box center [350, 615] width 95 height 28
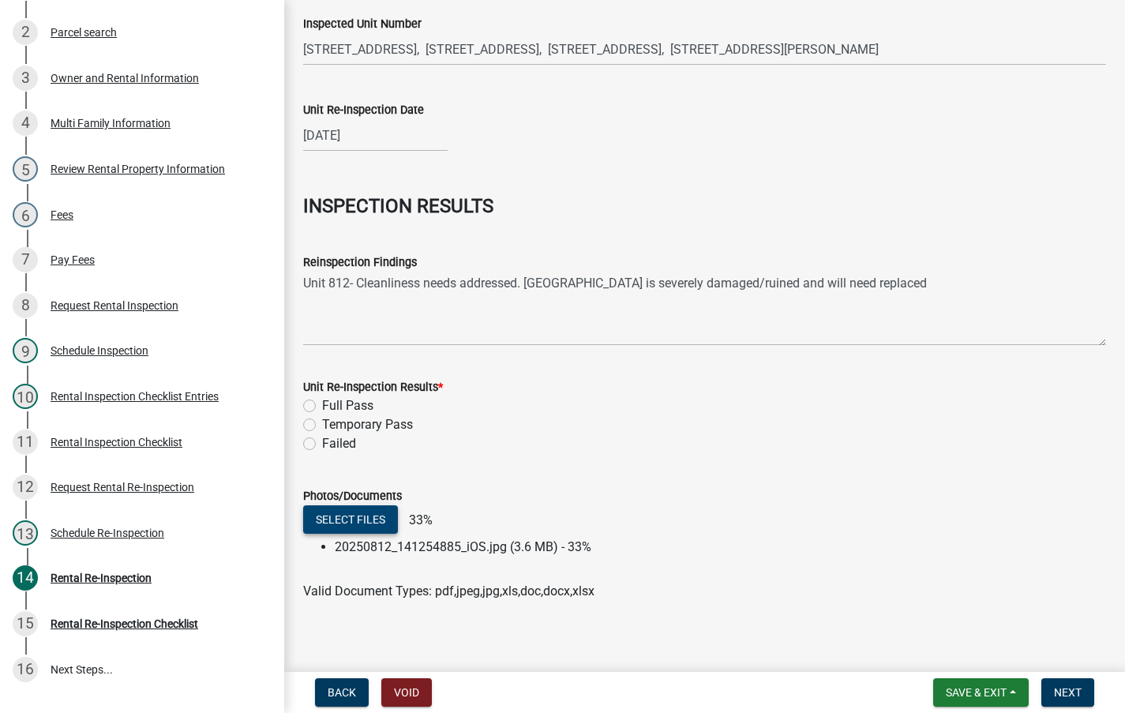
scroll to position [107, 0]
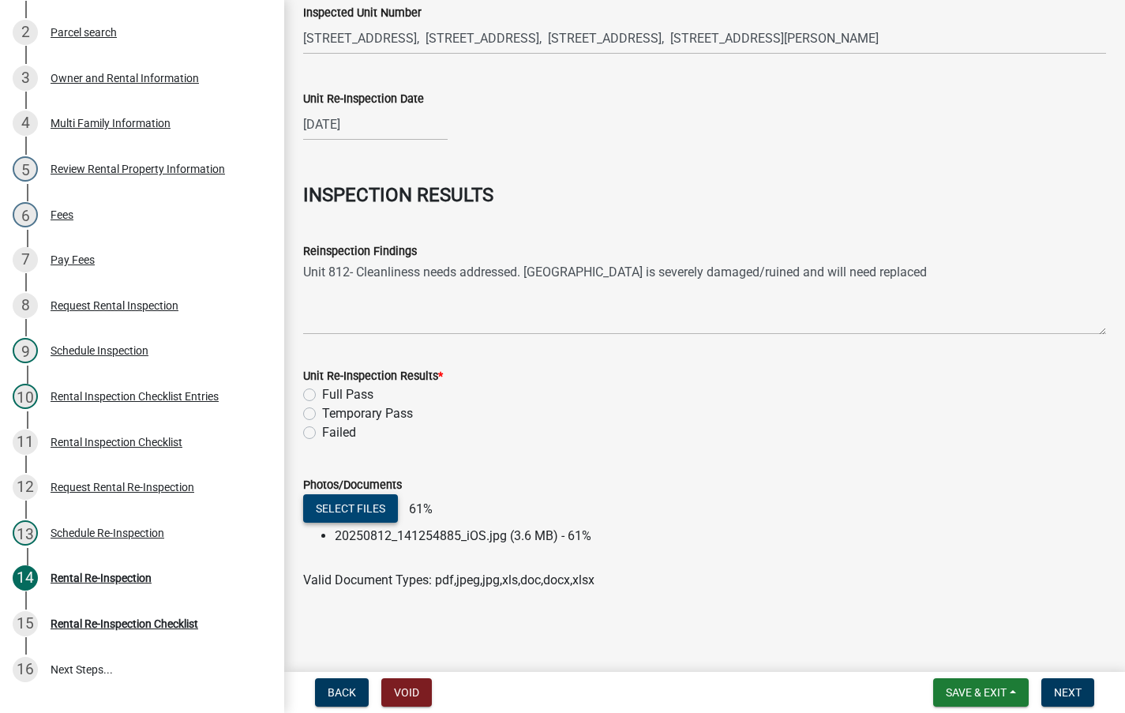
click at [354, 511] on button "Select files" at bounding box center [350, 508] width 95 height 28
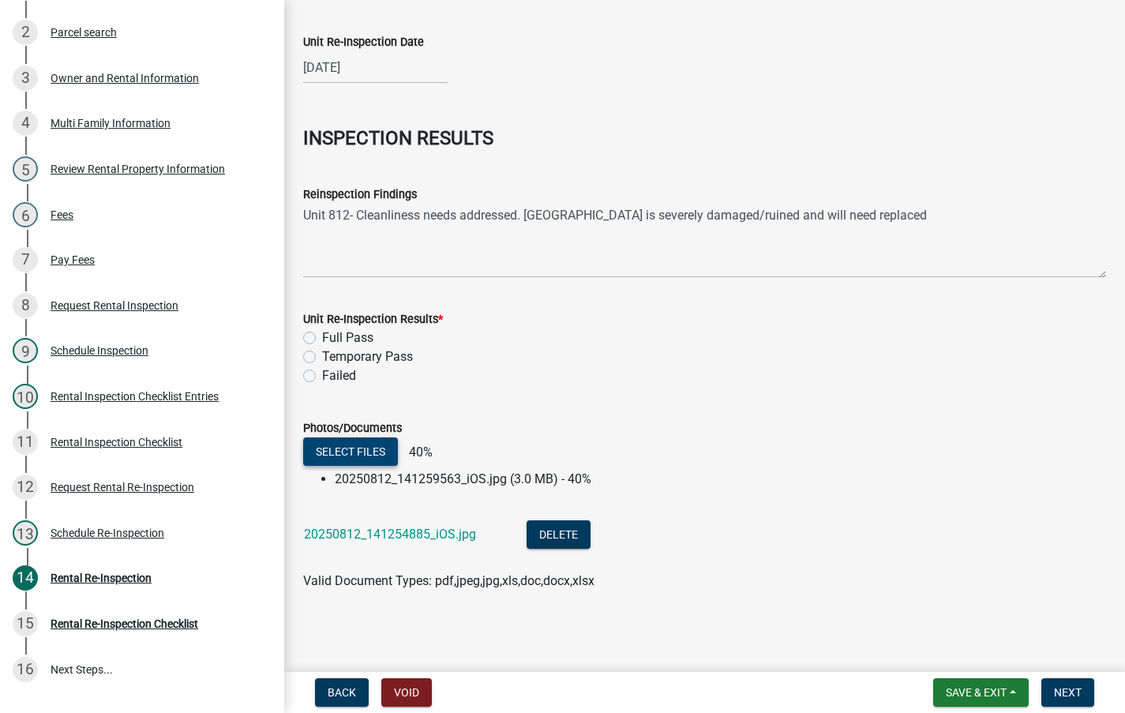
scroll to position [165, 0]
click at [364, 446] on button "Select files" at bounding box center [350, 450] width 95 height 28
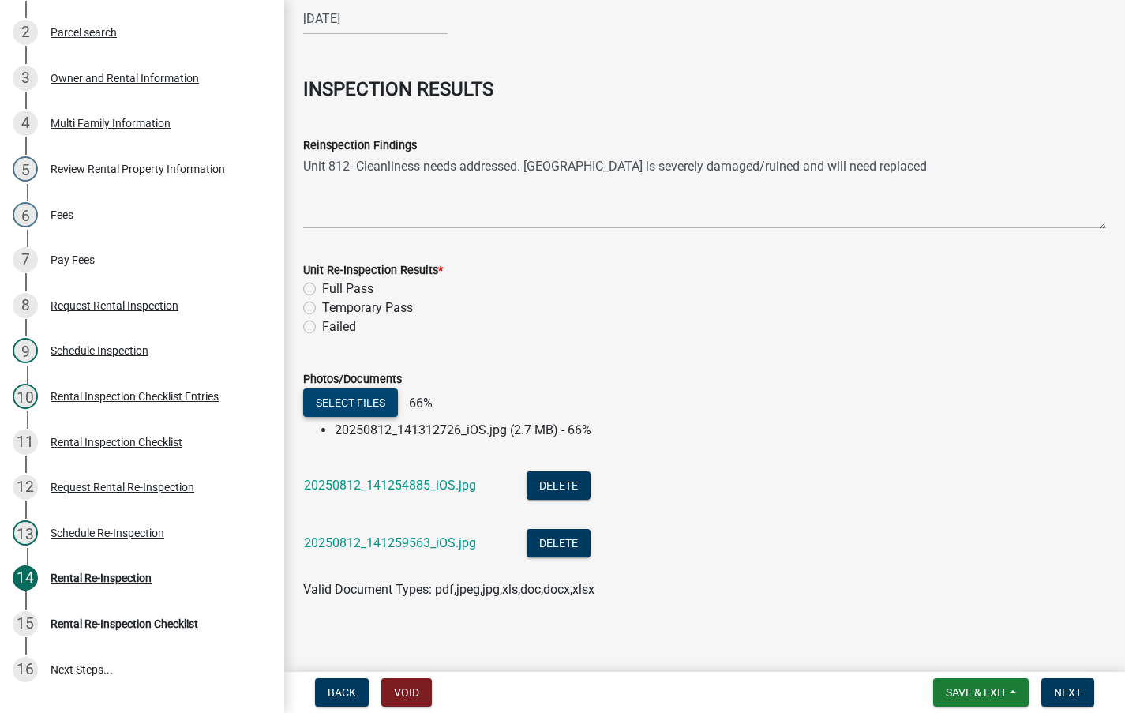
scroll to position [223, 0]
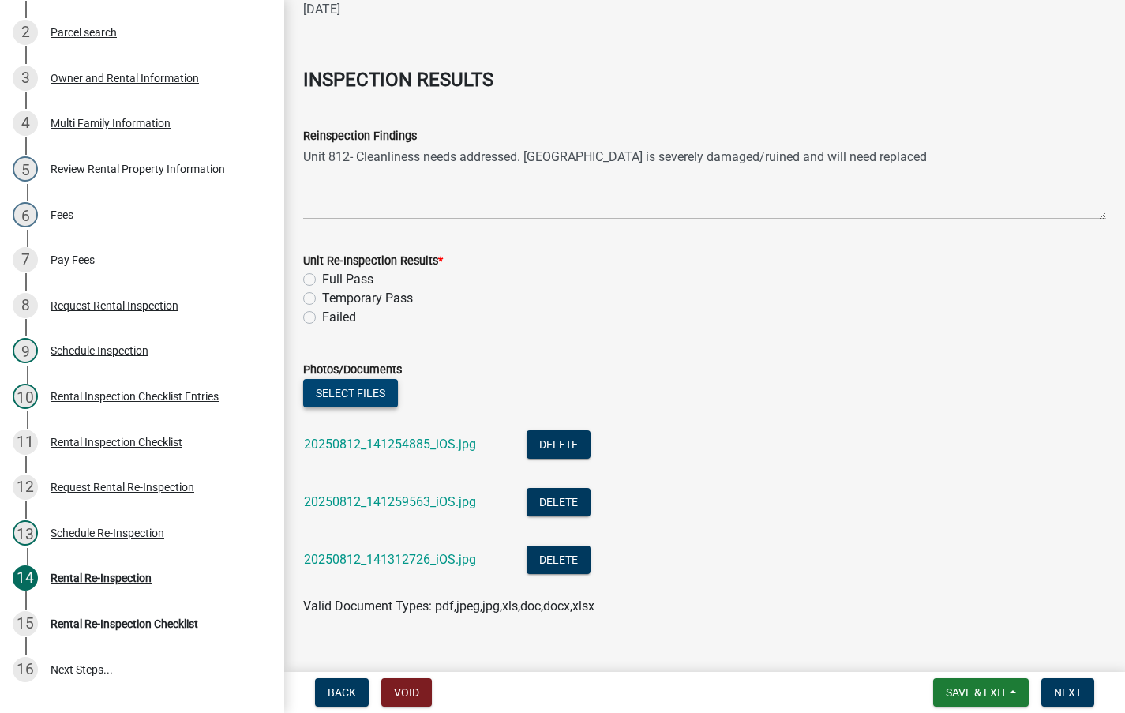
click at [346, 386] on button "Select files" at bounding box center [350, 393] width 95 height 28
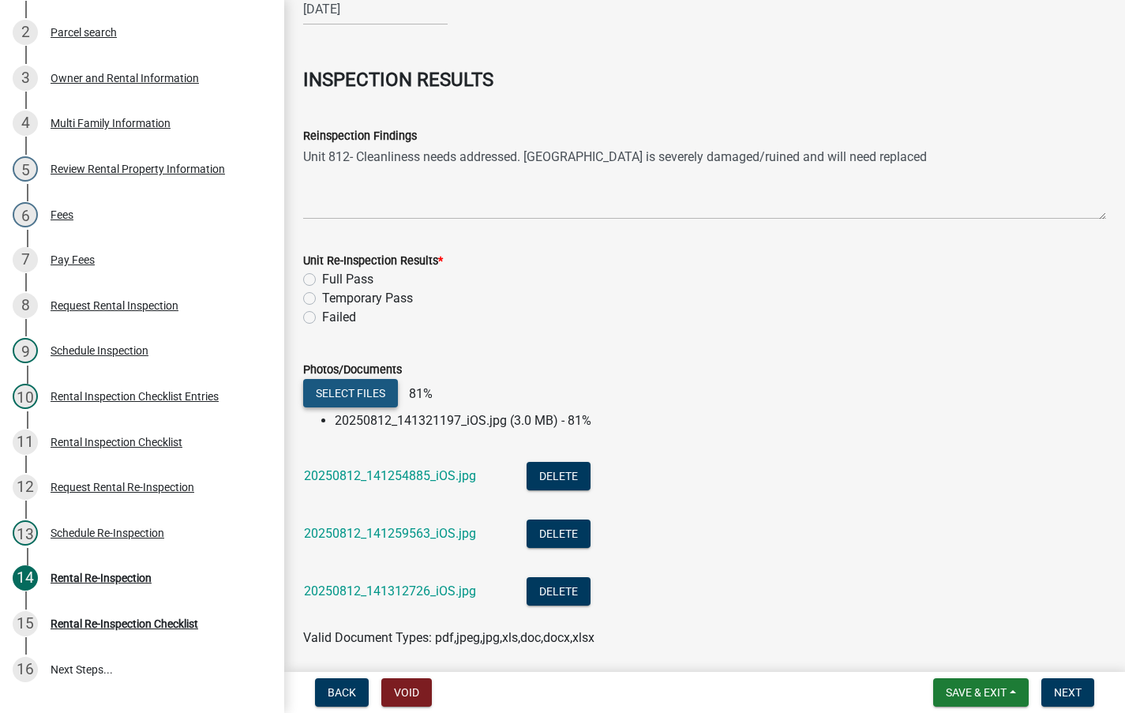
click at [366, 389] on button "Select files" at bounding box center [350, 393] width 95 height 28
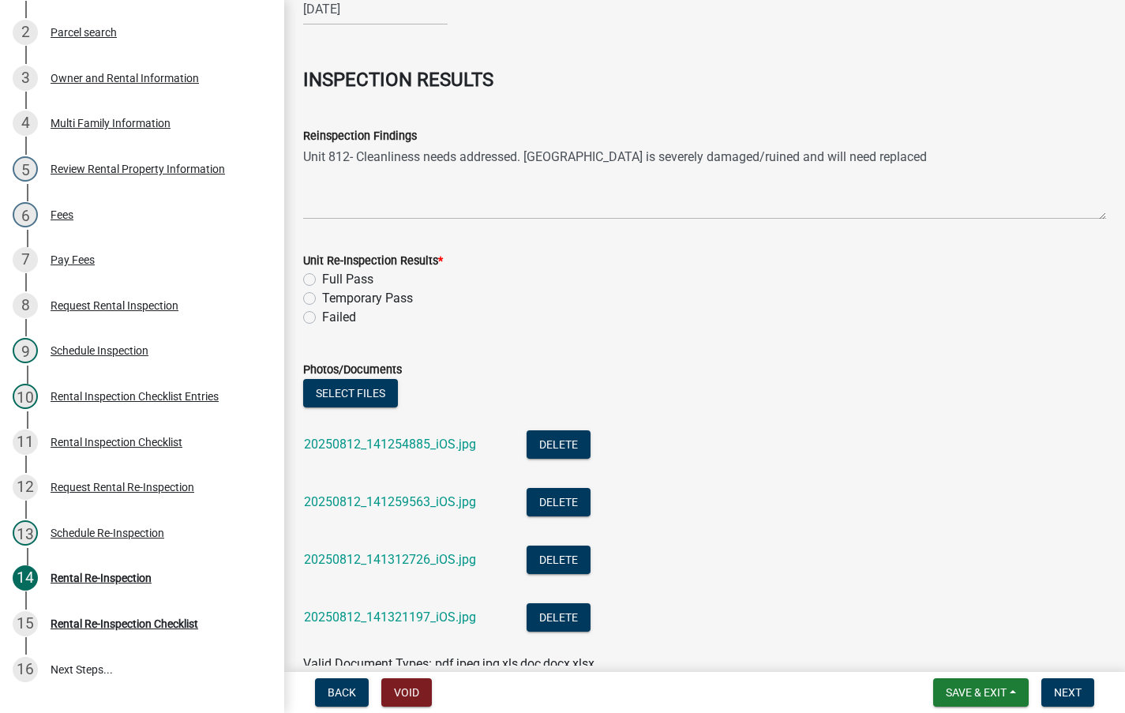
click at [322, 318] on label "Failed" at bounding box center [339, 317] width 34 height 19
click at [322, 318] on input "Failed" at bounding box center [327, 313] width 10 height 10
radio input "true"
click at [911, 174] on textarea "Unit 812- Cleanliness needs addressed. Carpet is severely damaged/ruined and wi…" at bounding box center [704, 182] width 803 height 74
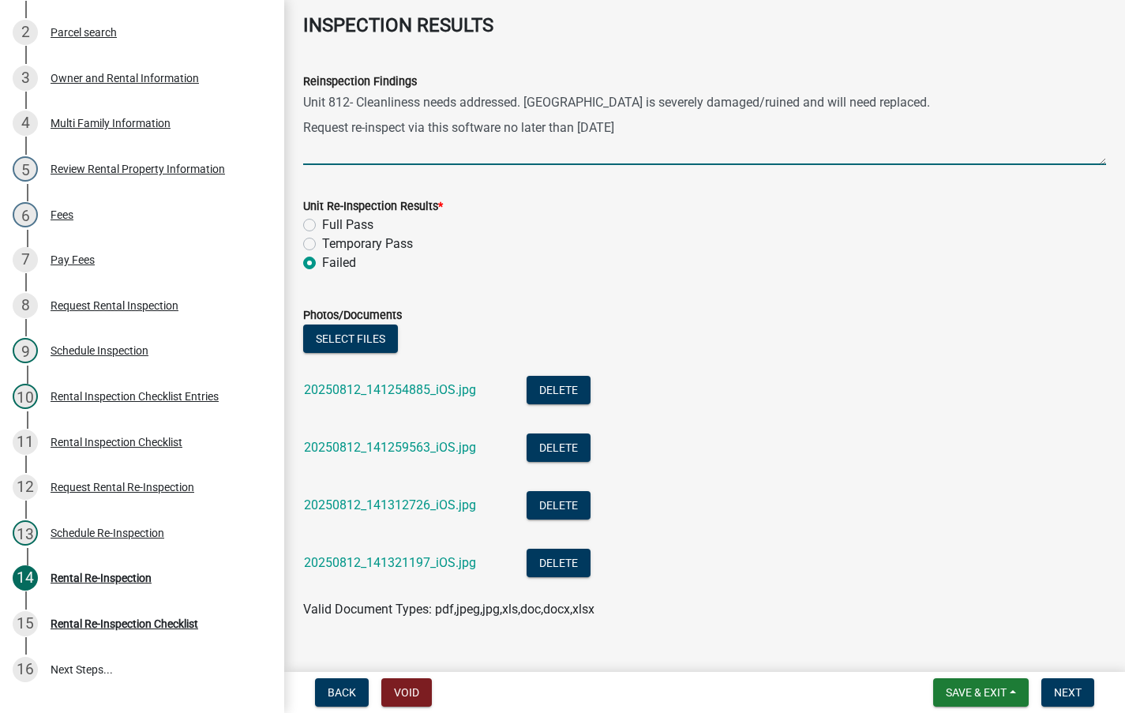
scroll to position [306, 0]
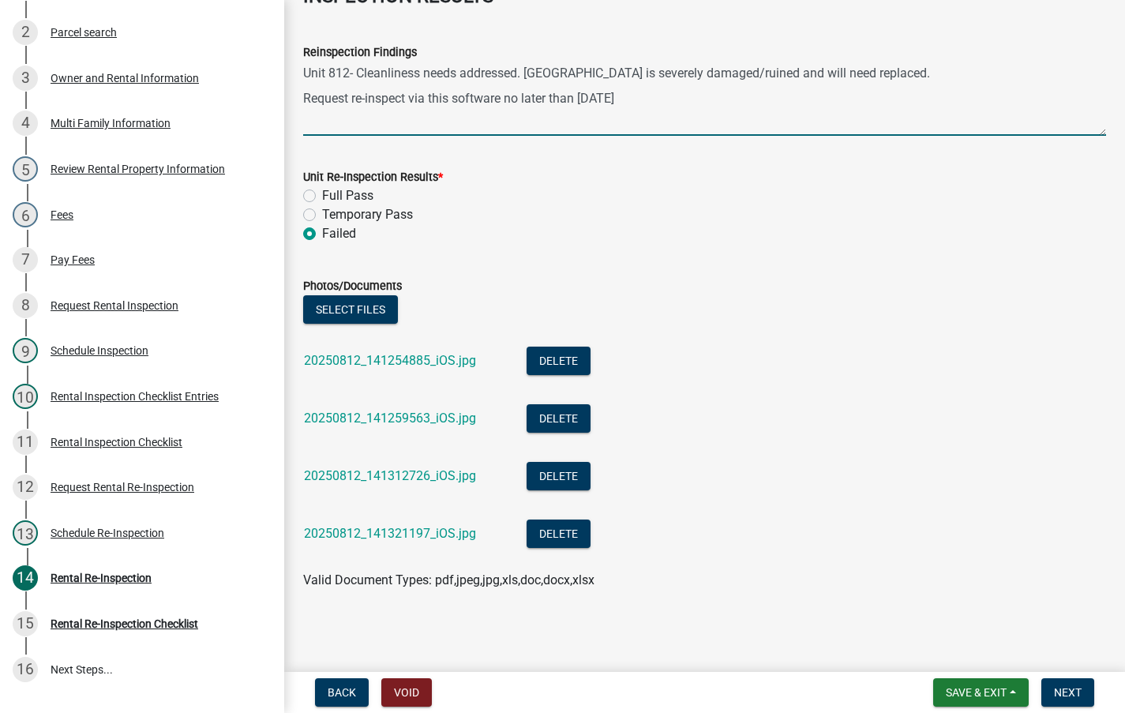
click at [895, 76] on textarea "Unit 812- Cleanliness needs addressed. Carpet is severely damaged/ruined and wi…" at bounding box center [704, 99] width 803 height 74
type textarea "Unit 812- Cleanliness needs addressed. Carpet is severely damaged/ruined and wi…"
click at [1067, 687] on span "Next" at bounding box center [1068, 692] width 28 height 13
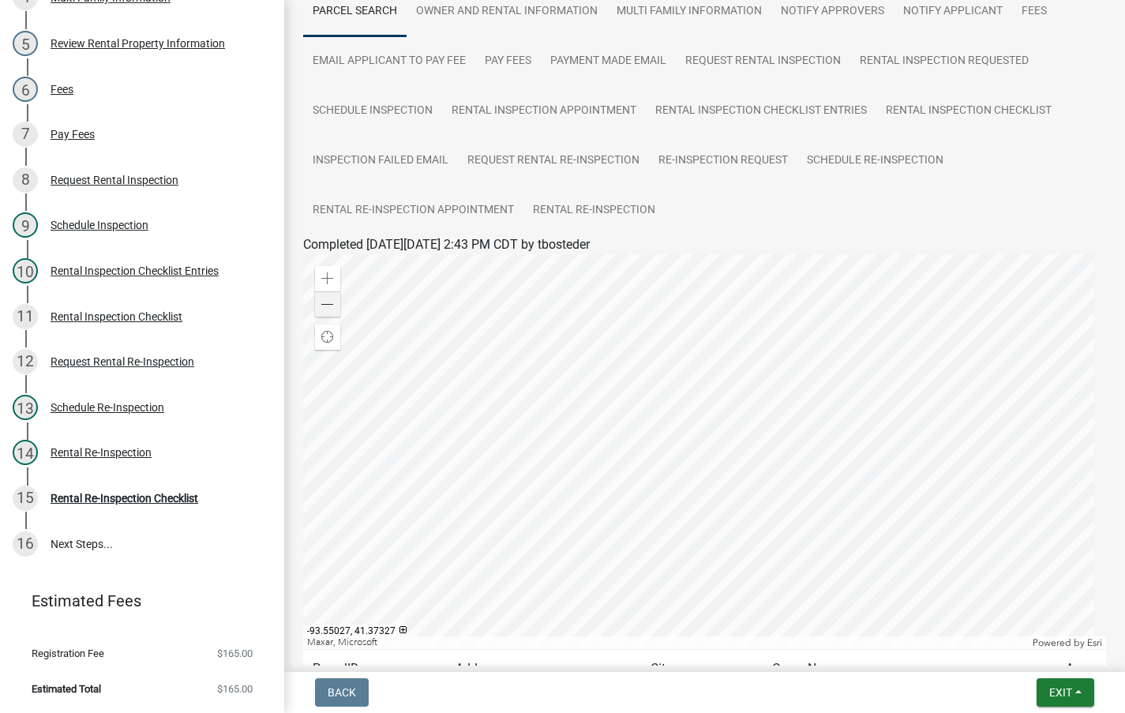
scroll to position [287, 0]
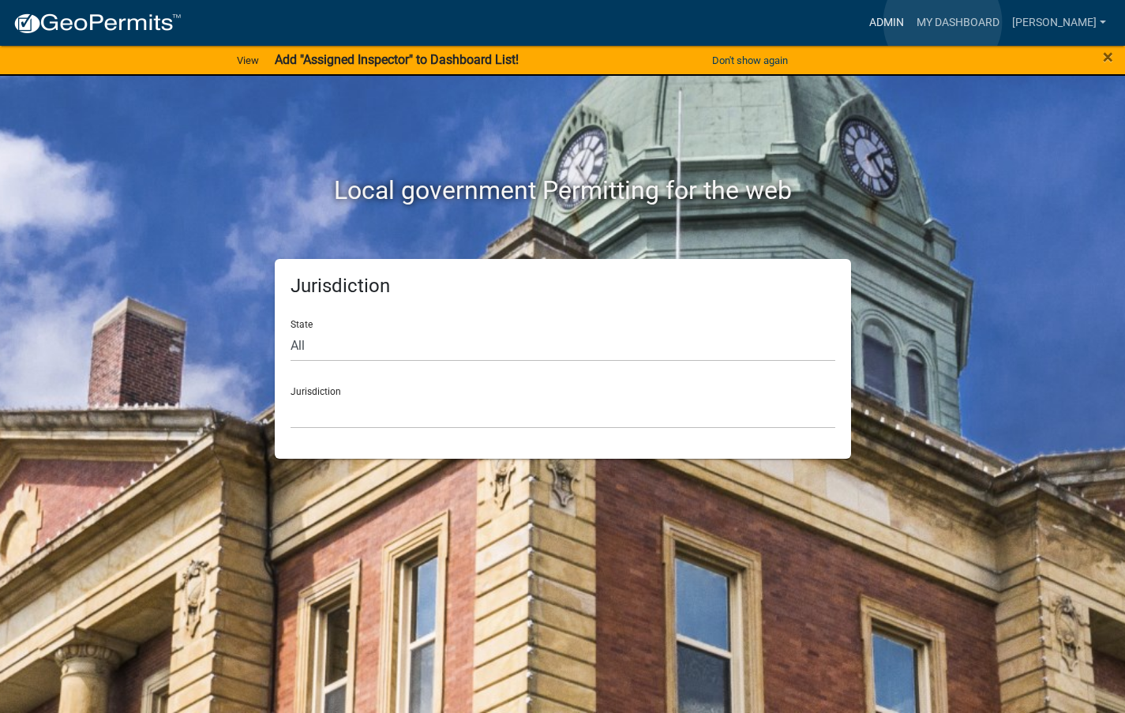
click at [910, 21] on link "Admin" at bounding box center [886, 23] width 47 height 30
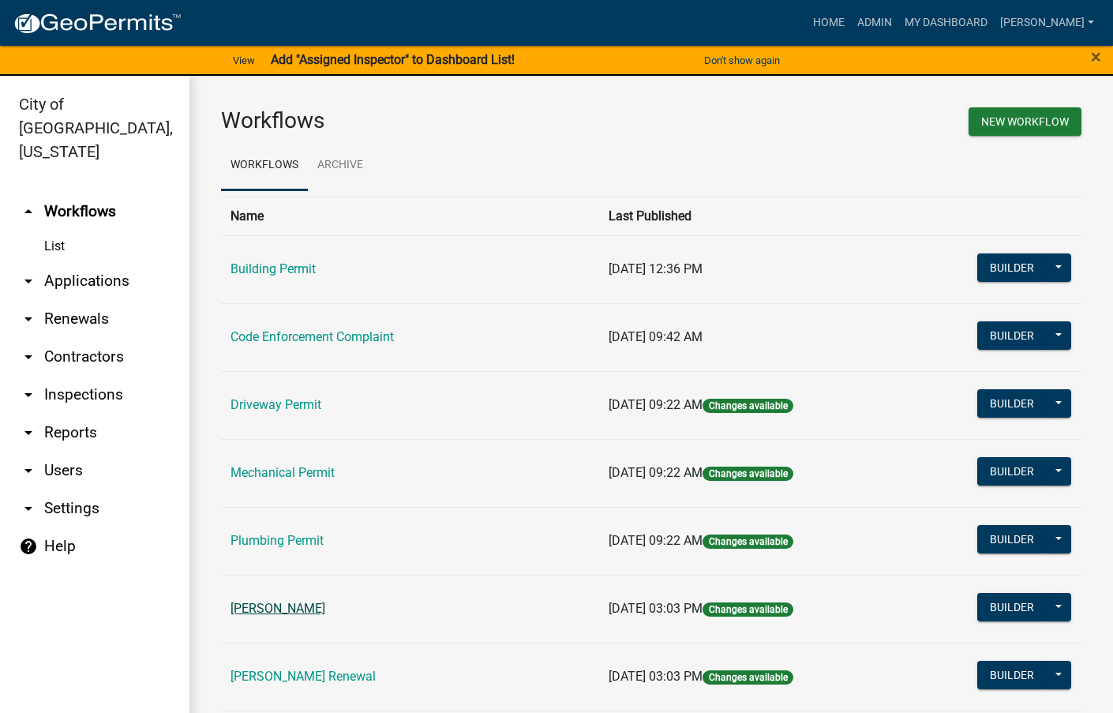
click at [293, 605] on link "[PERSON_NAME]" at bounding box center [277, 608] width 95 height 15
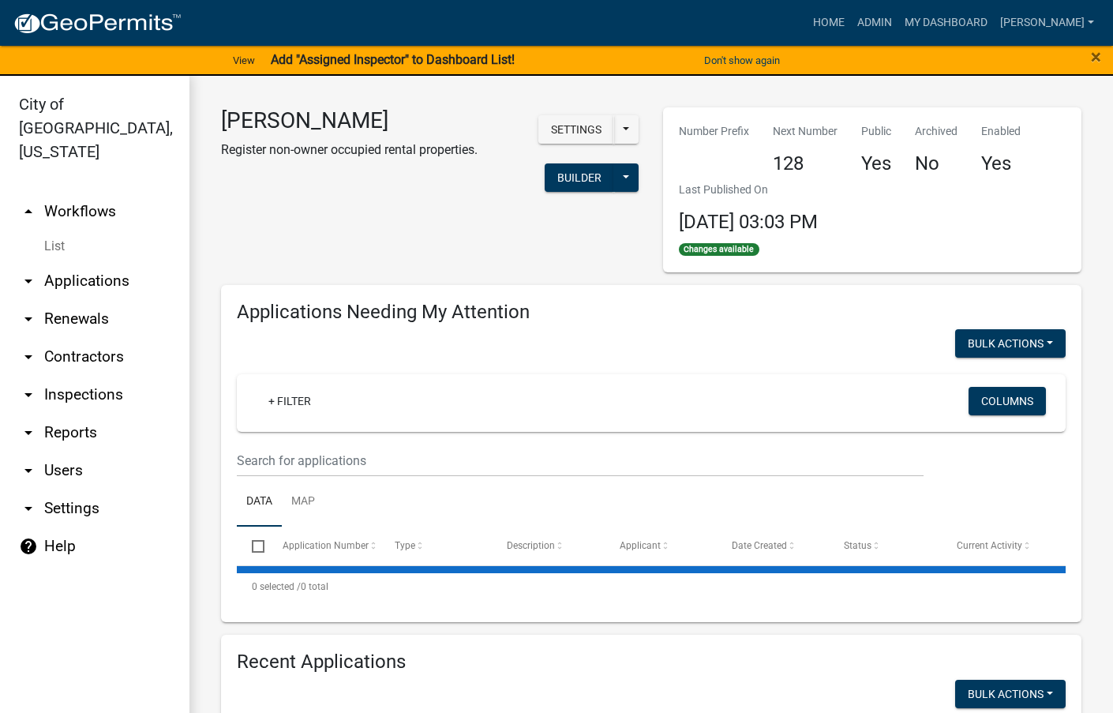
select select "3: 100"
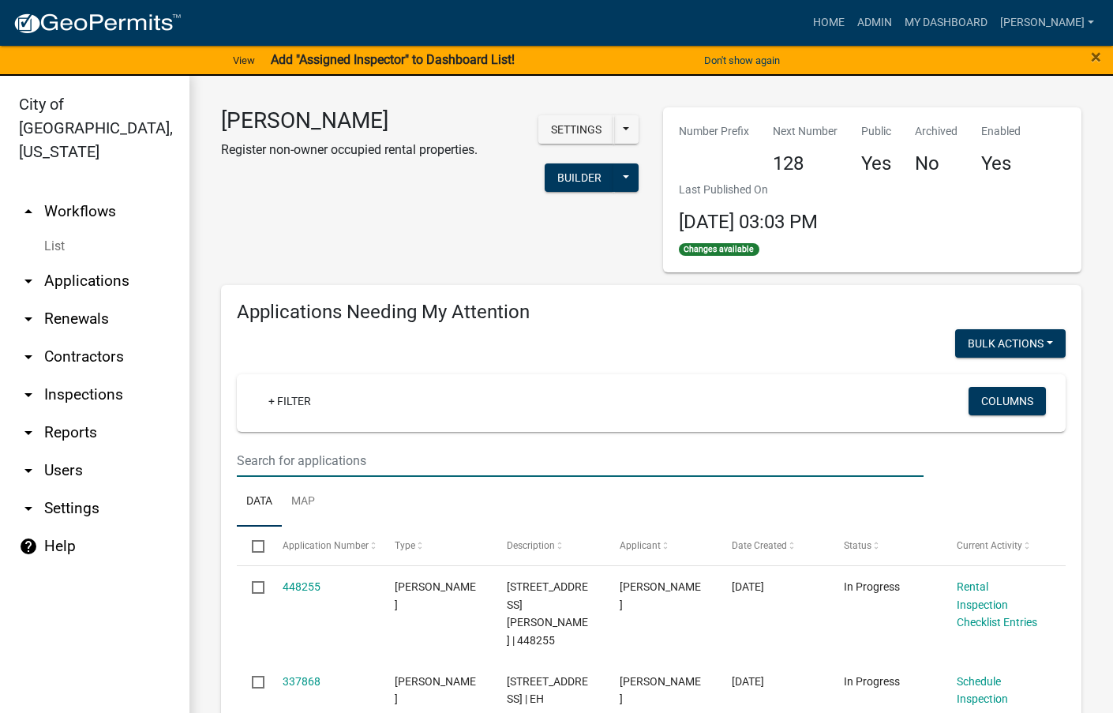
click at [453, 462] on input "text" at bounding box center [580, 460] width 687 height 32
type input "311"
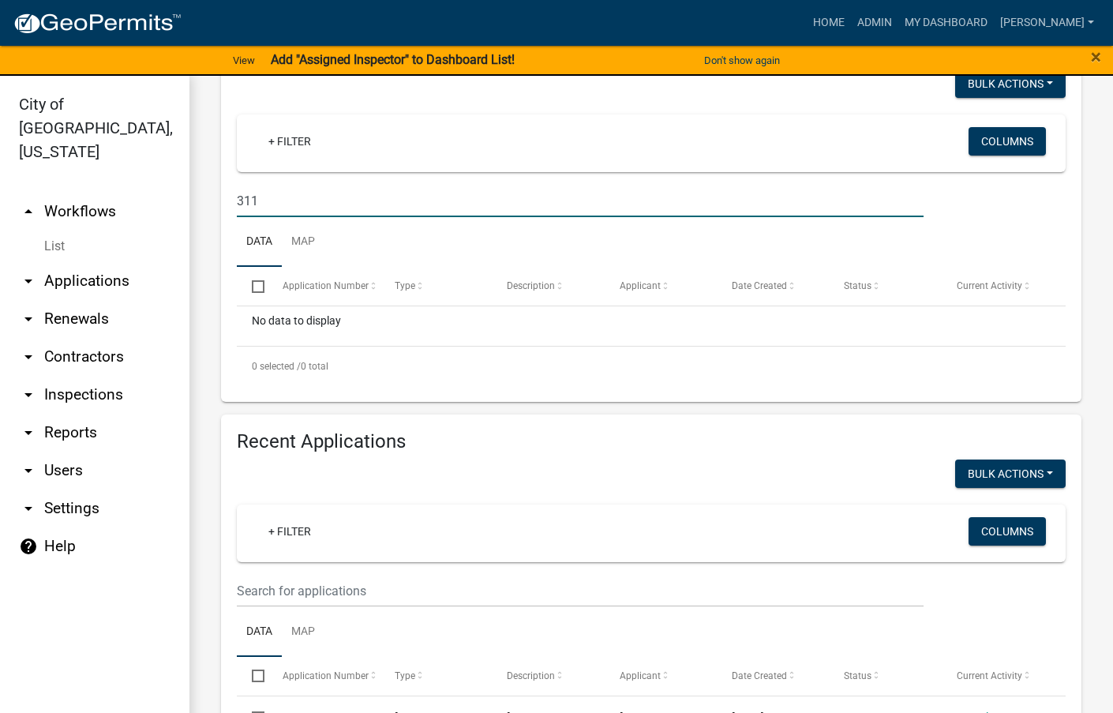
scroll to position [474, 0]
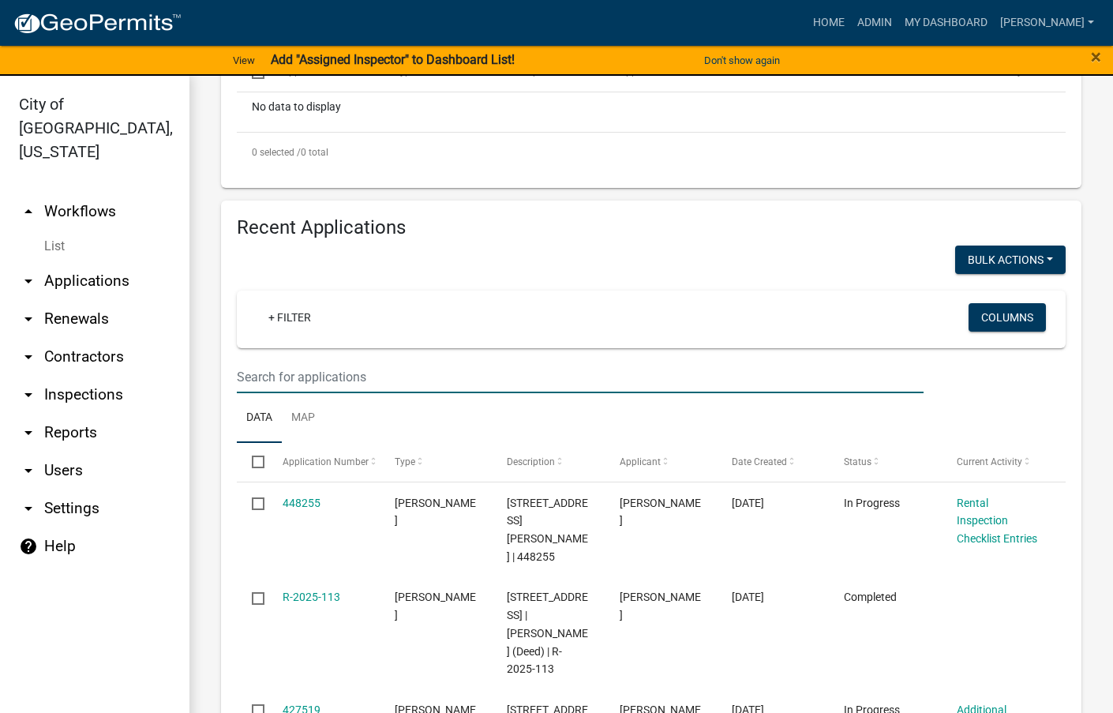
click at [448, 378] on input "text" at bounding box center [580, 377] width 687 height 32
type input "311"
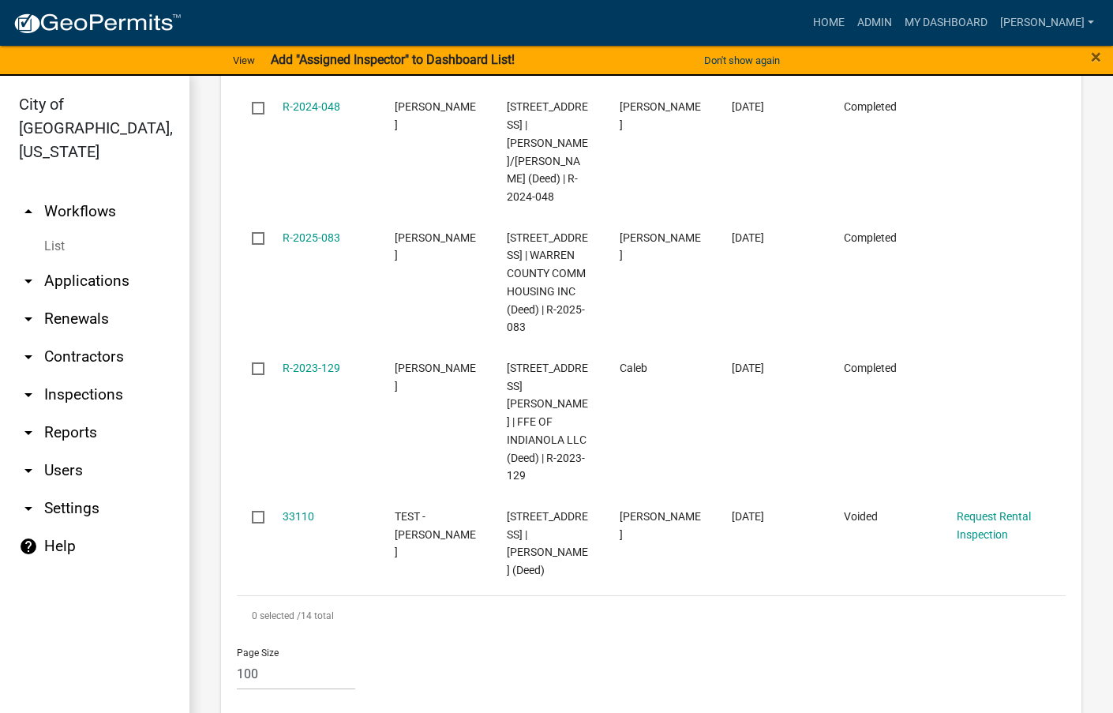
scroll to position [1815, 0]
click at [306, 361] on link "R-2023-129" at bounding box center [312, 367] width 58 height 13
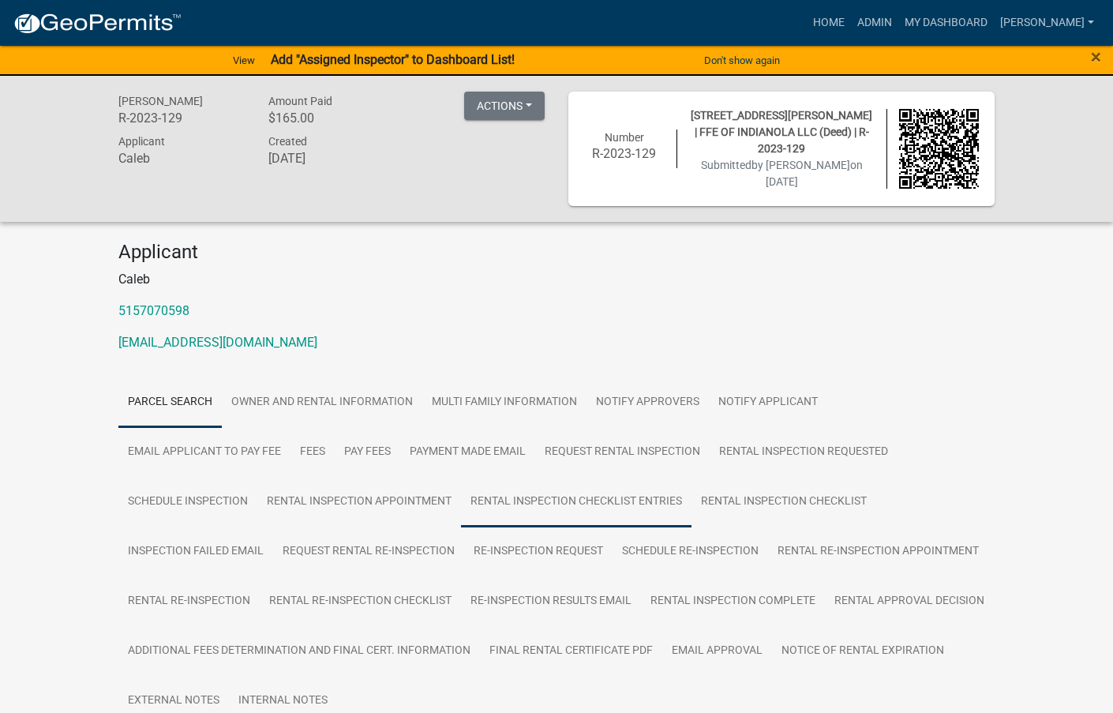
click at [593, 498] on link "Rental Inspection Checklist Entries" at bounding box center [576, 502] width 230 height 51
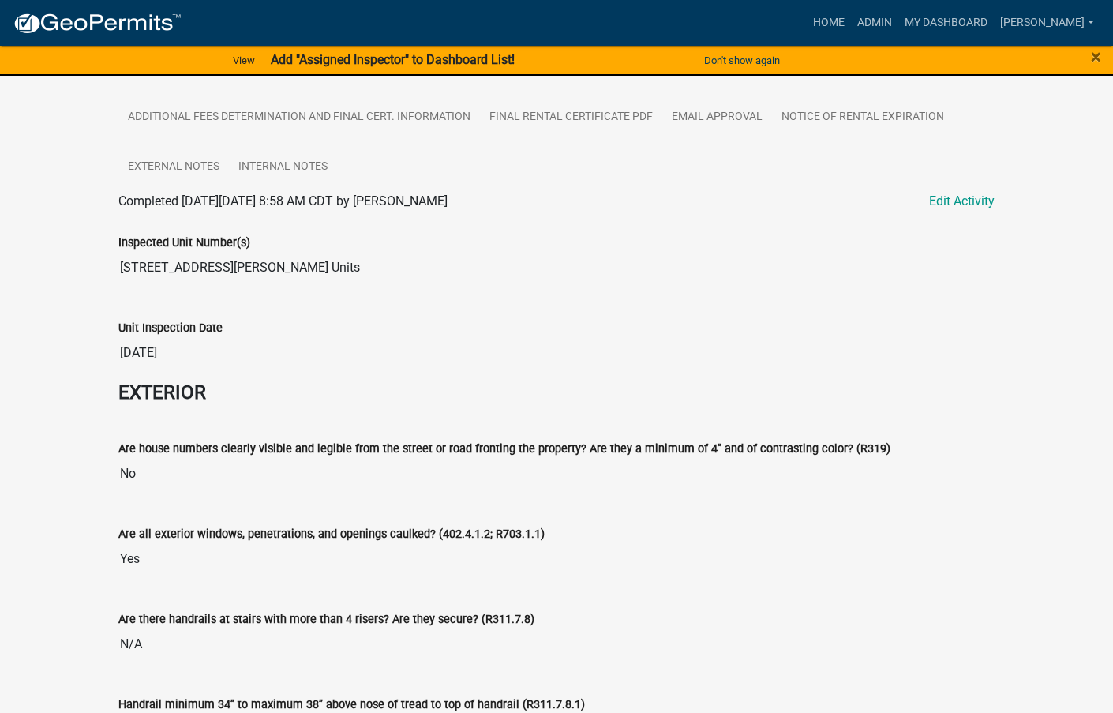
scroll to position [552, 0]
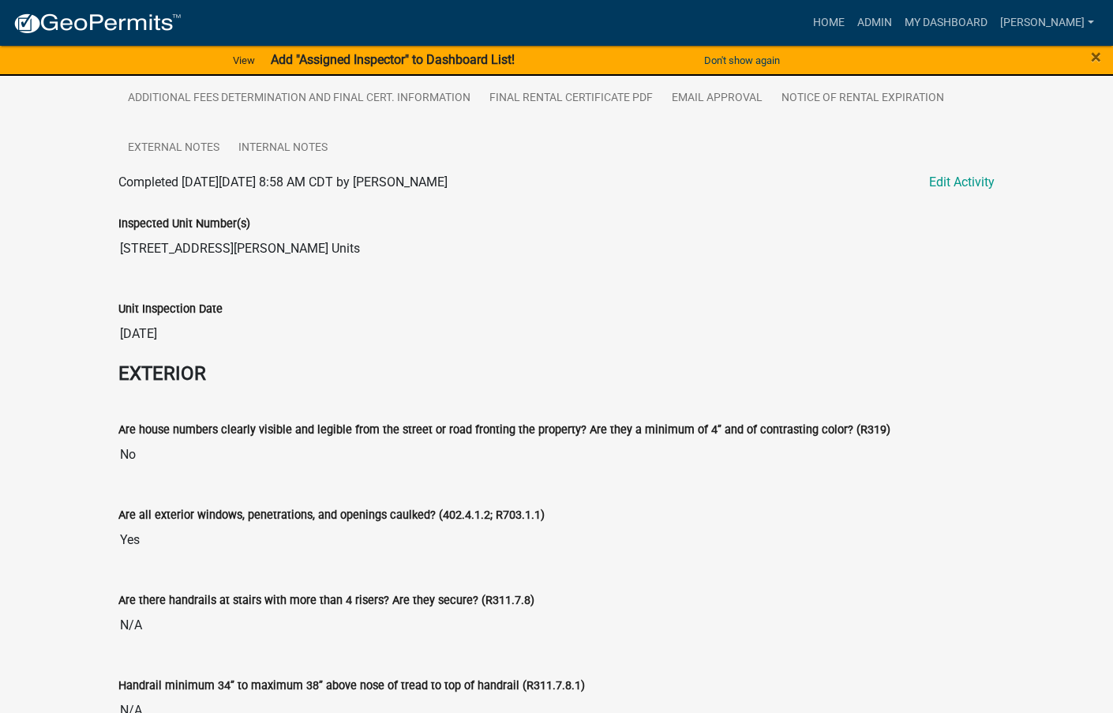
drag, startPoint x: 277, startPoint y: 239, endPoint x: 116, endPoint y: 230, distance: 161.3
click at [116, 230] on div "Inspected Unit Number(s) 311 S HOWARD ST- All Units" at bounding box center [557, 234] width 900 height 85
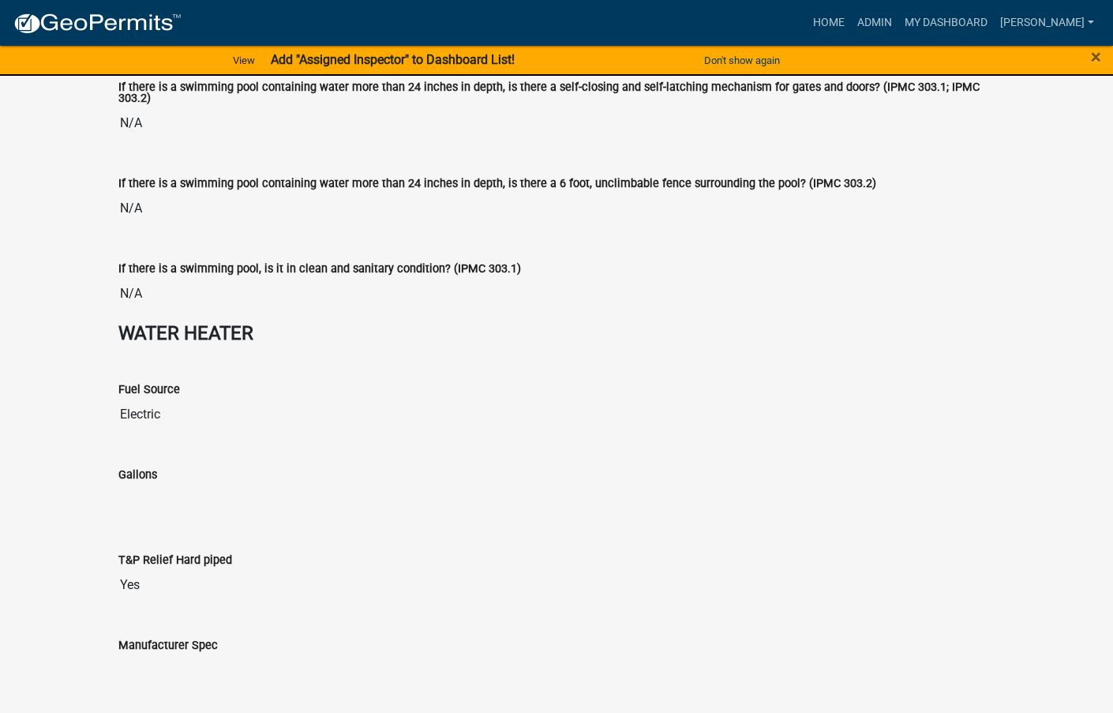
scroll to position [6205, 0]
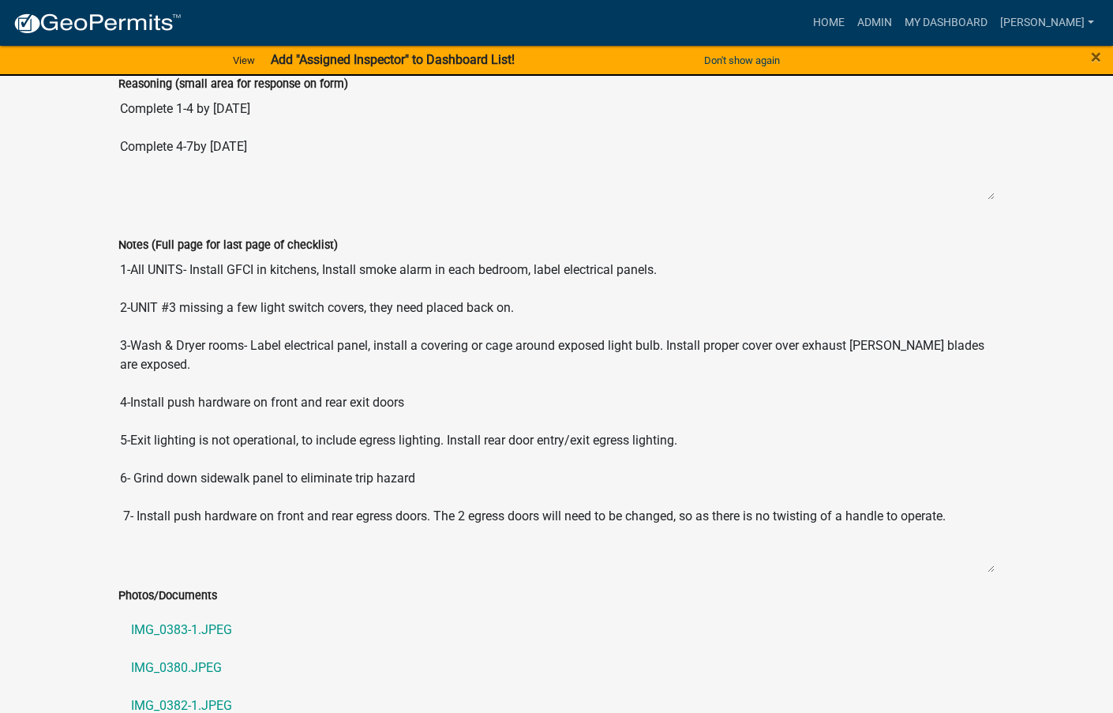
drag, startPoint x: 989, startPoint y: 344, endPoint x: 1024, endPoint y: 550, distance: 208.9
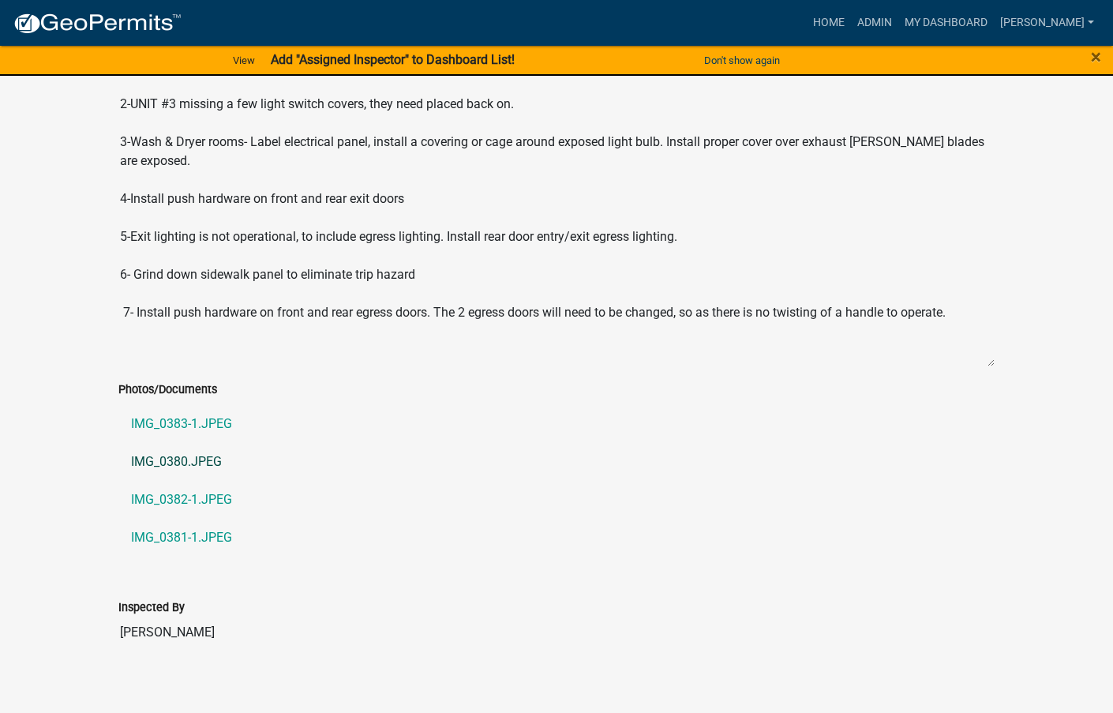
scroll to position [6414, 0]
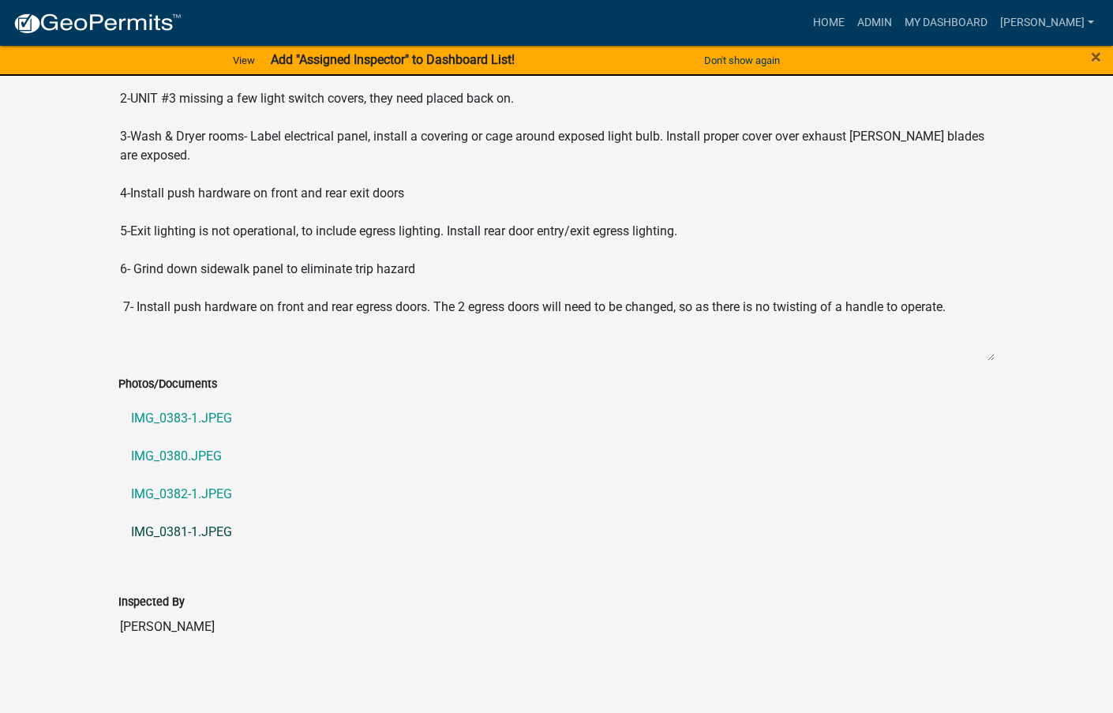
click at [163, 523] on link "IMG_0381-1.JPEG" at bounding box center [556, 532] width 876 height 38
click at [212, 481] on link "IMG_0382-1.JPEG" at bounding box center [556, 494] width 876 height 38
click at [186, 451] on link "IMG_0380.JPEG" at bounding box center [556, 456] width 876 height 38
click at [188, 408] on link "IMG_0383-1.JPEG" at bounding box center [556, 418] width 876 height 38
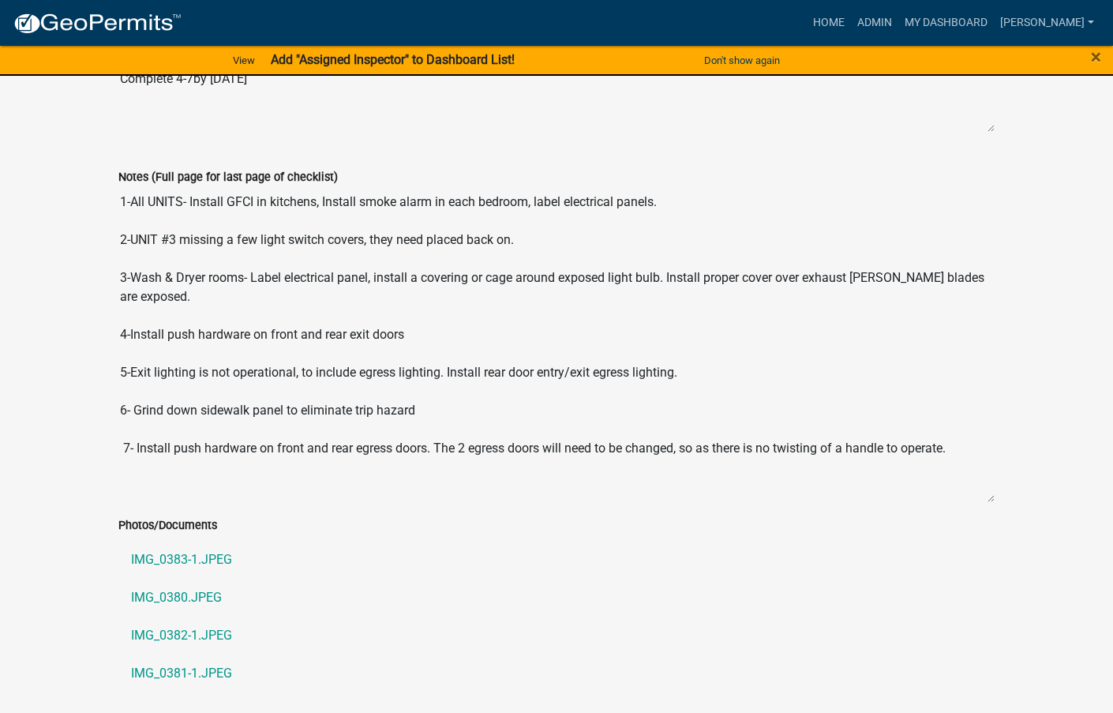
scroll to position [6256, 0]
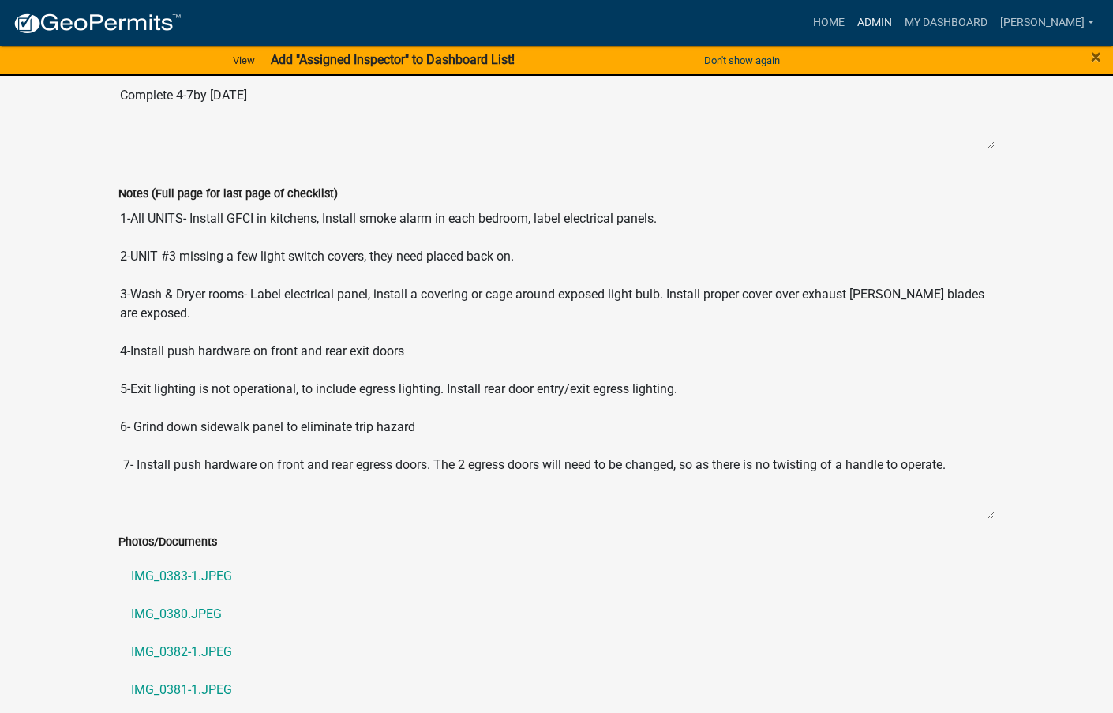
click at [898, 27] on link "Admin" at bounding box center [874, 23] width 47 height 30
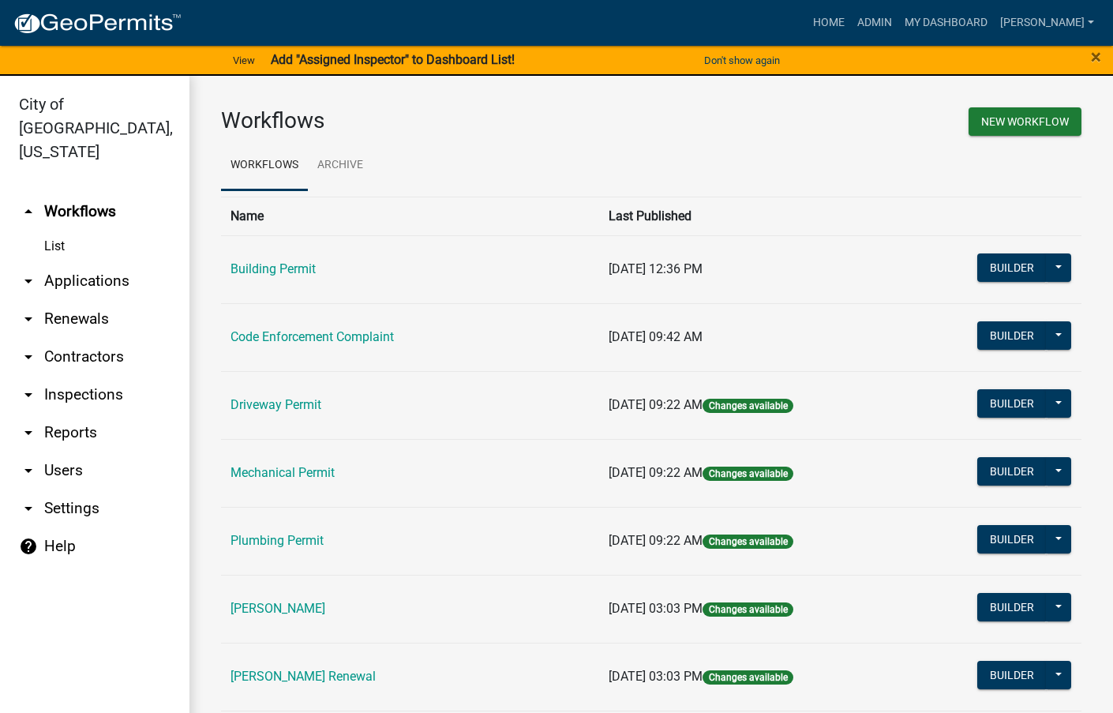
click at [306, 676] on link "Rental Registration Renewal" at bounding box center [302, 675] width 145 height 15
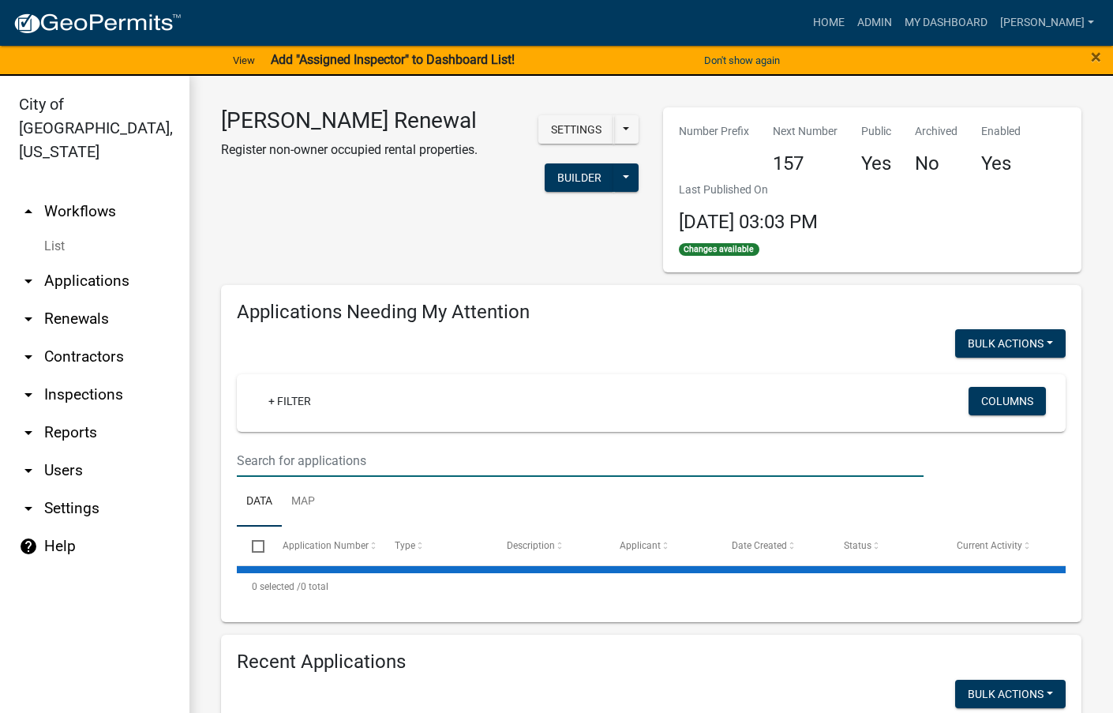
click at [305, 459] on input "text" at bounding box center [580, 460] width 687 height 32
select select "3: 100"
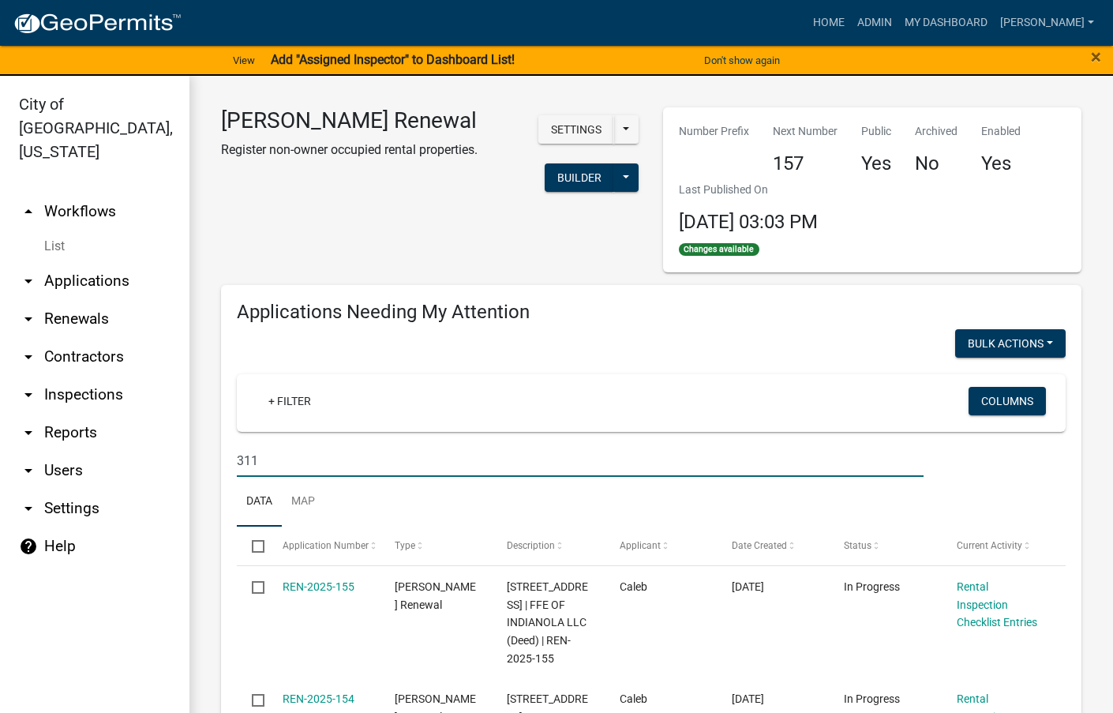
type input "311"
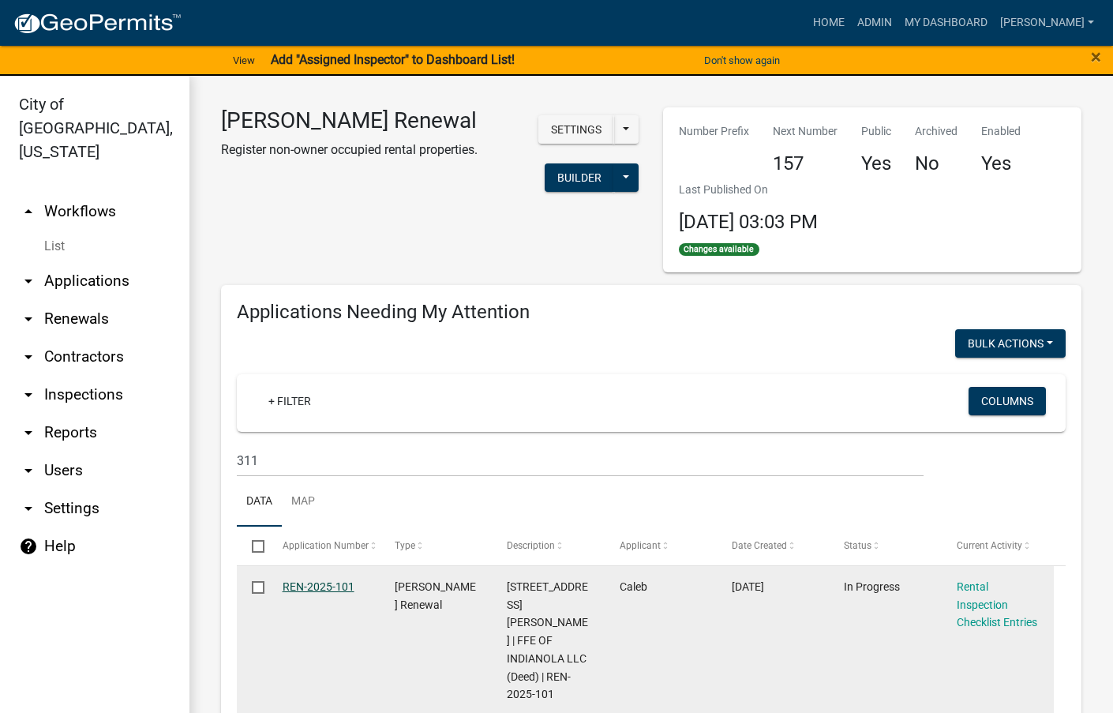
click at [303, 585] on link "REN-2025-101" at bounding box center [319, 586] width 72 height 13
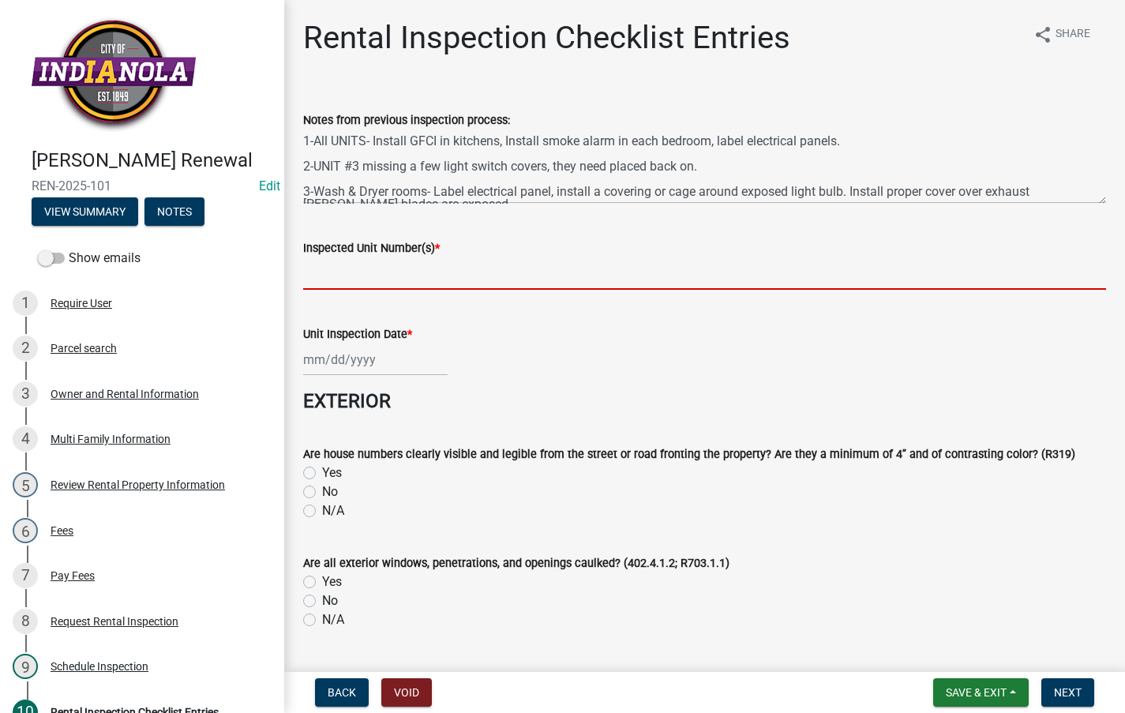
click at [444, 283] on input "Inspected Unit Number(s) *" at bounding box center [704, 273] width 803 height 32
paste input "311 S HOWARD ST- All Units"
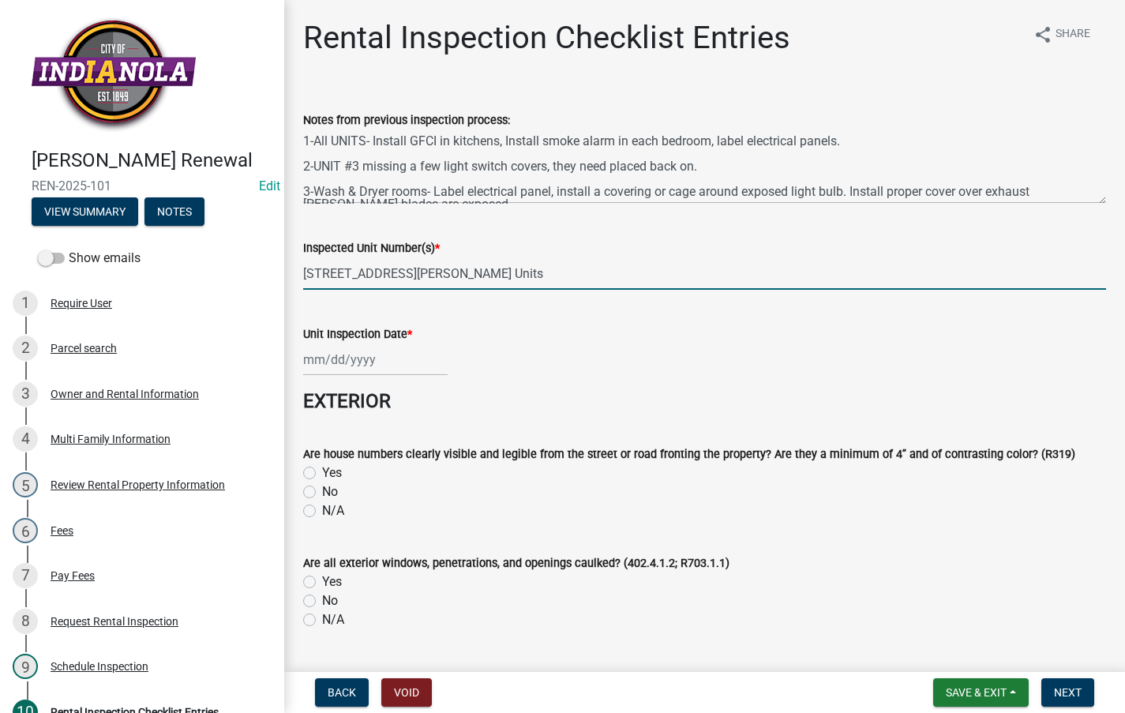
type input "311 S HOWARD ST- All Units"
click at [413, 361] on div at bounding box center [375, 359] width 144 height 32
select select "8"
select select "2025"
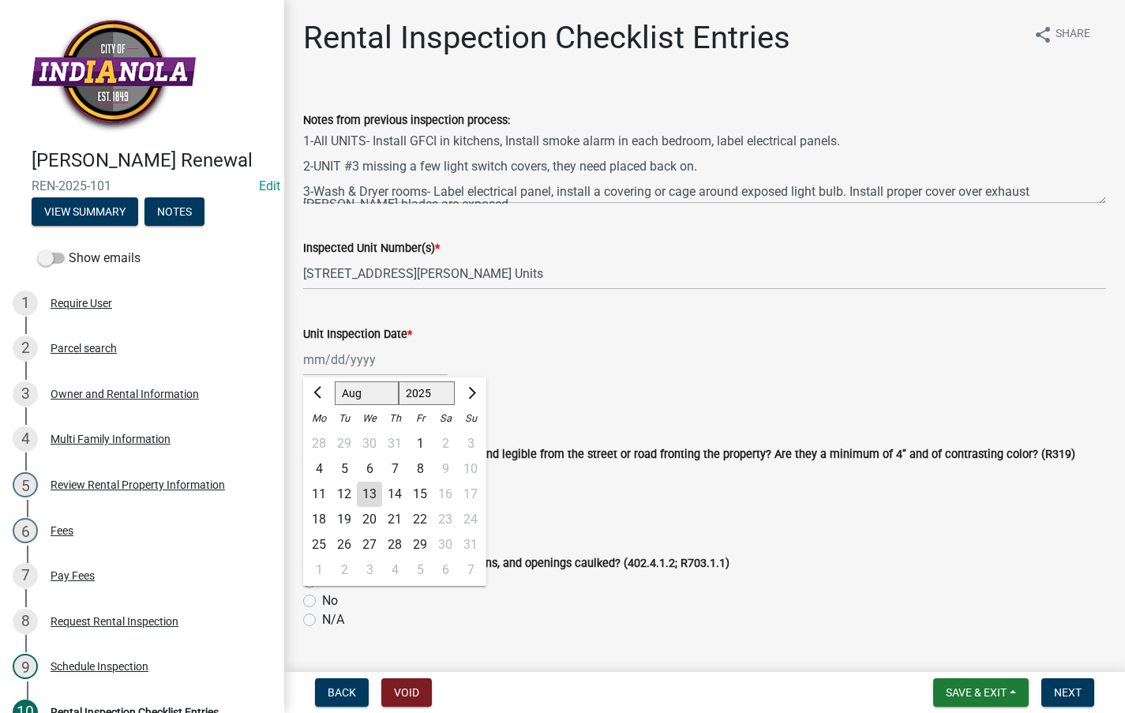
click at [343, 489] on div "12" at bounding box center [343, 493] width 25 height 25
type input "08/12/2025"
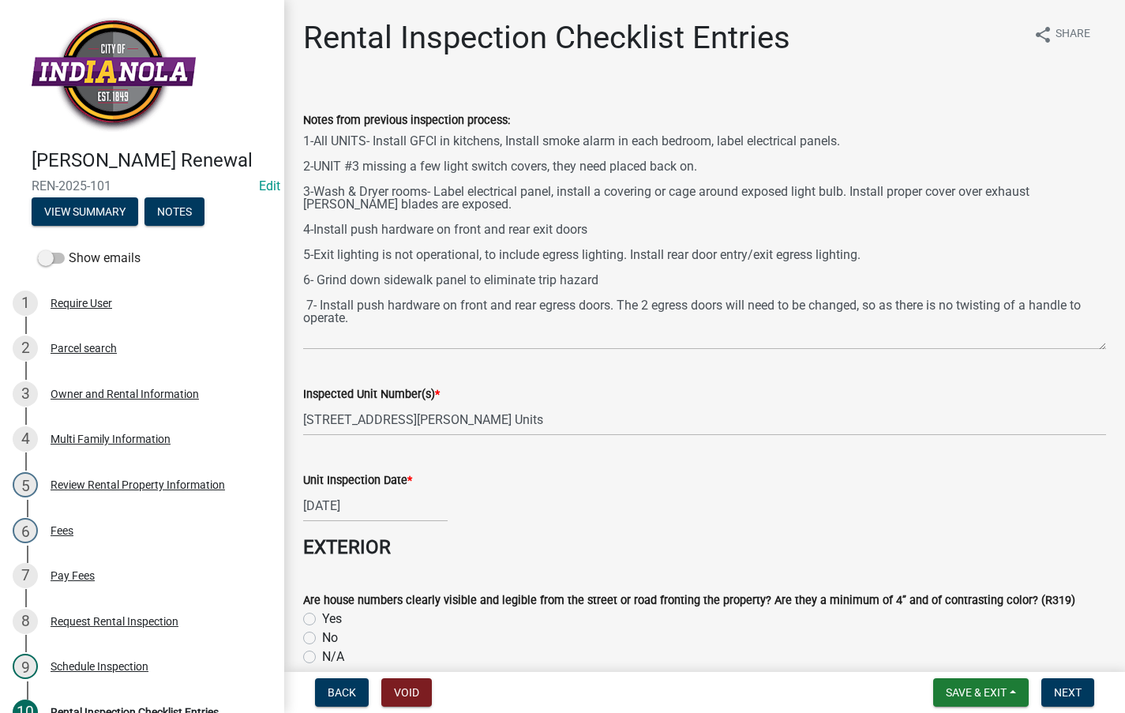
drag, startPoint x: 1091, startPoint y: 201, endPoint x: 1103, endPoint y: 347, distance: 146.6
click at [1103, 347] on div "Notes from previous inspection process: 1-All UNITS- Install GFCI in kitchens, …" at bounding box center [704, 218] width 826 height 261
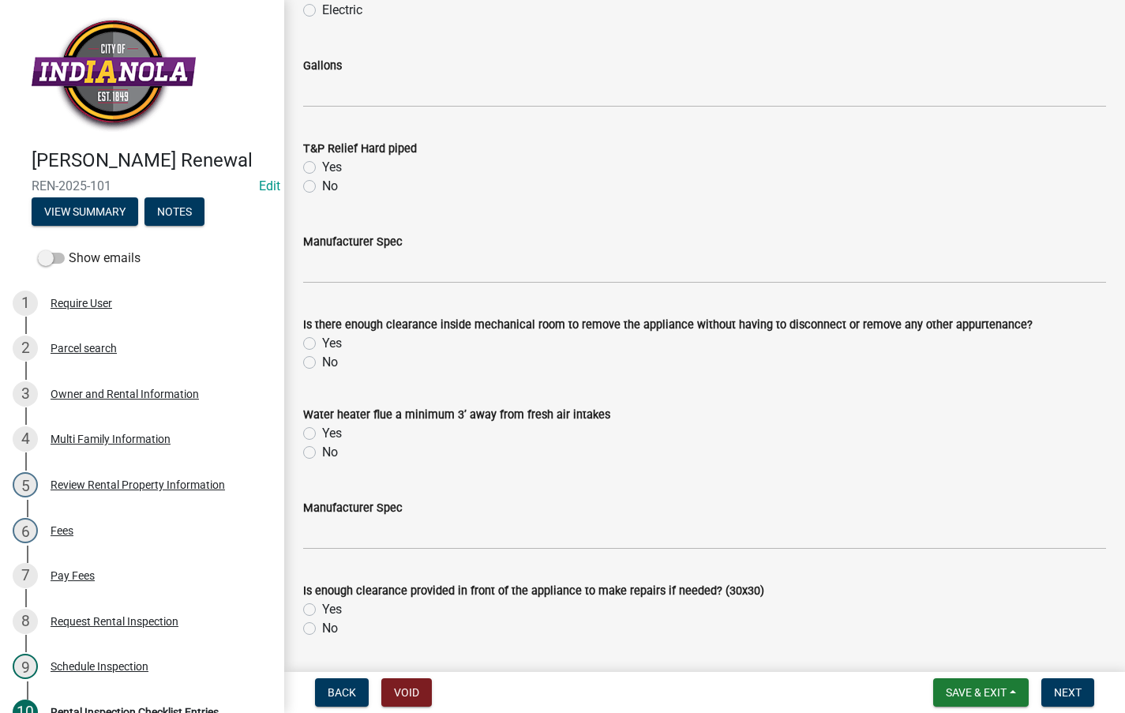
scroll to position [7256, 0]
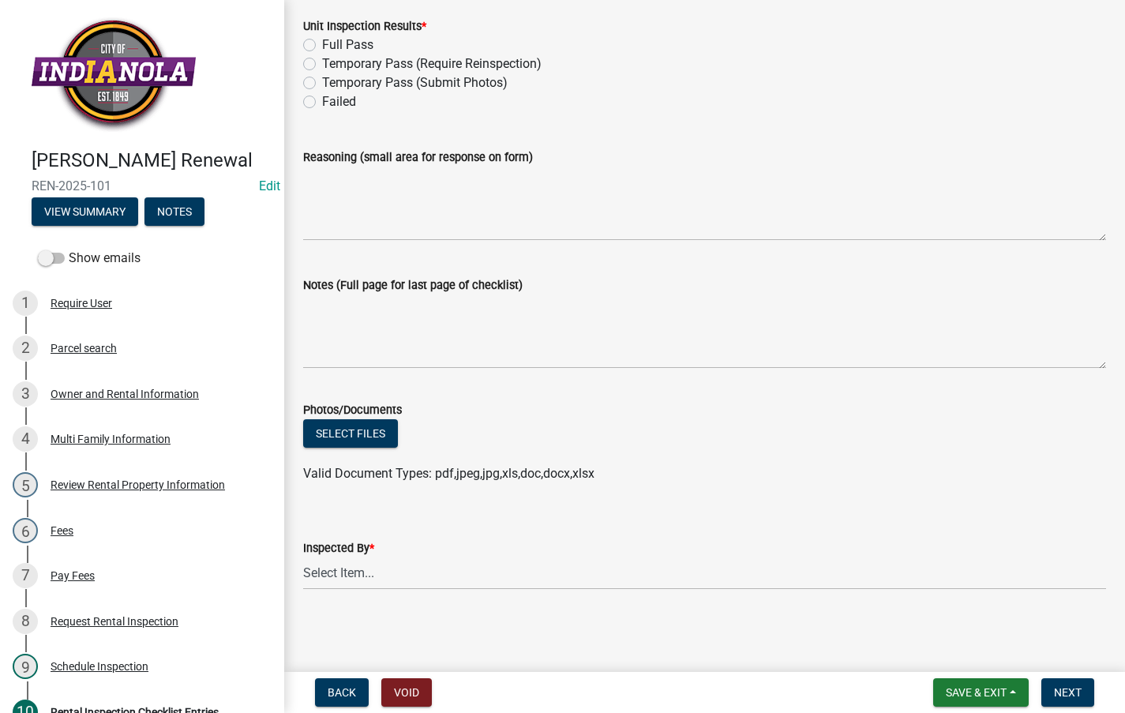
click at [322, 99] on label "Failed" at bounding box center [339, 101] width 34 height 19
click at [322, 99] on input "Failed" at bounding box center [327, 97] width 10 height 10
radio input "true"
click at [346, 311] on textarea "Notes (Full page for last page of checklist)" at bounding box center [704, 331] width 803 height 74
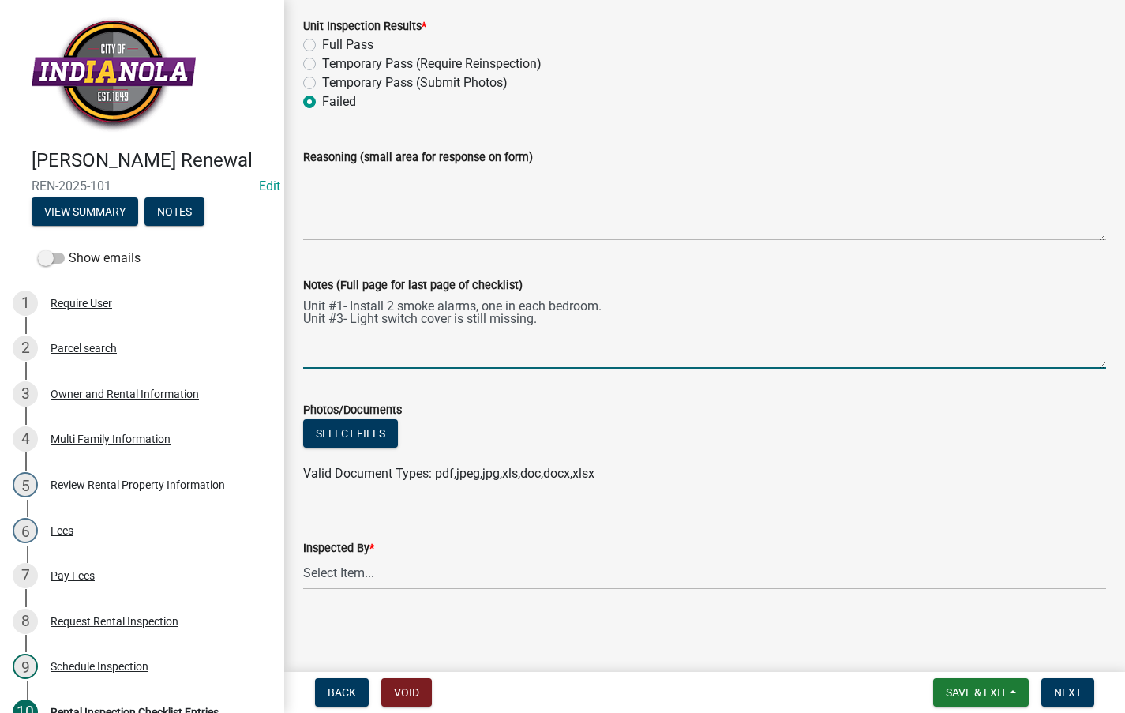
click at [586, 319] on textarea "Unit #1- Install 2 smoke alarms, one in each bedroom. Unit #3- Light switch cov…" at bounding box center [704, 331] width 803 height 74
type textarea "Unit #1- Install 2 smoke alarms, one in each bedroom. Unit #3- Light switch cov…"
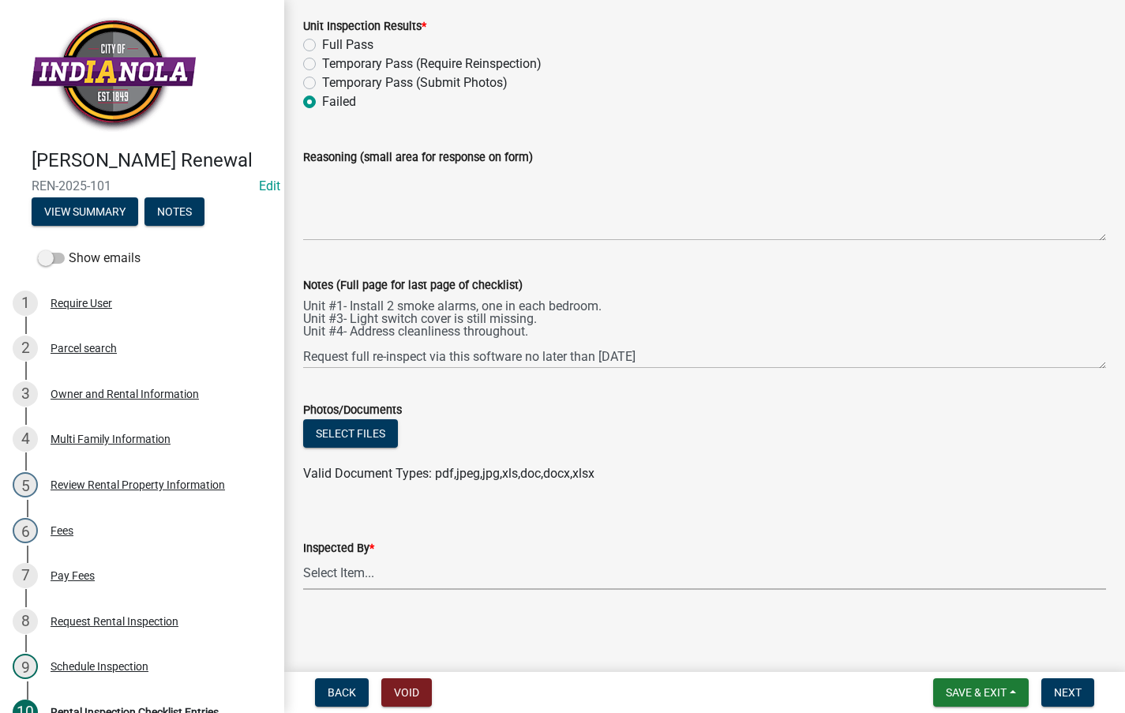
click at [371, 581] on select "Select Item... Timothy Little Emily Rizvic Michael Visser Tara Bosteder" at bounding box center [704, 573] width 803 height 32
click at [303, 557] on select "Select Item... Timothy Little Emily Rizvic Michael Visser Tara Bosteder" at bounding box center [704, 573] width 803 height 32
select select "3237a74e-59b5-424e-94fe-d72df491538c"
click at [1067, 690] on span "Next" at bounding box center [1068, 692] width 28 height 13
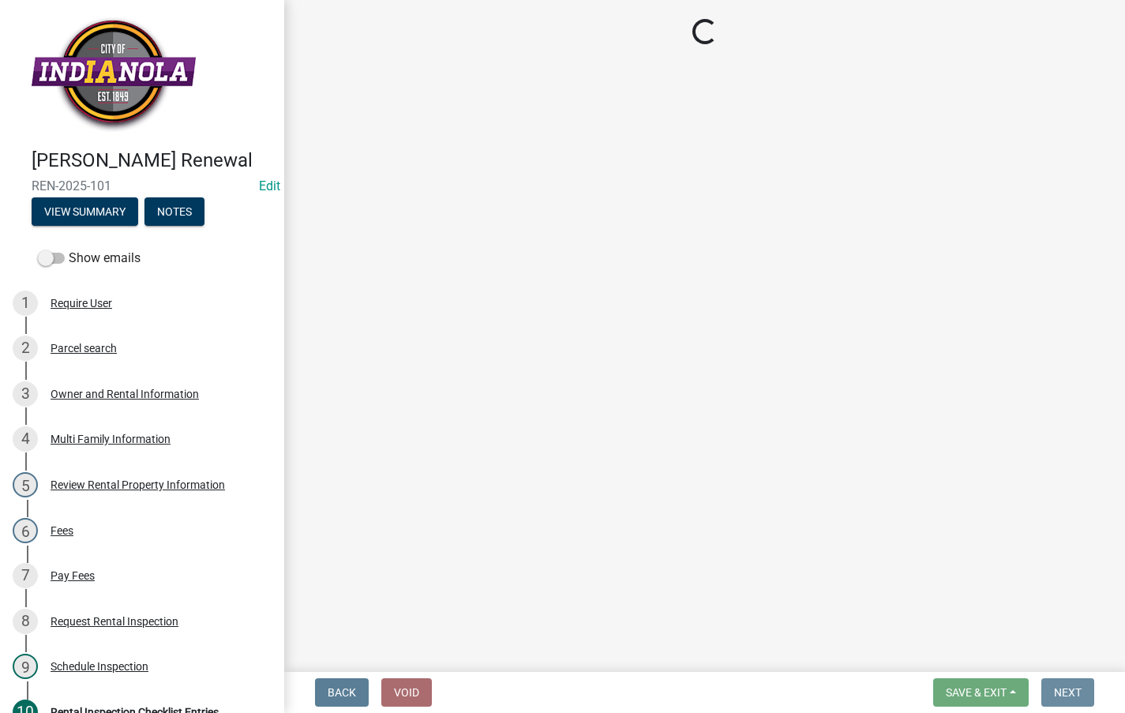
scroll to position [0, 0]
